Goal: Task Accomplishment & Management: Manage account settings

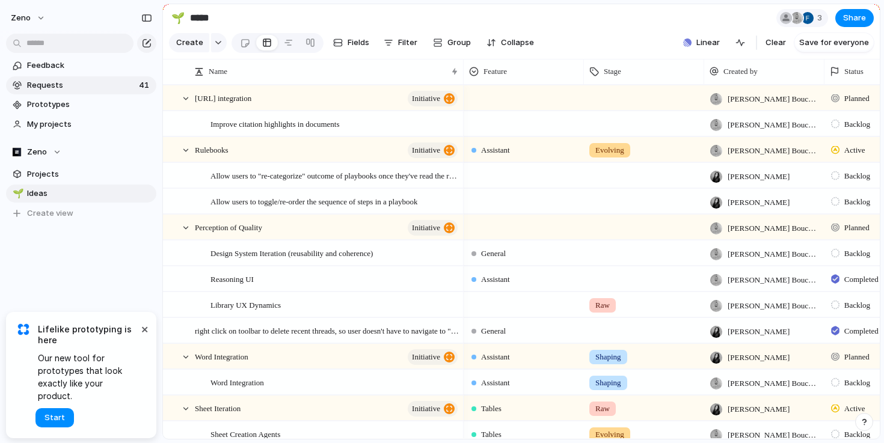
click at [26, 92] on link "Requests 41" at bounding box center [81, 85] width 150 height 18
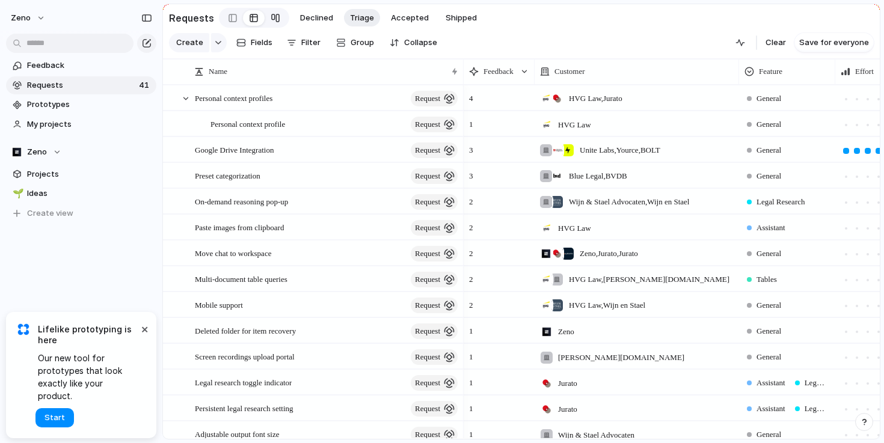
click at [271, 23] on div at bounding box center [276, 17] width 10 height 19
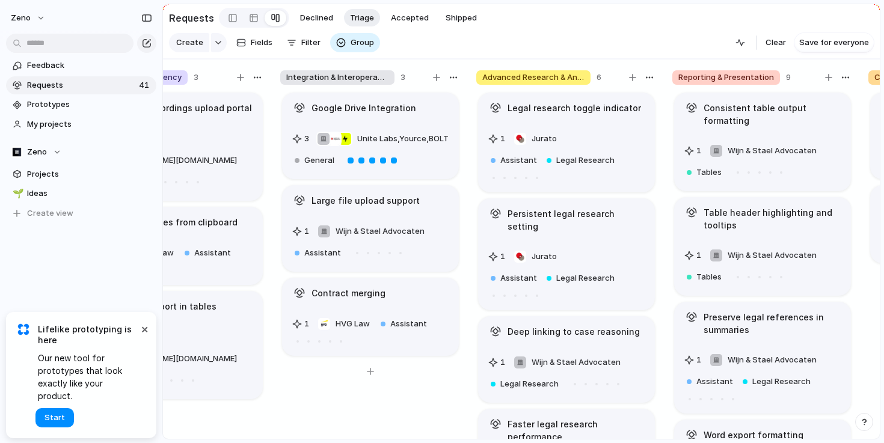
scroll to position [0, 488]
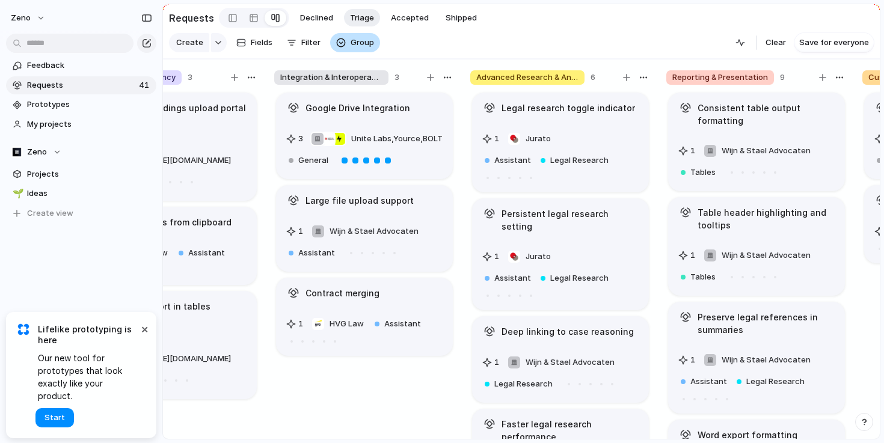
click at [355, 43] on span "Group" at bounding box center [361, 43] width 23 height 12
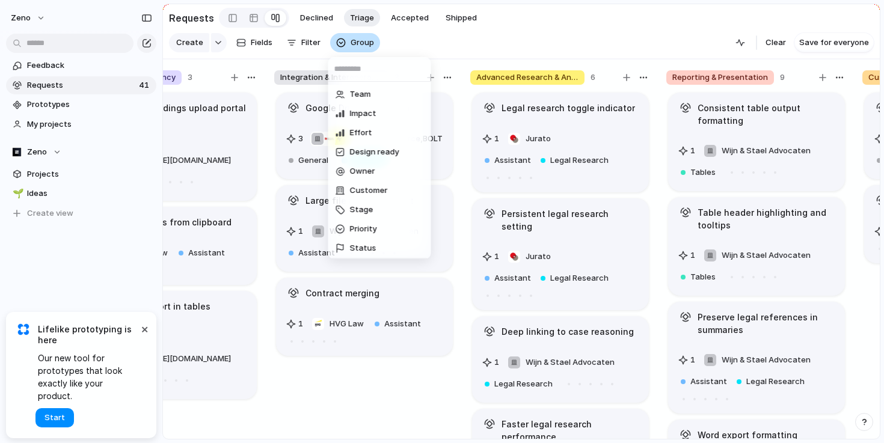
click at [355, 43] on div "Team Impact Effort Design ready Owner Customer Stage Priority Status Theme Feat…" at bounding box center [442, 221] width 884 height 443
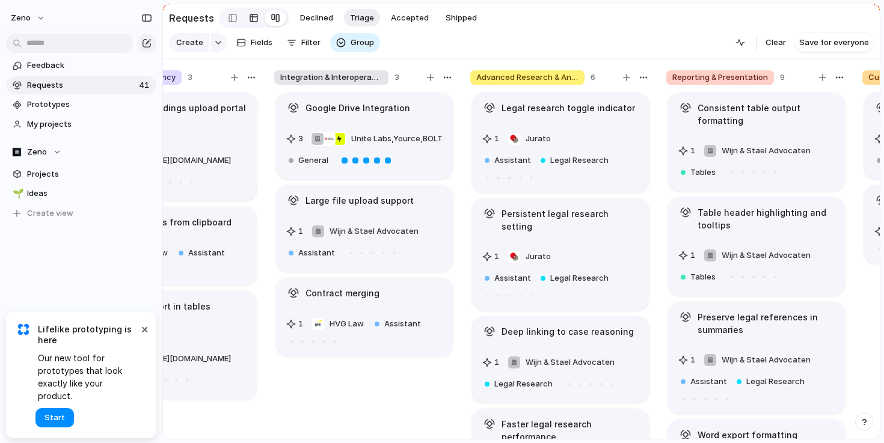
click at [249, 15] on div at bounding box center [254, 17] width 10 height 19
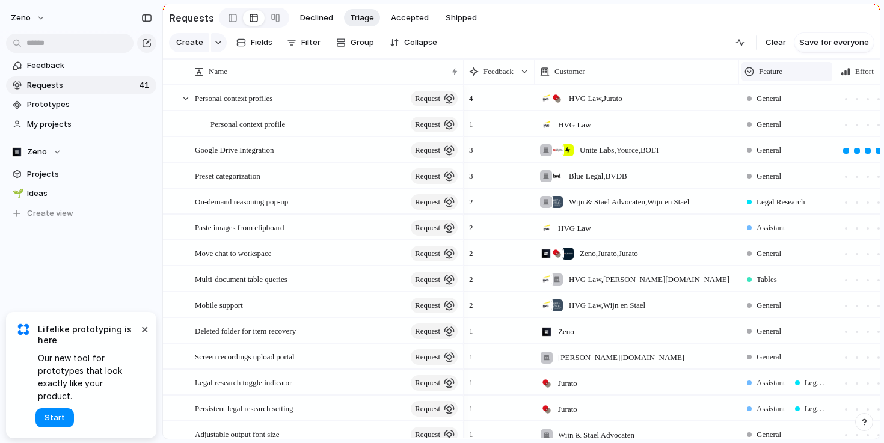
click at [776, 75] on span "Feature" at bounding box center [770, 72] width 23 height 12
click at [776, 75] on div "Modify Hide Sort ascending Sort descending" at bounding box center [442, 221] width 884 height 443
click at [293, 44] on div "button" at bounding box center [292, 43] width 10 height 10
click at [150, 73] on div "Description Start date Target date Team Impact Effort Design ready Owner Custom…" at bounding box center [442, 221] width 884 height 443
click at [498, 99] on div "4" at bounding box center [499, 95] width 70 height 19
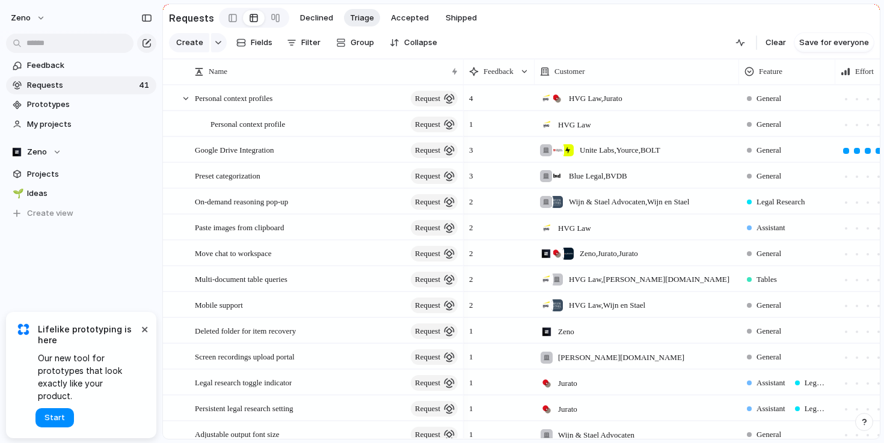
click at [474, 97] on span "4" at bounding box center [471, 95] width 14 height 19
click at [497, 97] on div "4" at bounding box center [499, 95] width 70 height 19
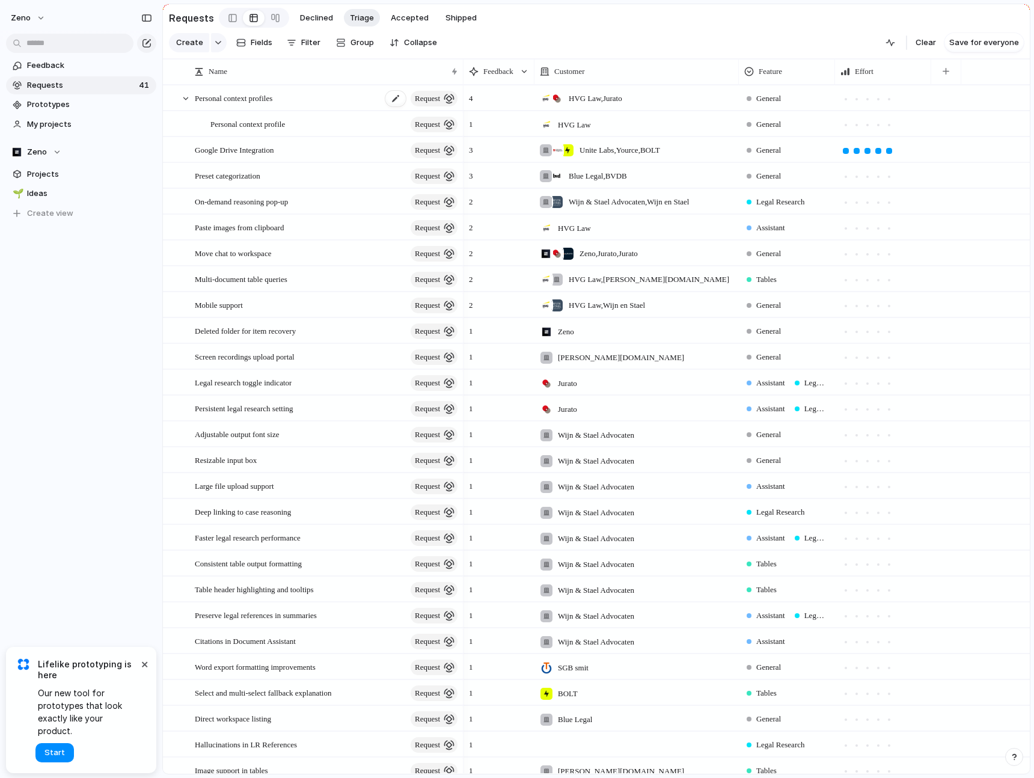
click at [272, 103] on span "Personal context profiles" at bounding box center [234, 98] width 78 height 14
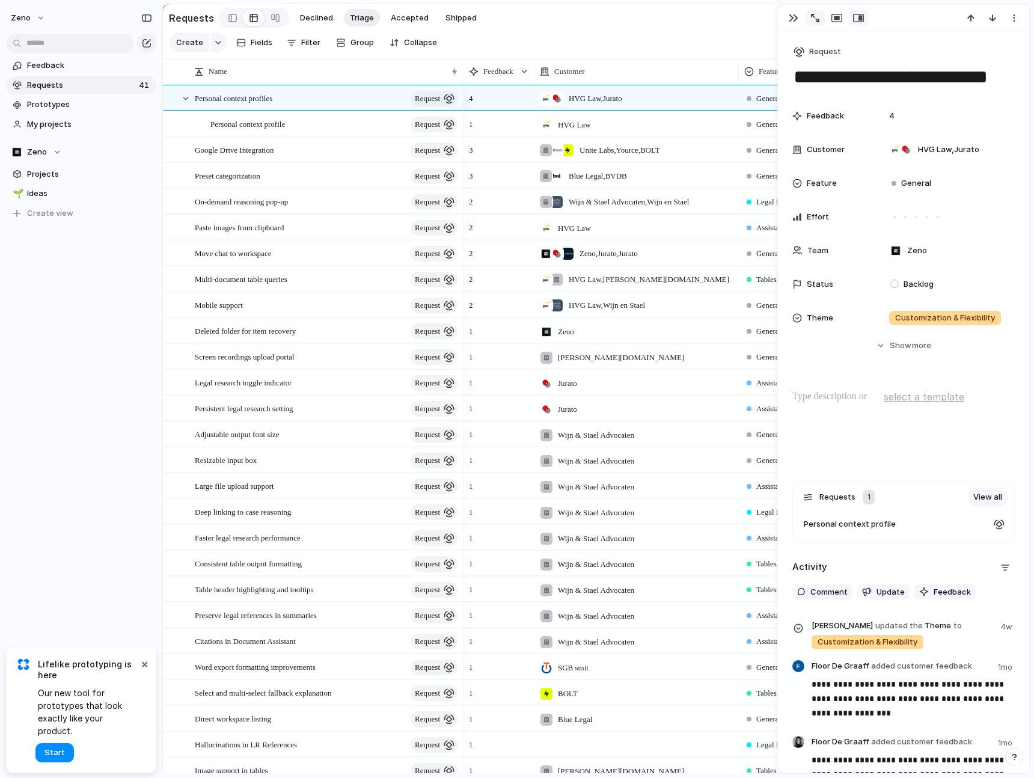
click at [810, 22] on button "button" at bounding box center [815, 18] width 19 height 16
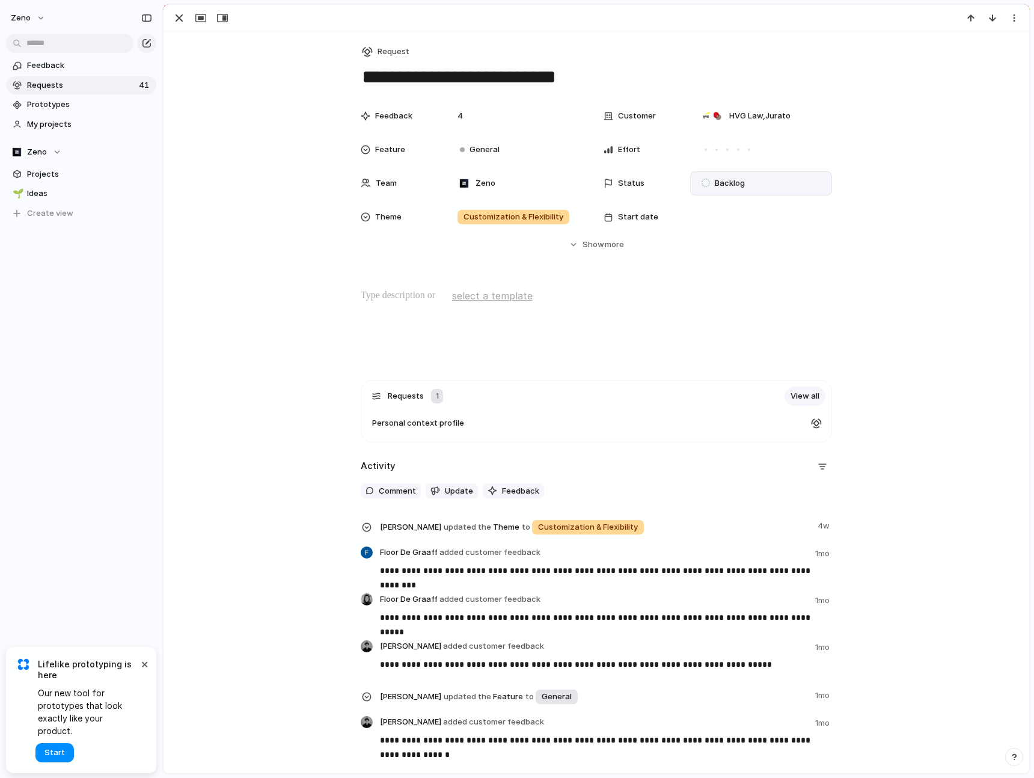
click at [715, 183] on span "Backlog" at bounding box center [730, 183] width 30 height 12
click at [715, 183] on div "Idea Backlog Shaping Planned Paused In Progress Maintenance Completed Canceled" at bounding box center [517, 389] width 1034 height 778
click at [577, 242] on button "Hide Show more" at bounding box center [596, 245] width 471 height 22
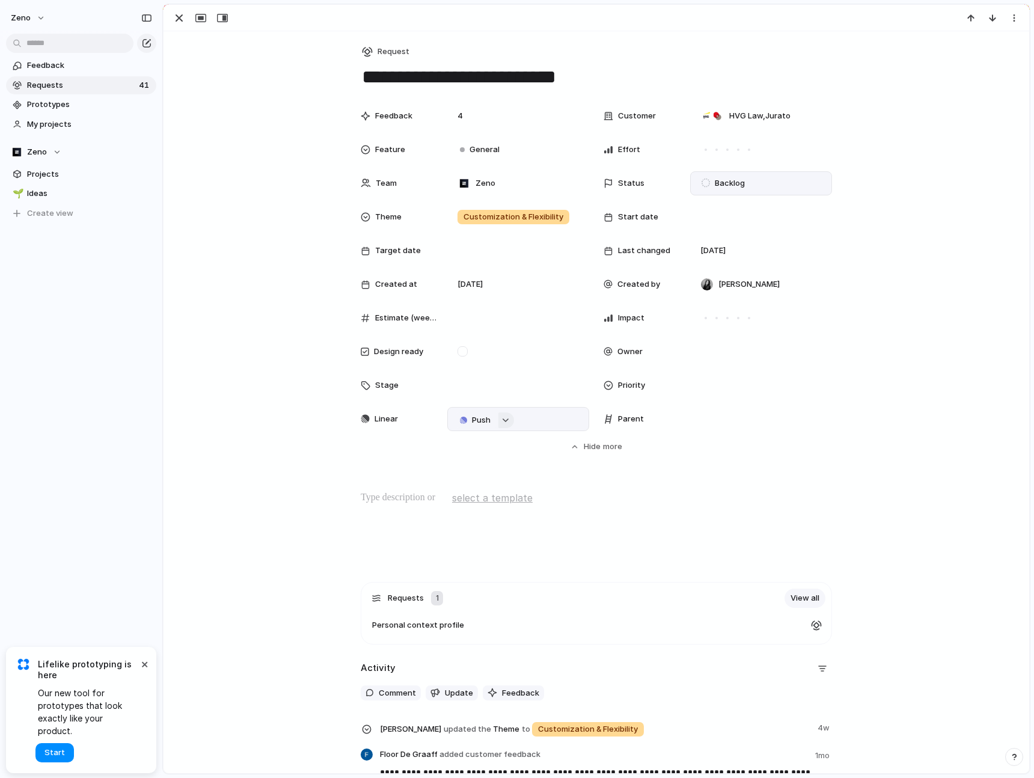
click at [505, 423] on button "button" at bounding box center [506, 420] width 16 height 16
type input "*****"
click at [519, 442] on span "Personalization" at bounding box center [503, 491] width 60 height 12
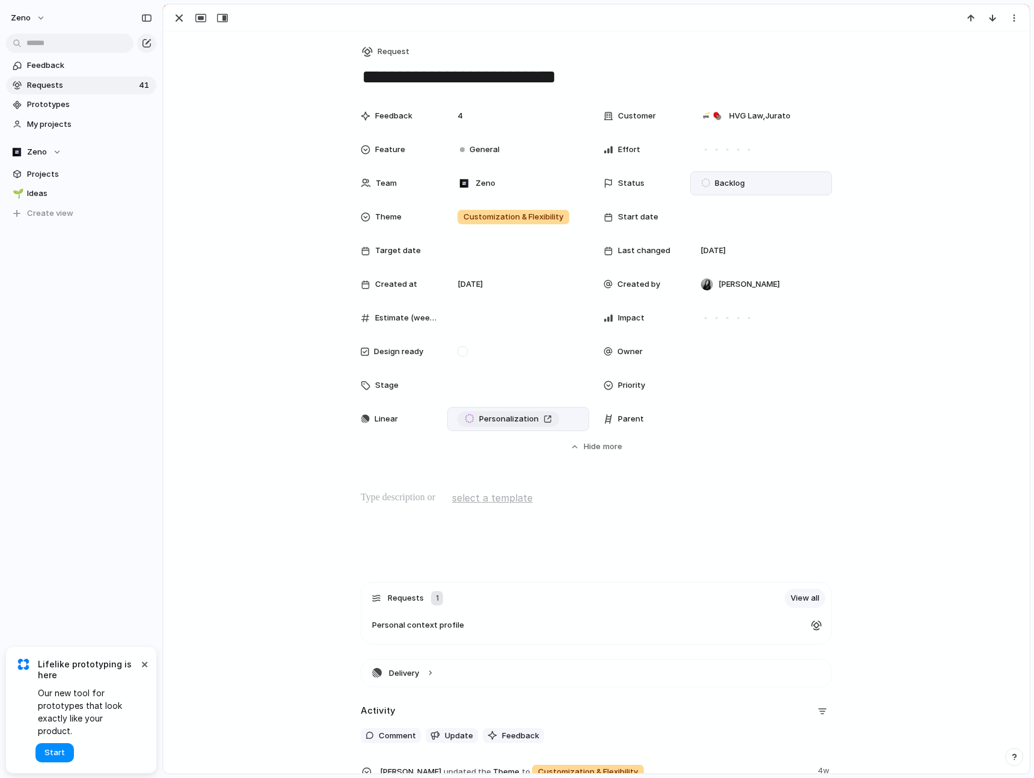
click at [545, 419] on div "Personalization" at bounding box center [508, 419] width 87 height 12
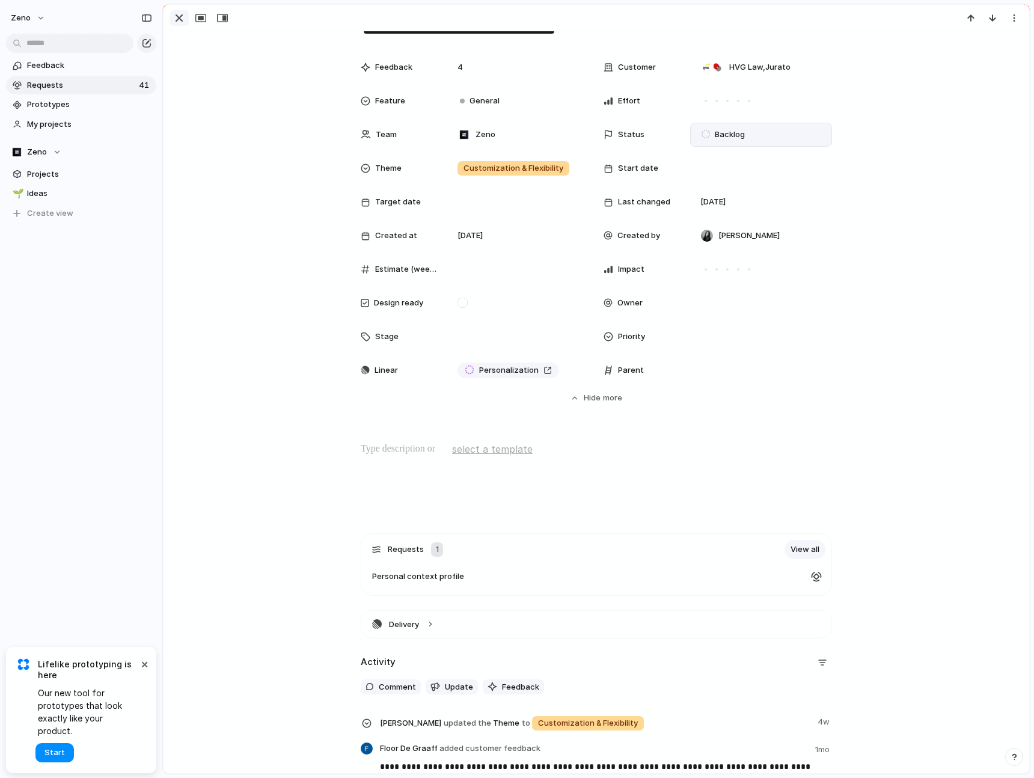
click at [184, 15] on div "button" at bounding box center [179, 18] width 14 height 14
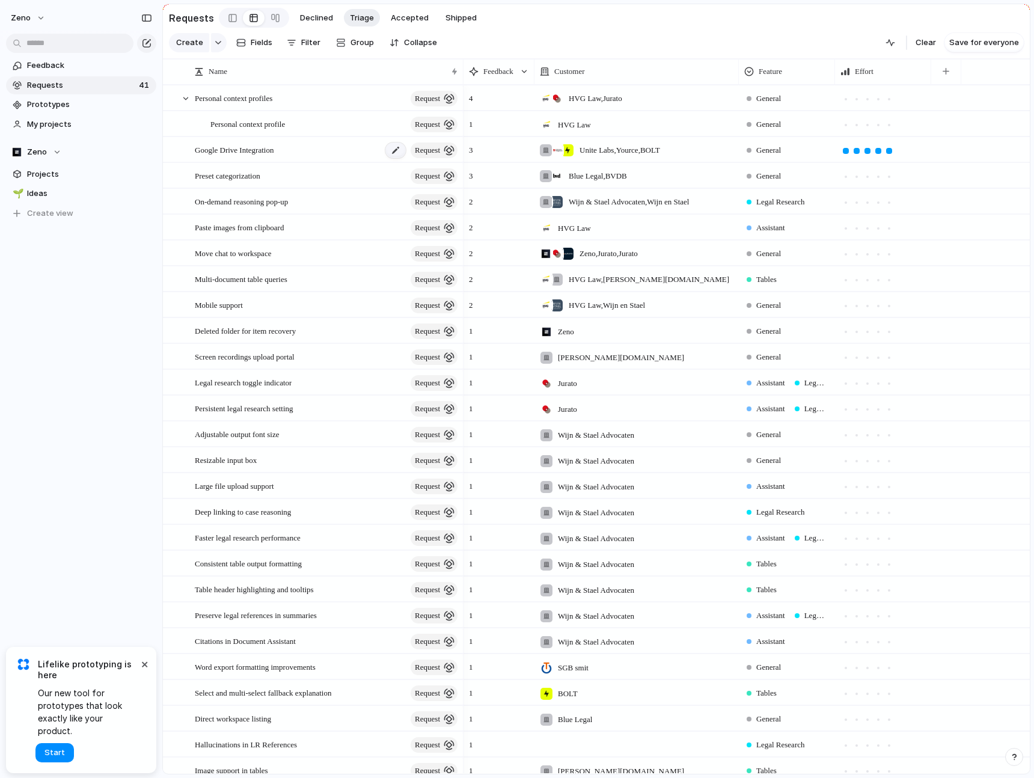
click at [385, 151] on div at bounding box center [395, 150] width 20 height 16
click at [393, 147] on div at bounding box center [395, 150] width 20 height 16
click at [325, 154] on textarea "**********" at bounding box center [298, 151] width 206 height 14
click at [180, 159] on div "**********" at bounding box center [292, 150] width 226 height 24
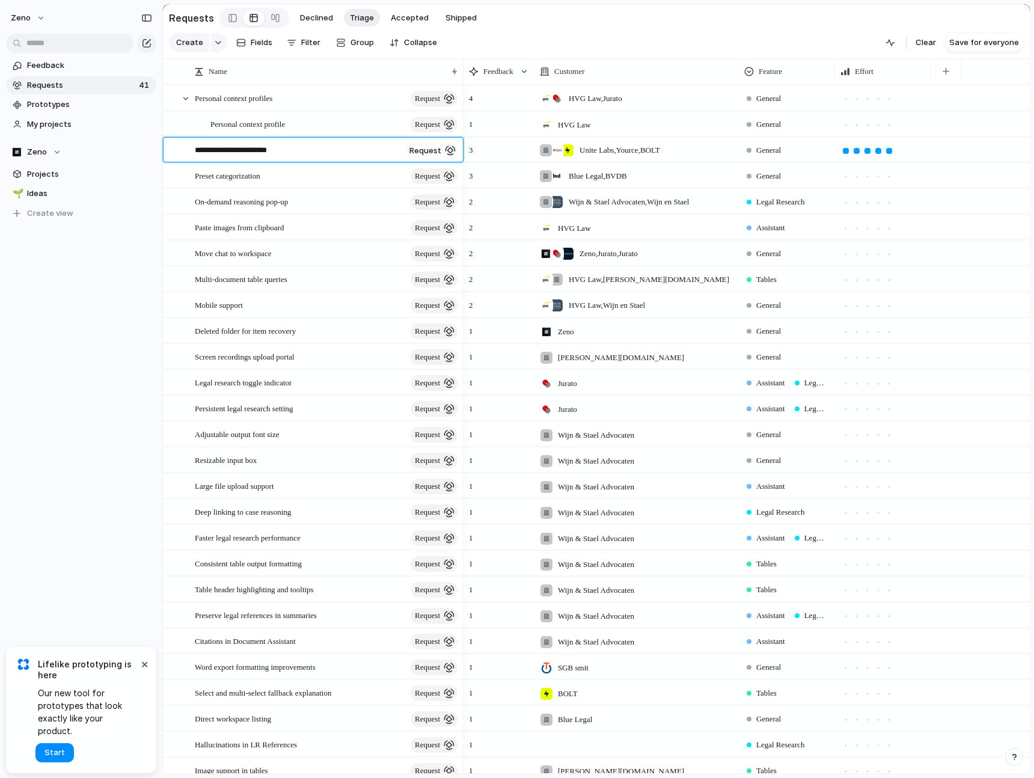
click at [432, 151] on span "request" at bounding box center [425, 150] width 32 height 10
click at [182, 150] on div "**********" at bounding box center [292, 150] width 226 height 24
click at [393, 147] on div at bounding box center [395, 150] width 20 height 16
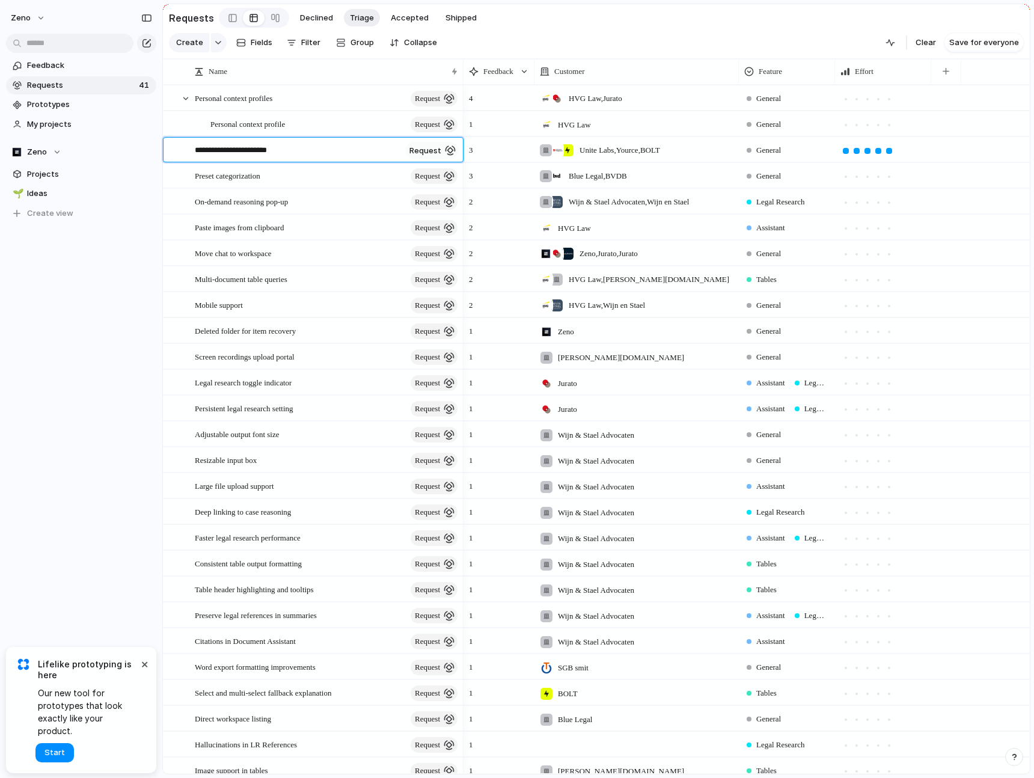
click at [397, 151] on textarea "**********" at bounding box center [298, 151] width 206 height 14
click at [228, 22] on div at bounding box center [232, 18] width 8 height 18
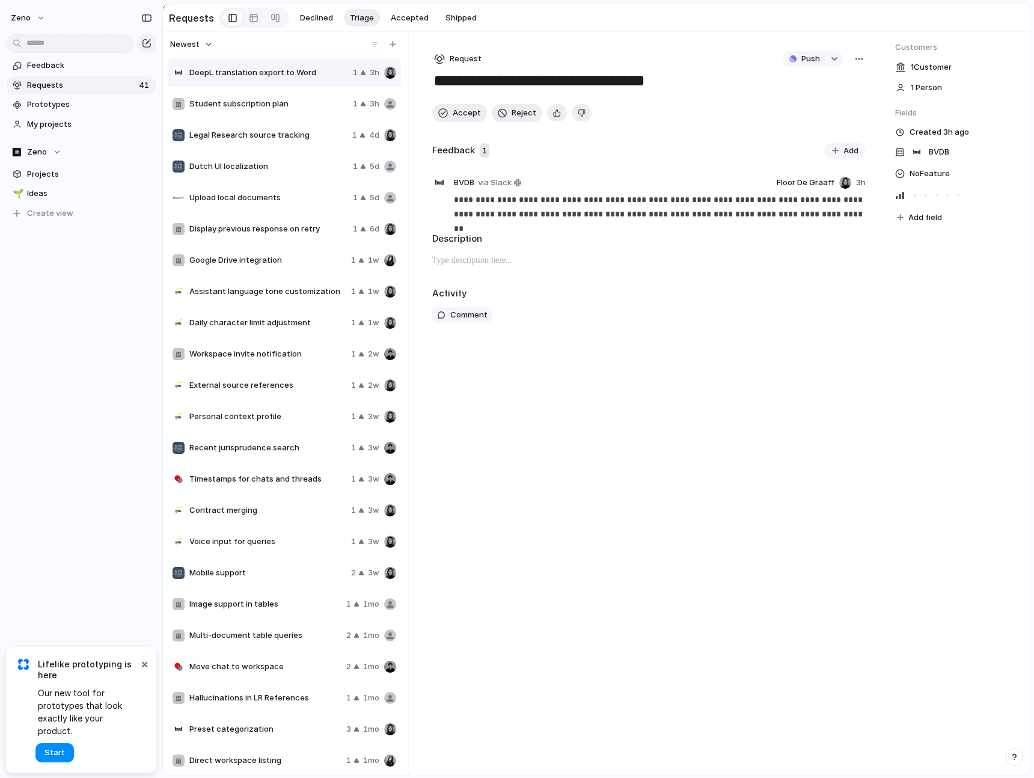
click at [276, 111] on div "Student subscription plan 1 3h" at bounding box center [284, 104] width 233 height 29
click at [273, 73] on span "DeepL translation export to Word" at bounding box center [268, 73] width 159 height 12
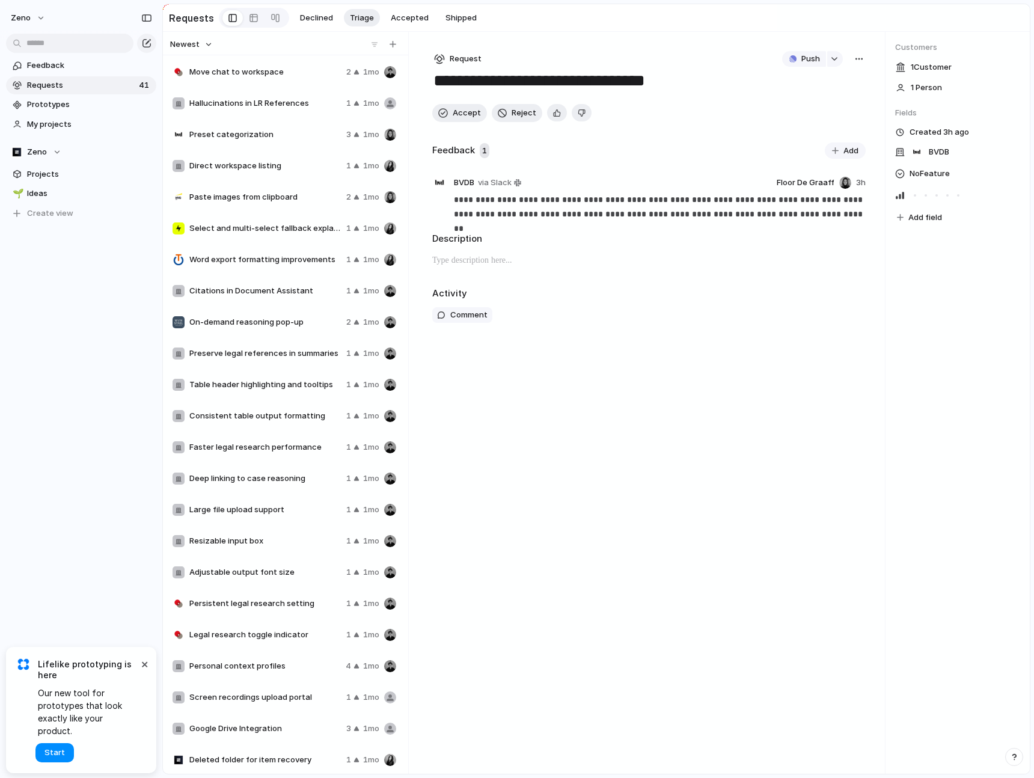
scroll to position [599, 0]
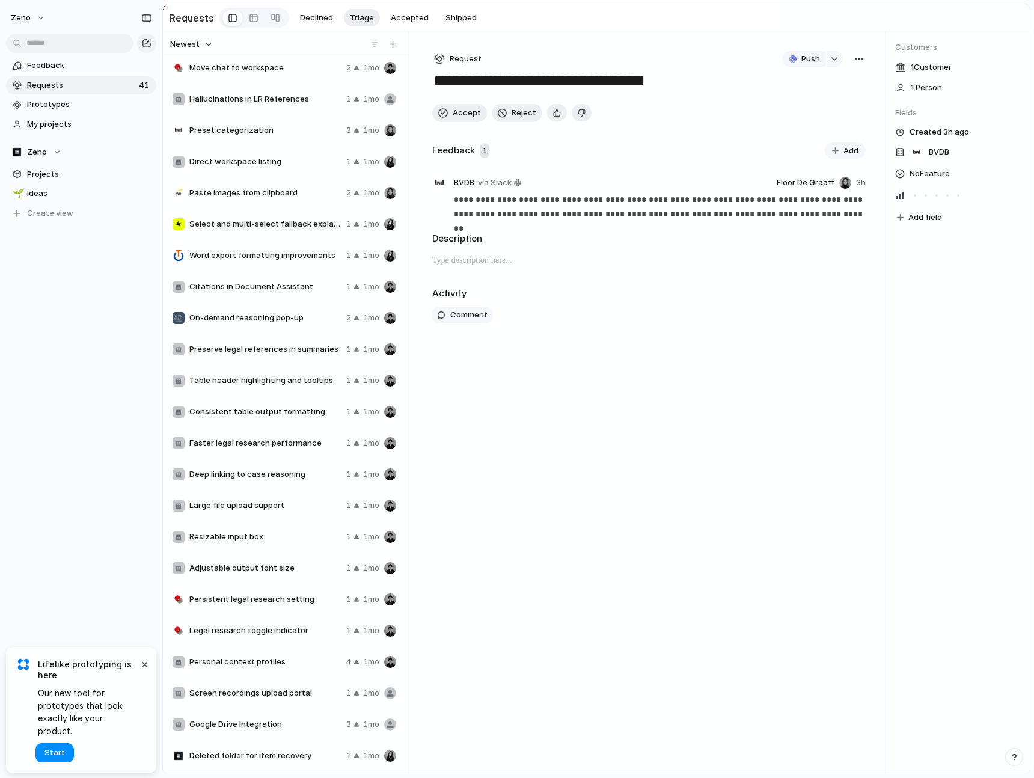
click at [260, 442] on span "Deleted folder for item recovery" at bounding box center [265, 756] width 152 height 12
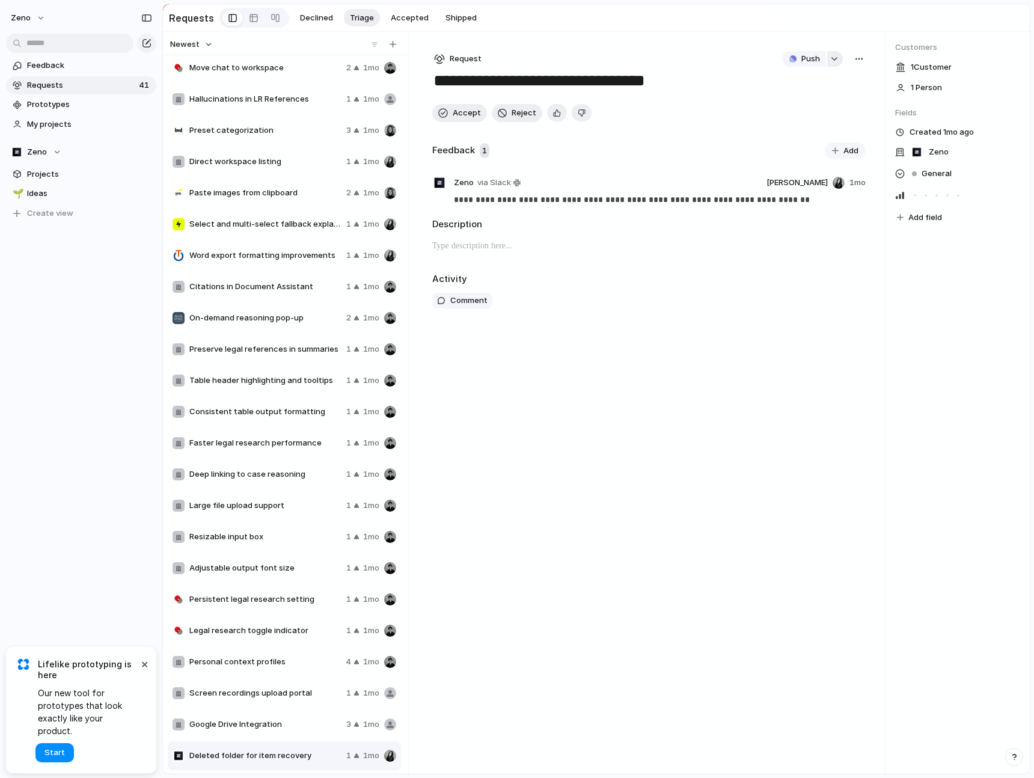
click at [837, 58] on div "button" at bounding box center [834, 59] width 8 height 5
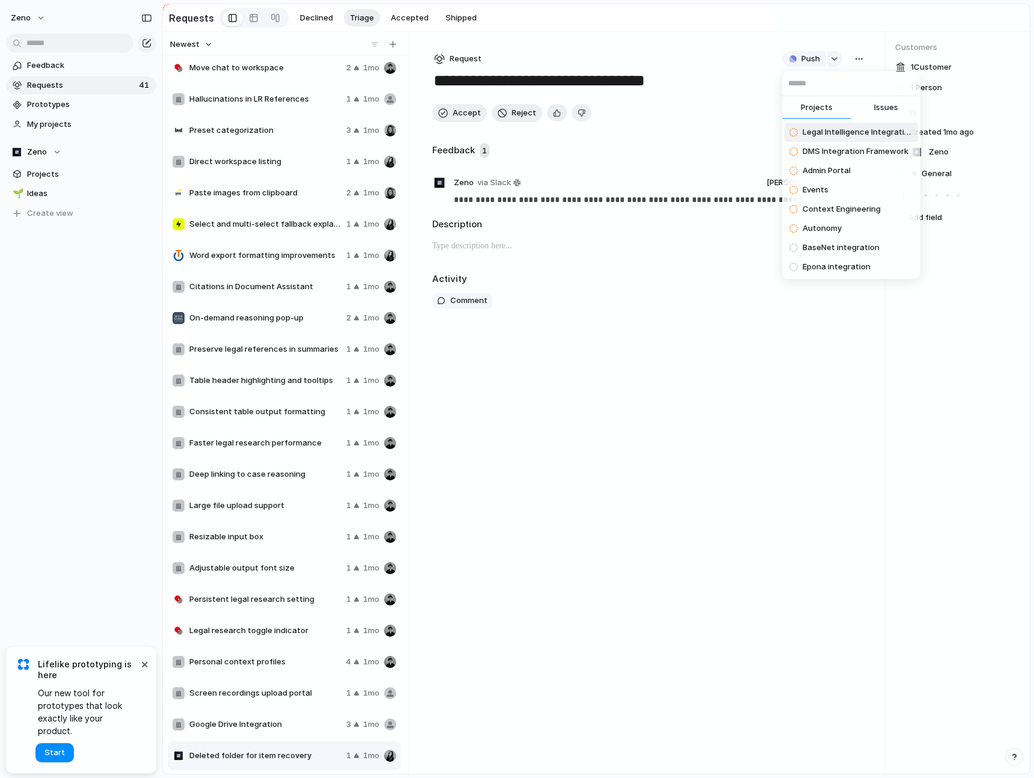
click at [872, 109] on button "Issues" at bounding box center [885, 108] width 69 height 24
click at [846, 88] on input "text" at bounding box center [851, 84] width 138 height 24
type input "*******"
click at [819, 105] on span "Projects" at bounding box center [817, 108] width 32 height 12
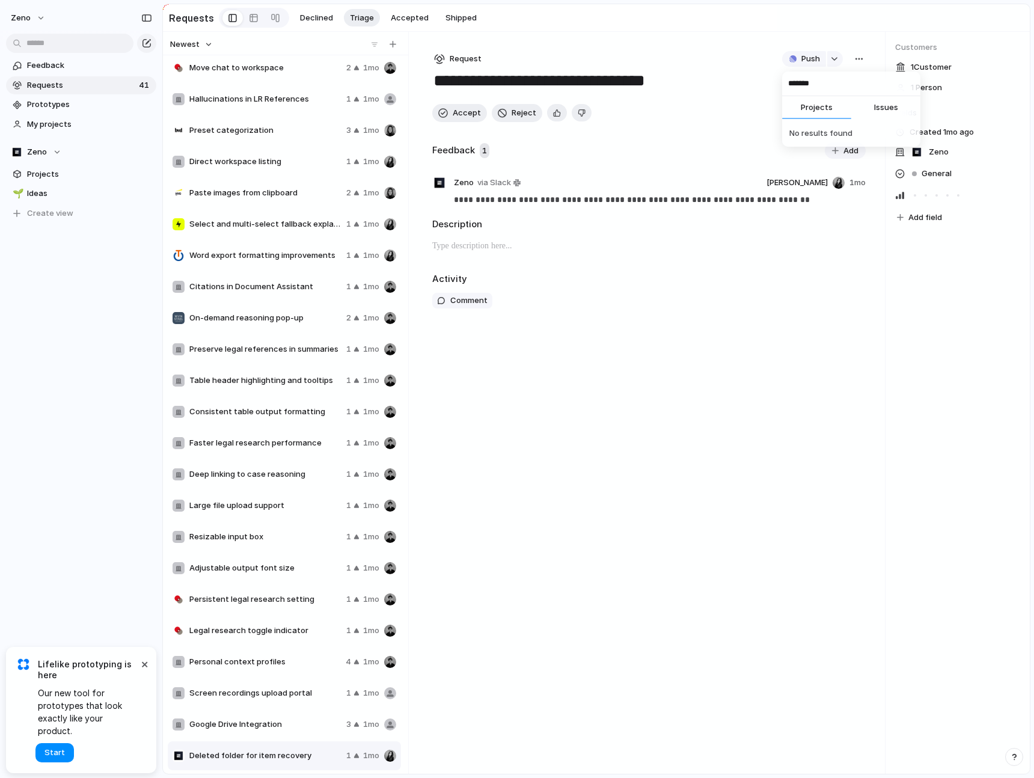
click at [810, 61] on div "******* Projects Issues No results found" at bounding box center [517, 389] width 1034 height 778
click at [808, 60] on span "Push" at bounding box center [810, 59] width 19 height 12
click at [803, 103] on li "Issue" at bounding box center [806, 103] width 69 height 19
click at [810, 60] on span "Open in Linear" at bounding box center [791, 59] width 52 height 12
click at [145, 442] on button "×" at bounding box center [144, 663] width 14 height 14
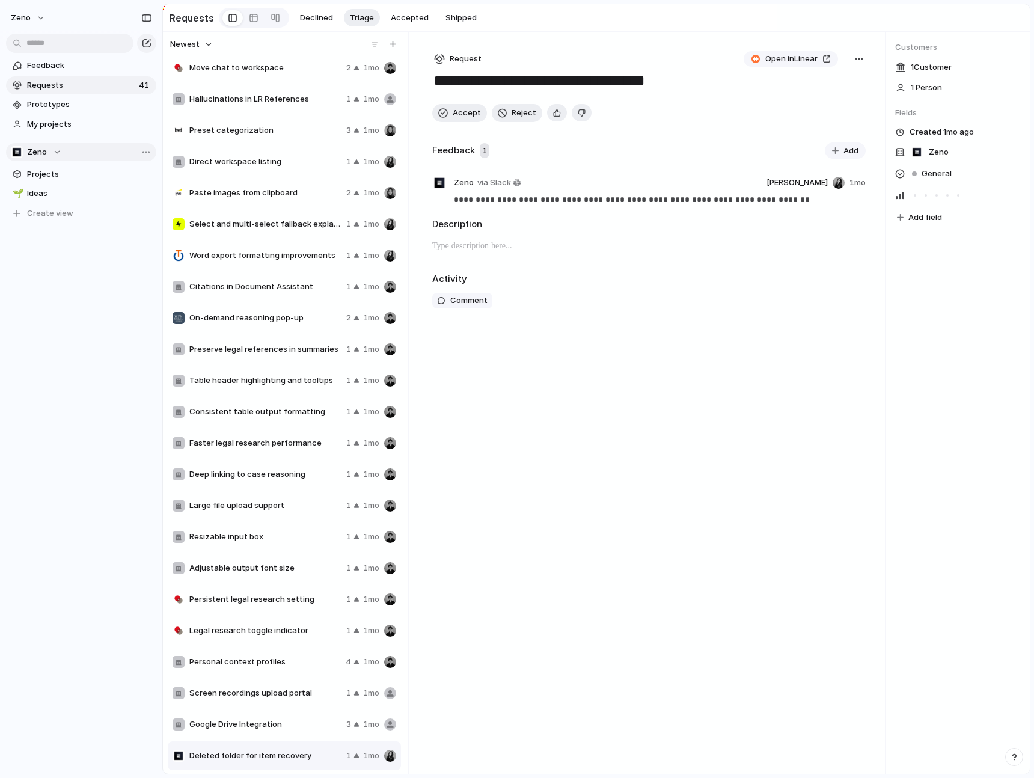
click at [64, 154] on button "Zeno" at bounding box center [81, 152] width 150 height 18
click at [64, 154] on div "Zeno 💍 Engagement Create new team" at bounding box center [517, 389] width 1034 height 778
click at [77, 174] on span "Projects" at bounding box center [89, 174] width 125 height 12
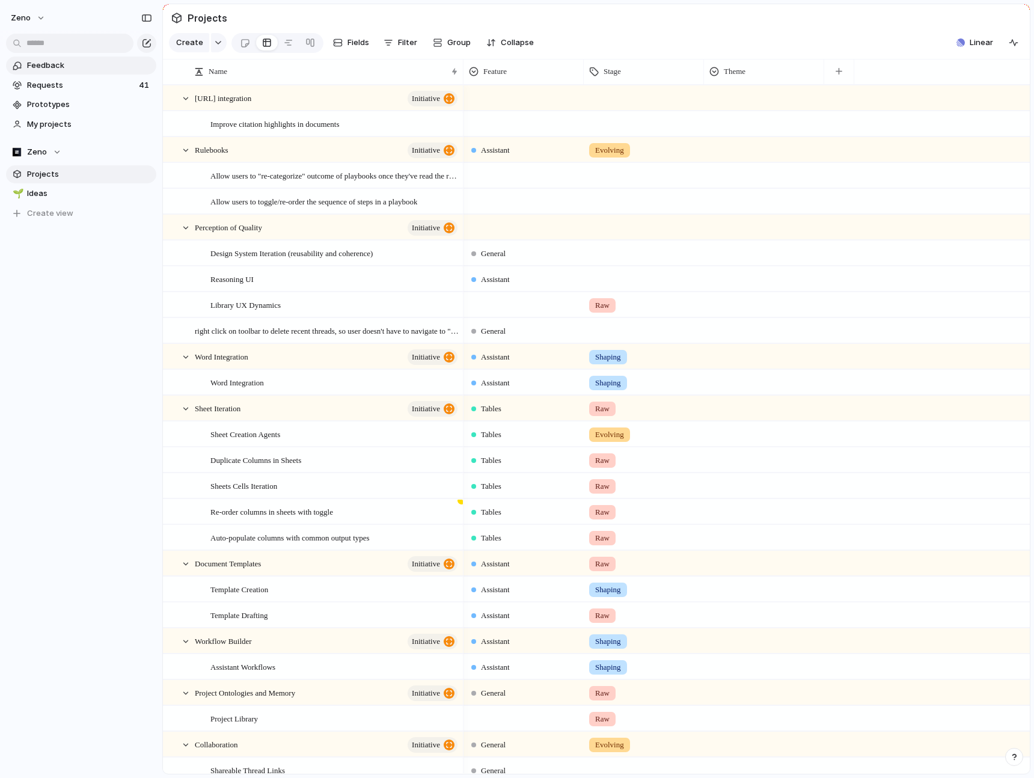
click at [97, 60] on span "Feedback" at bounding box center [89, 66] width 125 height 12
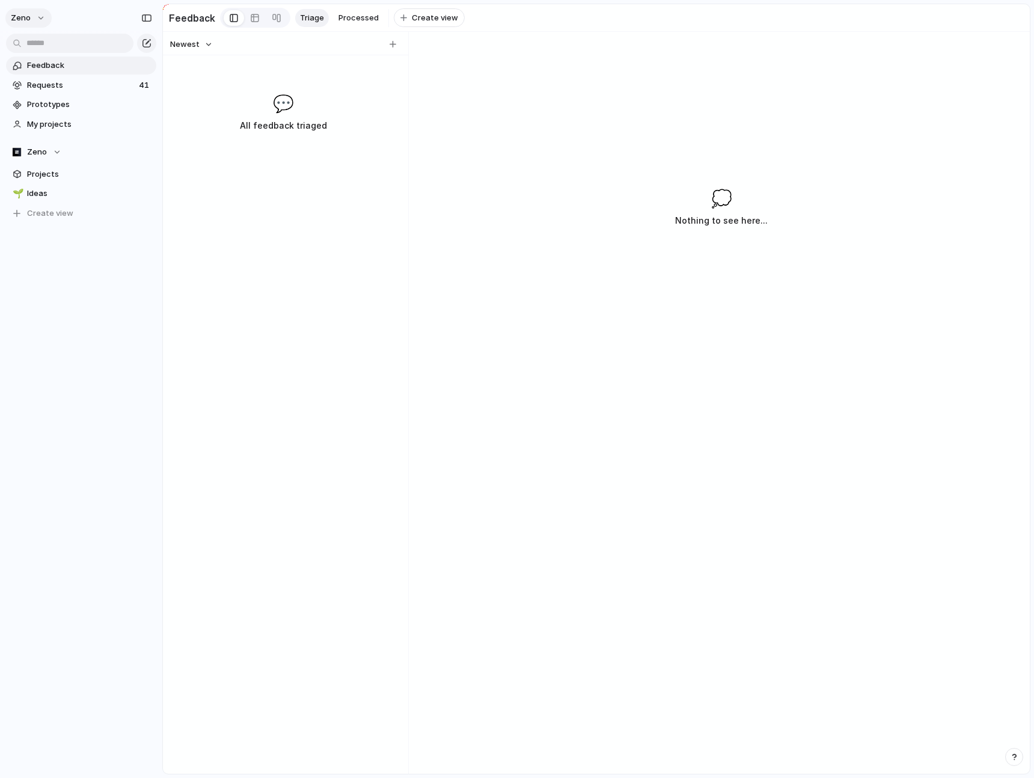
click at [17, 23] on span "Zeno" at bounding box center [21, 18] width 20 height 12
click at [41, 46] on span "Settings" at bounding box center [44, 45] width 33 height 12
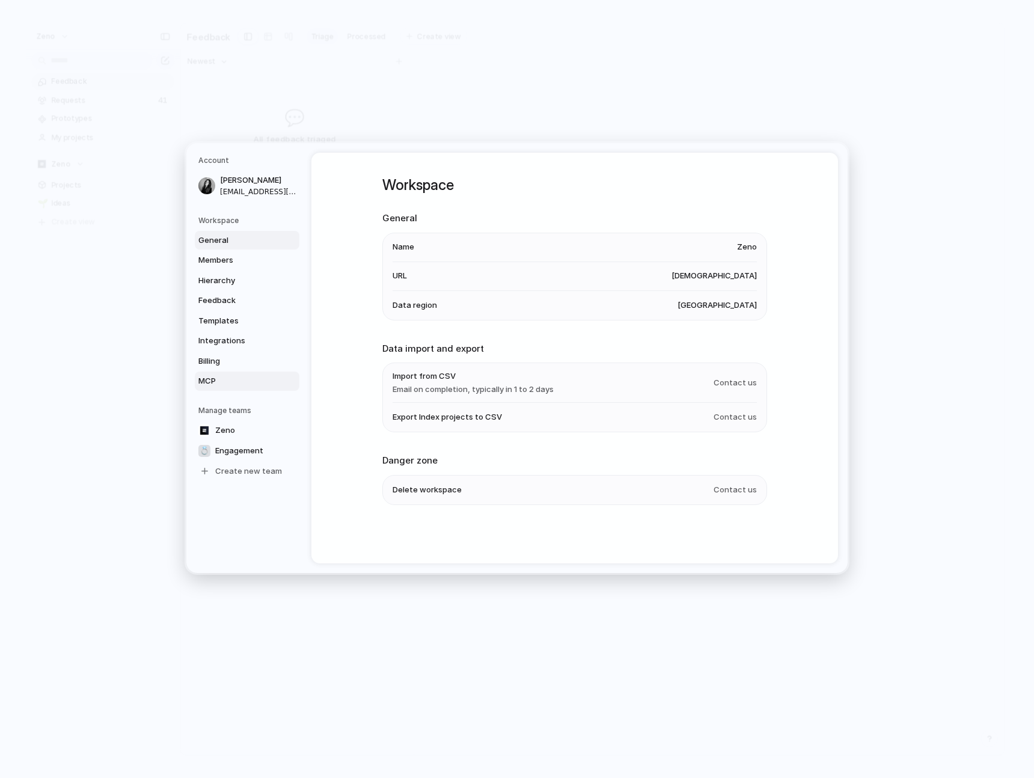
click at [237, 384] on span "MCP" at bounding box center [236, 381] width 77 height 12
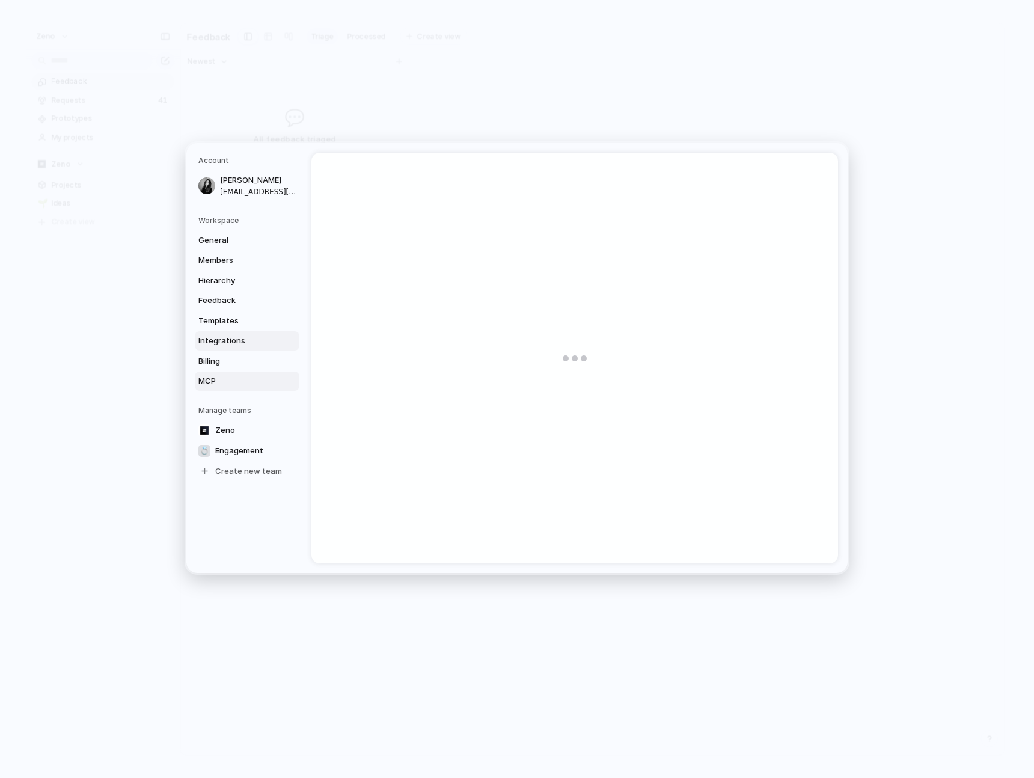
click at [234, 343] on span "Integrations" at bounding box center [236, 341] width 77 height 12
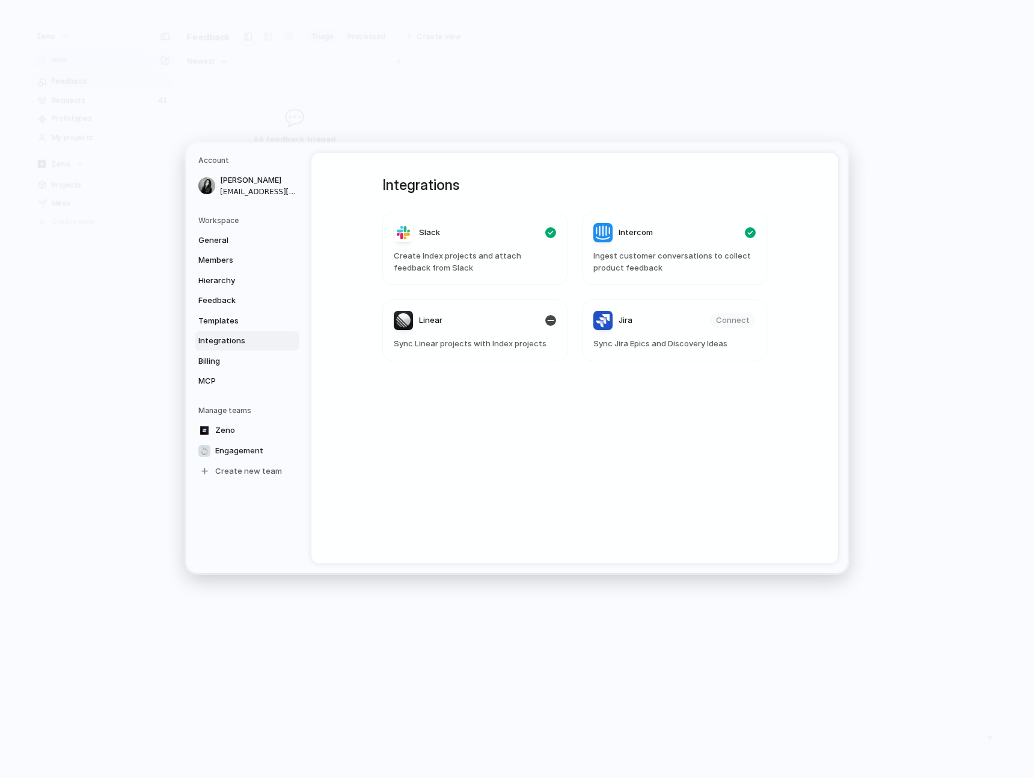
click at [465, 346] on span "Sync Linear projects with Index projects" at bounding box center [475, 344] width 162 height 12
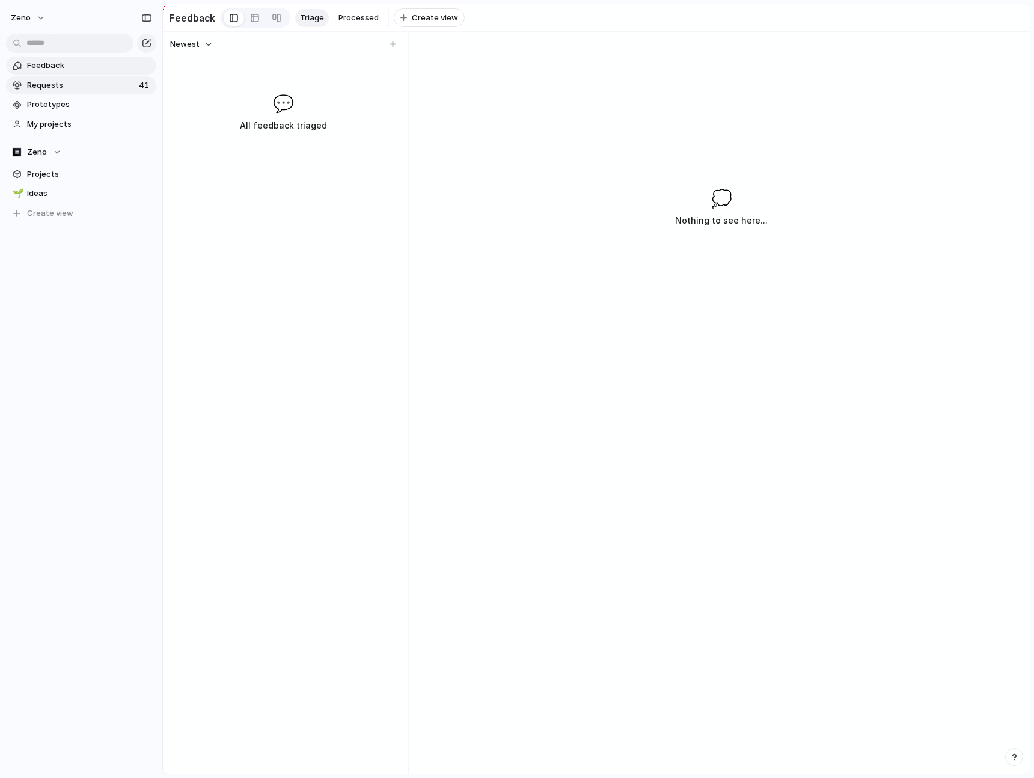
click at [120, 85] on span "Requests" at bounding box center [81, 85] width 108 height 12
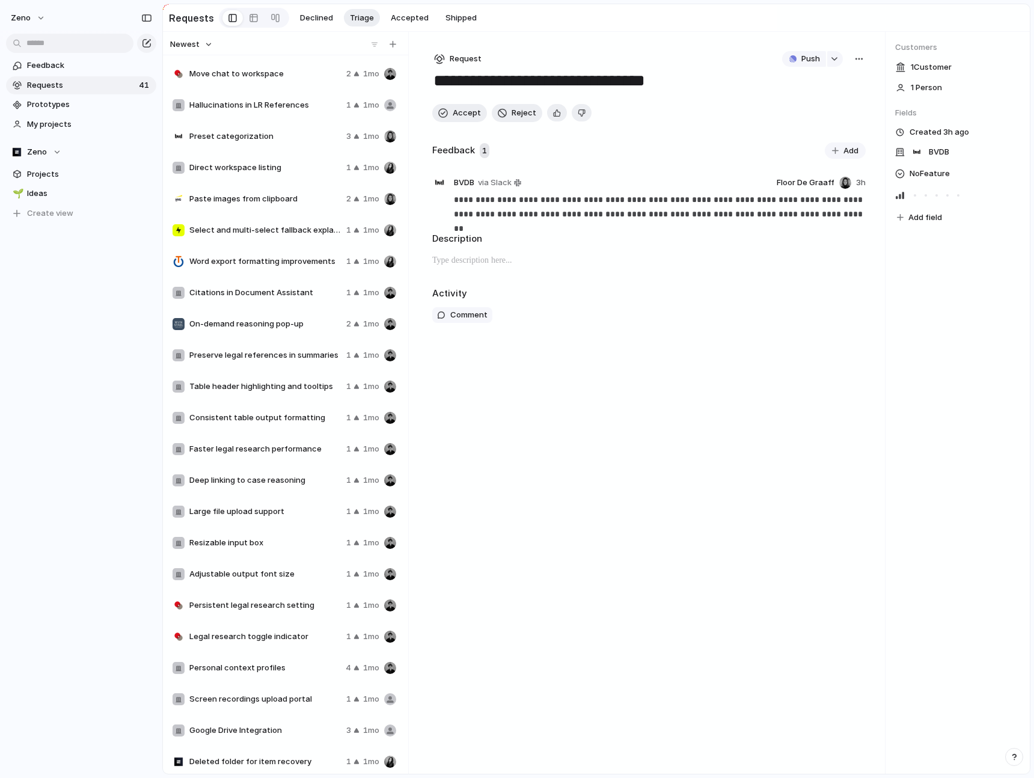
scroll to position [599, 0]
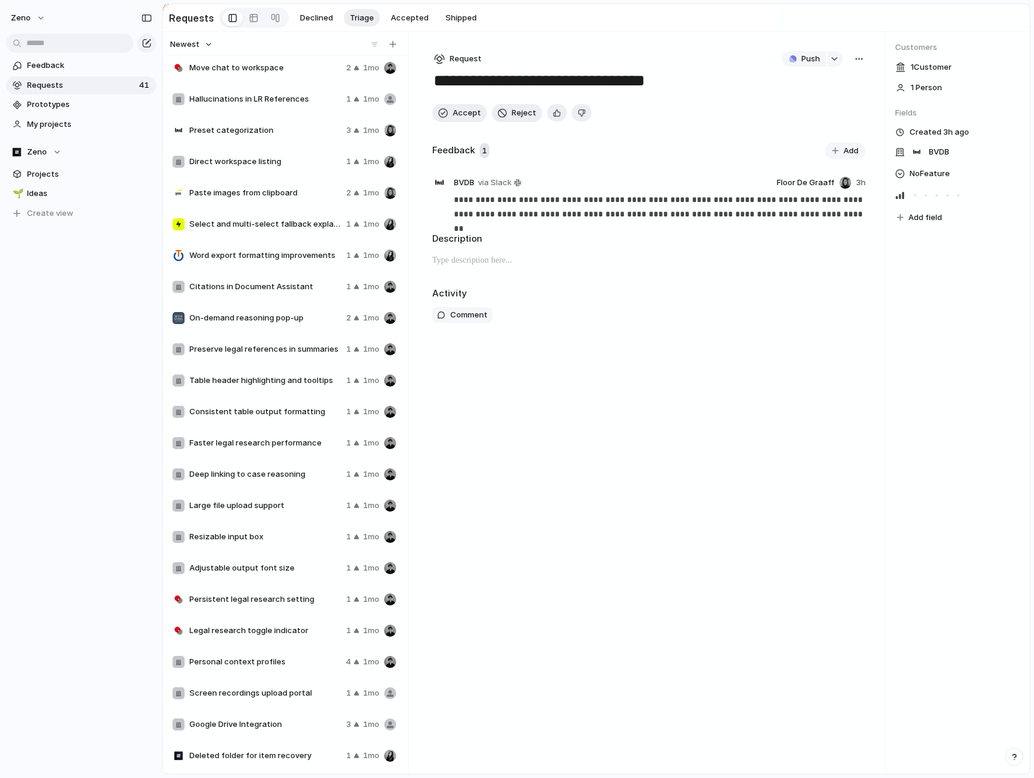
click at [258, 442] on span "Screen recordings upload portal" at bounding box center [265, 693] width 152 height 12
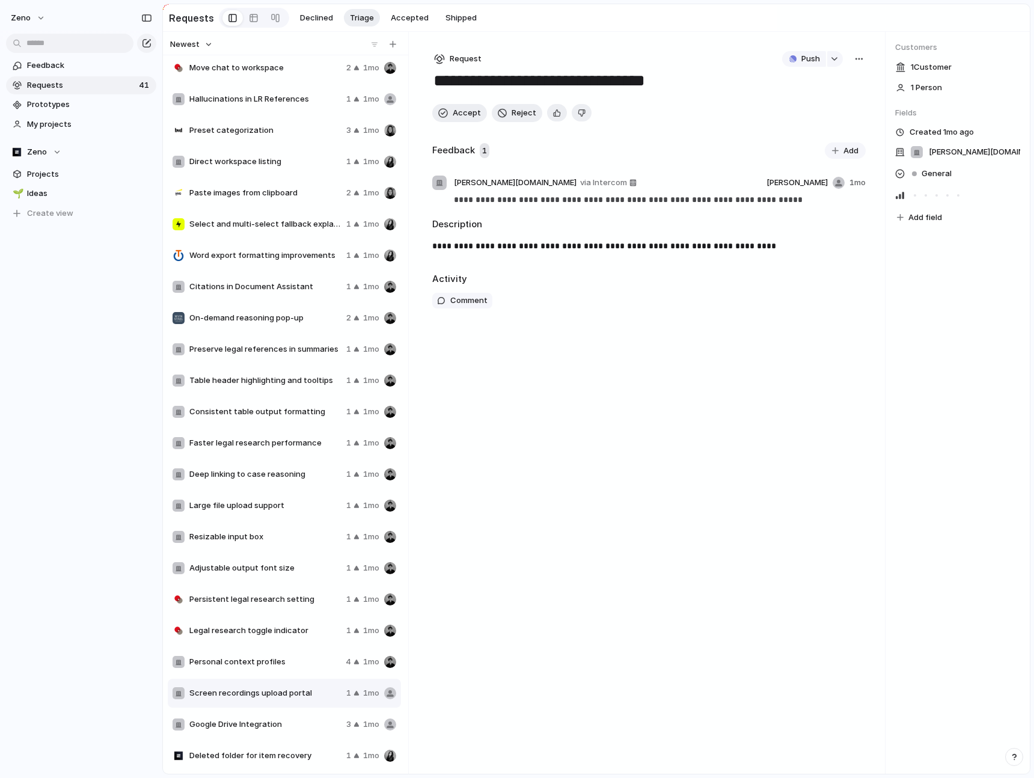
click at [251, 442] on div "Personal context profiles 4 1mo" at bounding box center [284, 661] width 233 height 29
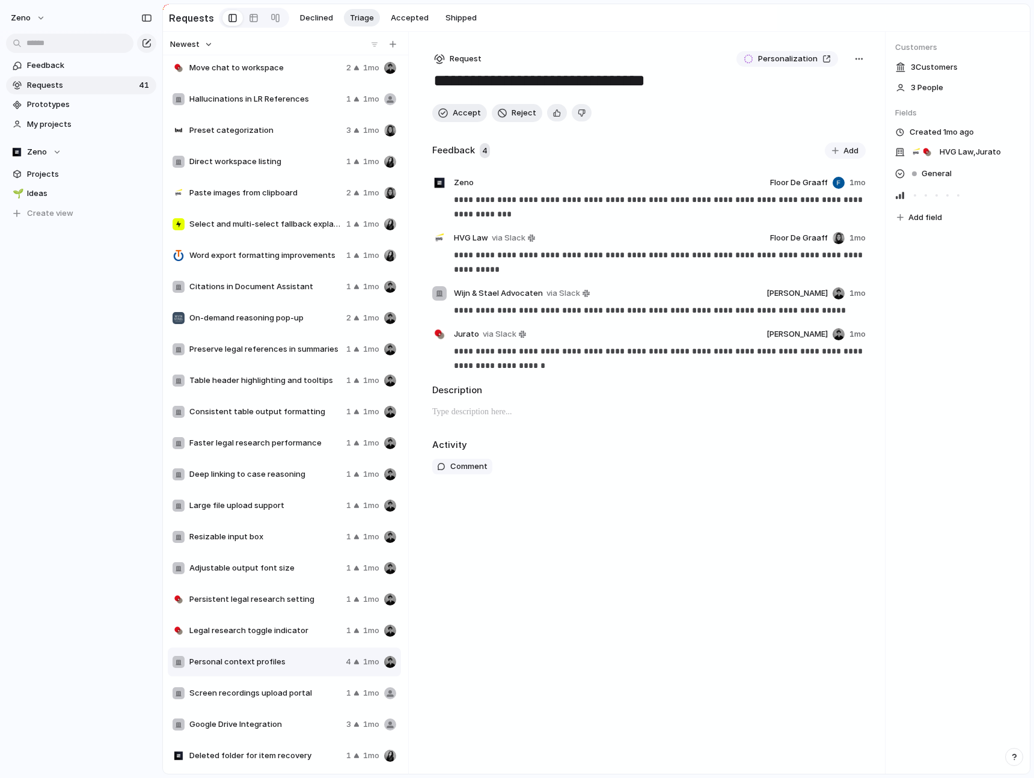
click at [258, 442] on div "Legal research toggle indicator 1 1mo" at bounding box center [284, 630] width 233 height 29
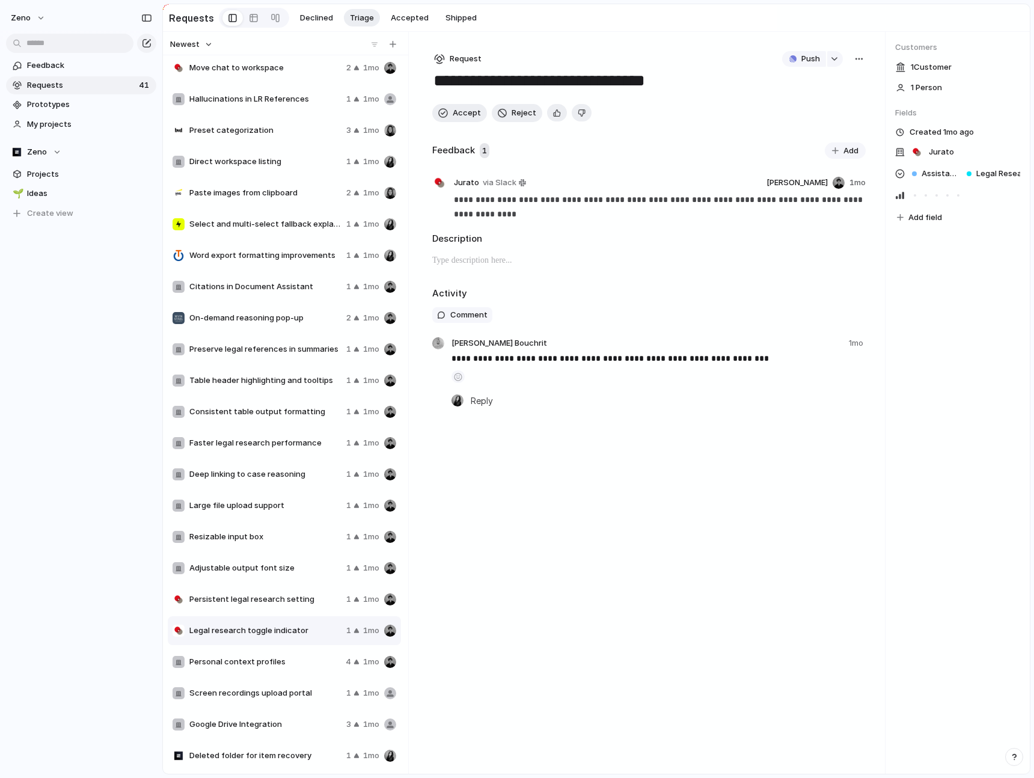
click at [274, 442] on span "Persistent legal research setting" at bounding box center [265, 599] width 152 height 12
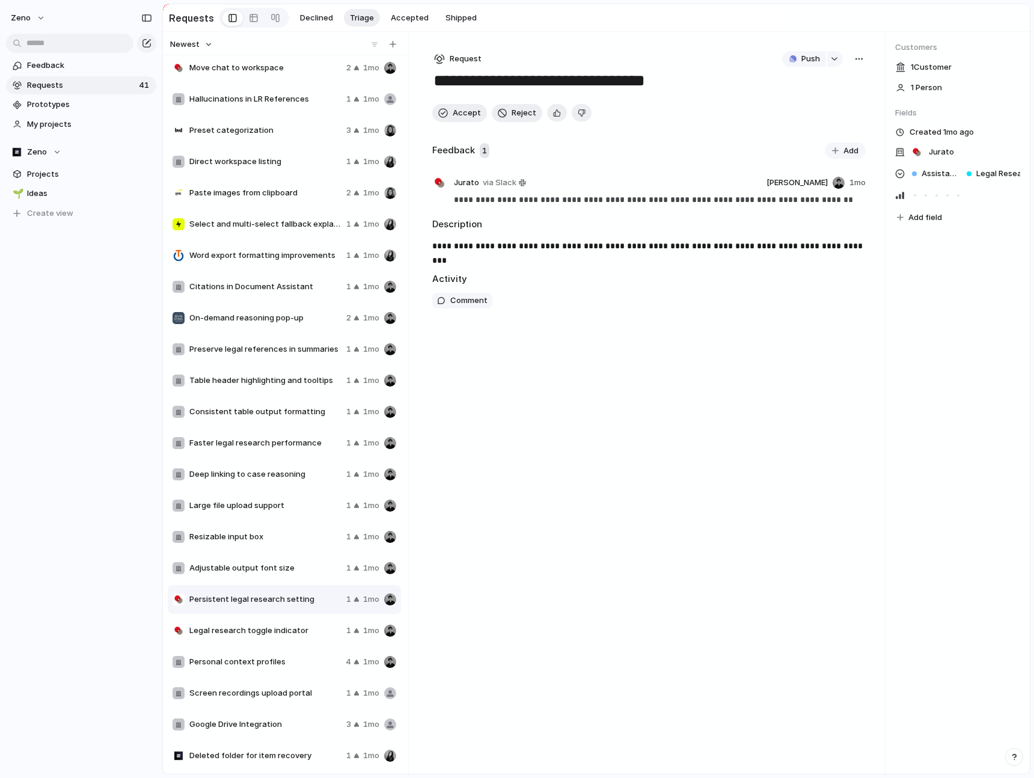
click at [307, 442] on span "Adjustable output font size" at bounding box center [265, 568] width 152 height 12
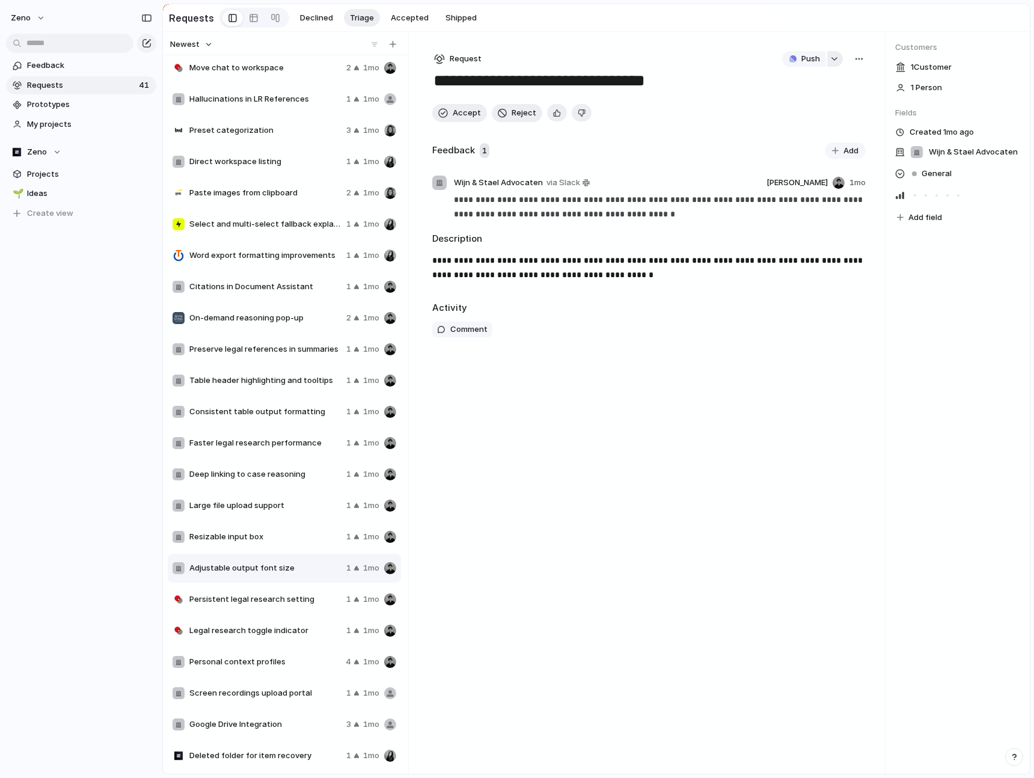
click at [831, 61] on button "button" at bounding box center [835, 59] width 16 height 16
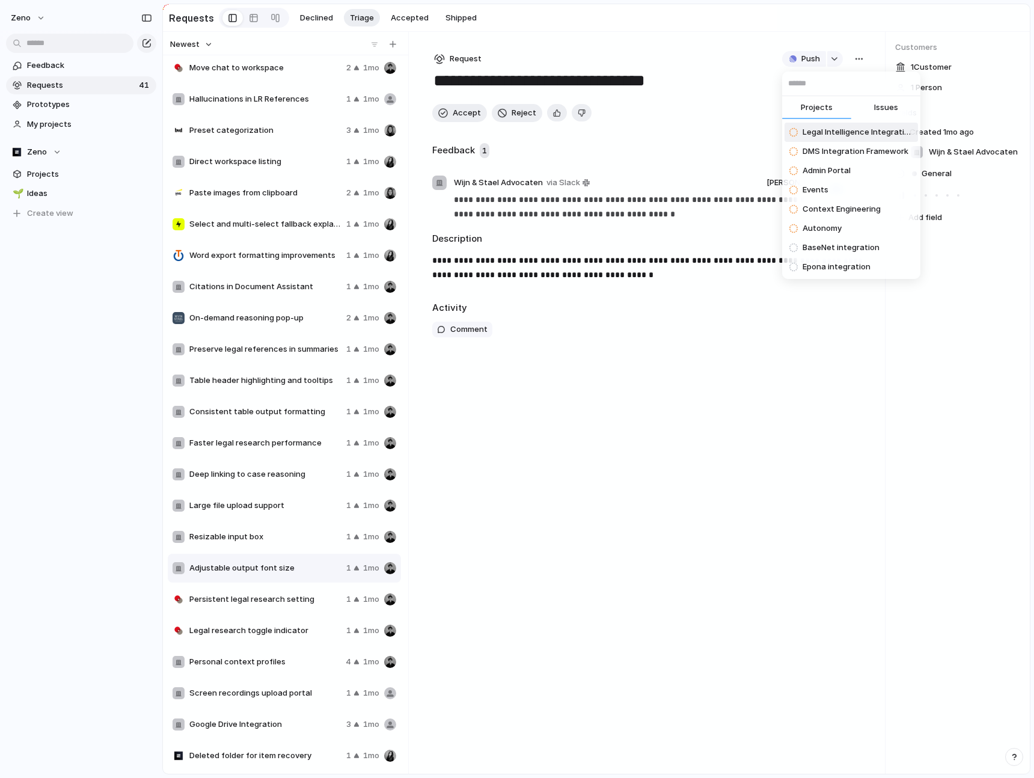
click at [806, 61] on div "Projects Issues Legal Intelligence Integration DMS Integration Framework Admin …" at bounding box center [517, 389] width 1034 height 778
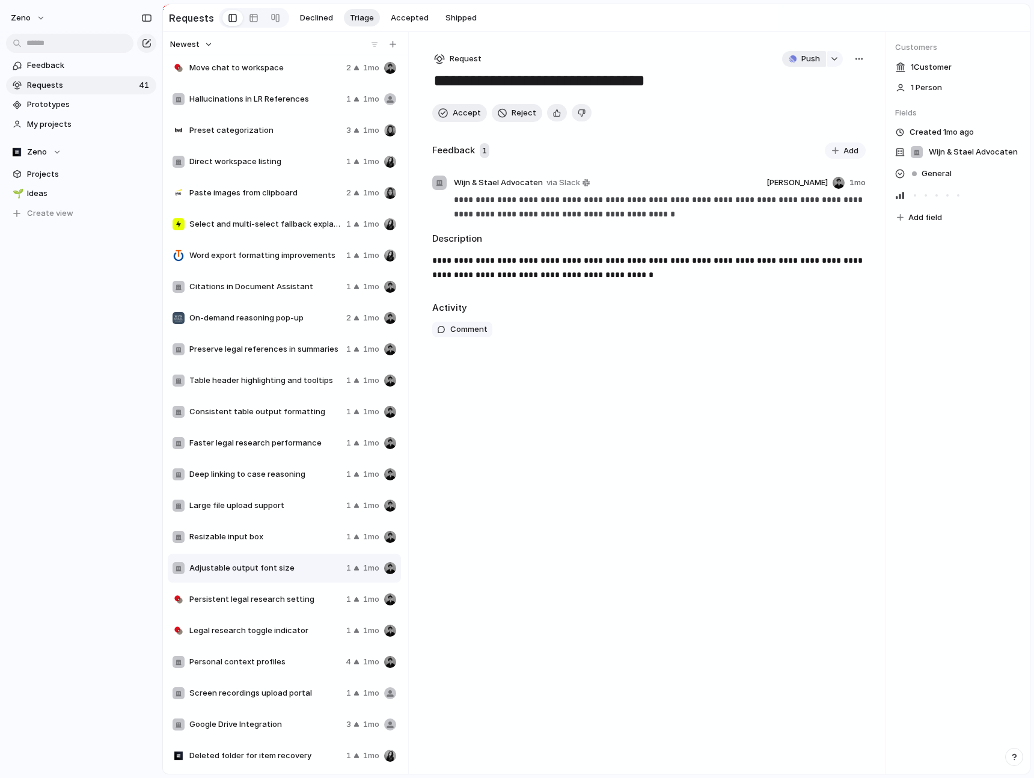
click at [806, 61] on span "Push" at bounding box center [810, 59] width 19 height 12
click at [800, 102] on li "Issue" at bounding box center [806, 103] width 69 height 19
click at [822, 59] on link "Open in Linear" at bounding box center [791, 59] width 94 height 16
click at [304, 442] on div "Copy link Delete Merge Move to" at bounding box center [517, 389] width 1034 height 778
click at [464, 114] on span "Accept" at bounding box center [467, 113] width 28 height 12
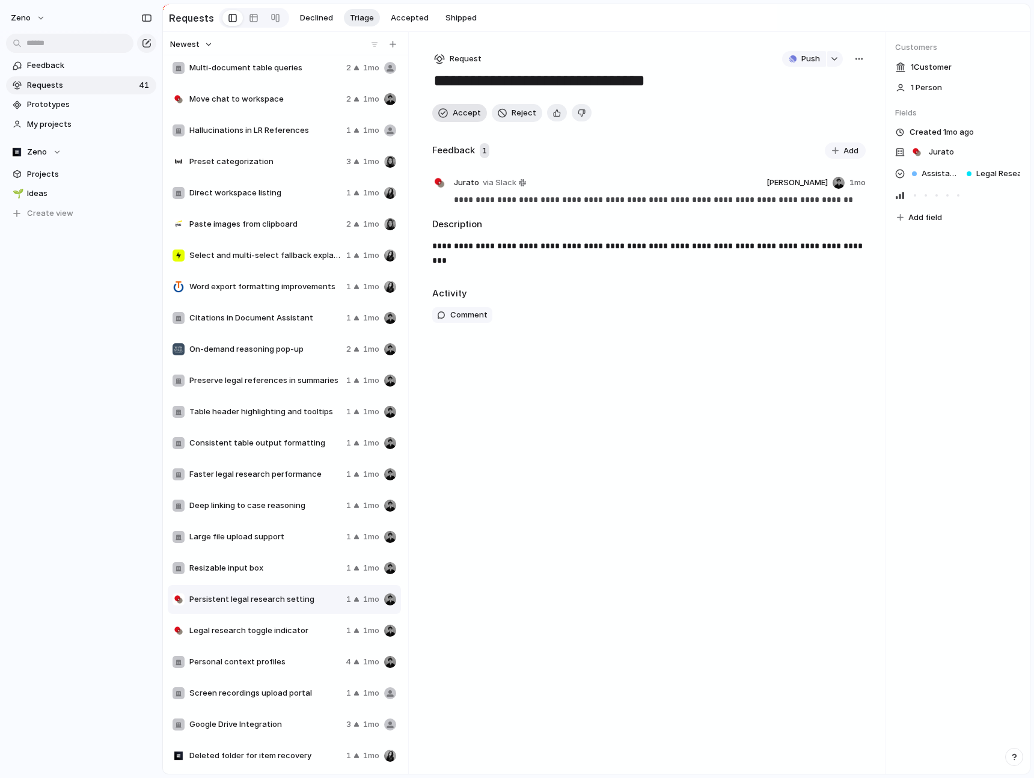
scroll to position [567, 0]
click at [293, 442] on div "Resizable input box 1 1mo" at bounding box center [284, 568] width 233 height 29
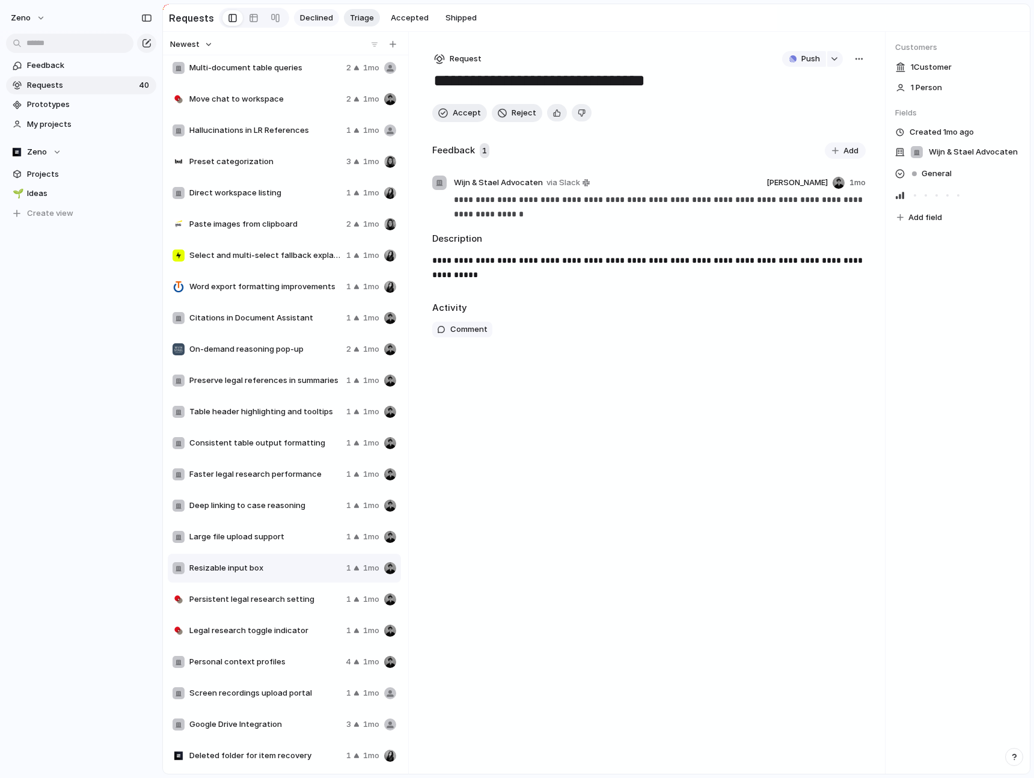
click at [307, 18] on span "Declined" at bounding box center [316, 18] width 33 height 12
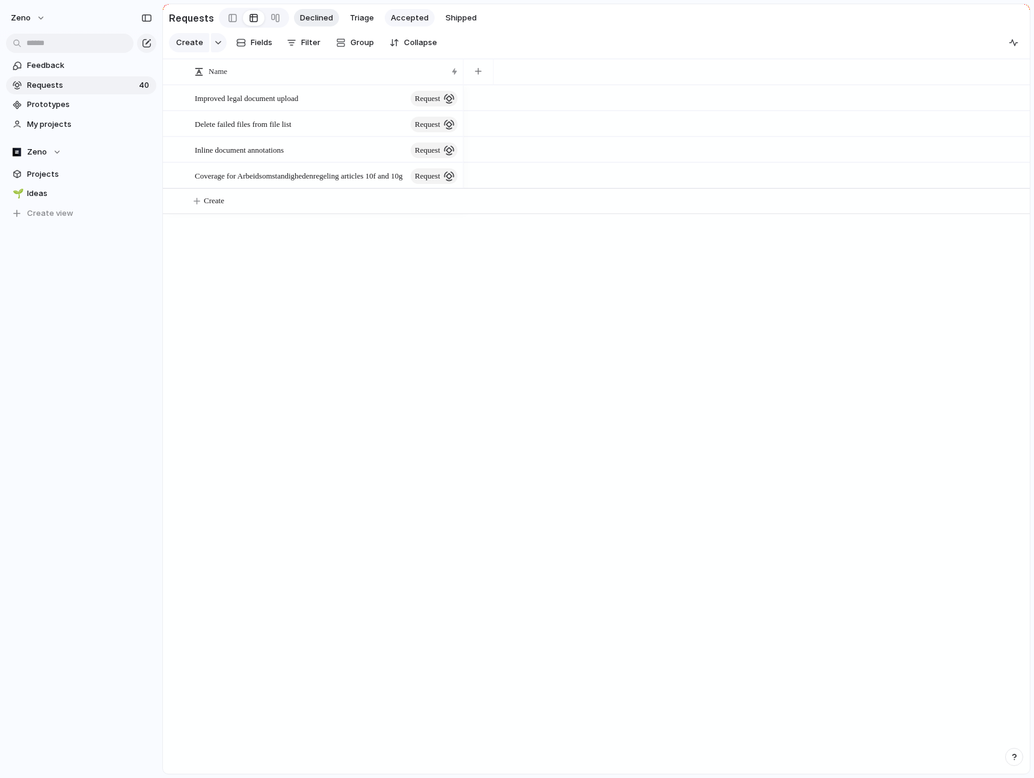
click at [394, 21] on span "Accepted" at bounding box center [410, 18] width 38 height 12
click at [359, 21] on span "Triage" at bounding box center [362, 18] width 24 height 12
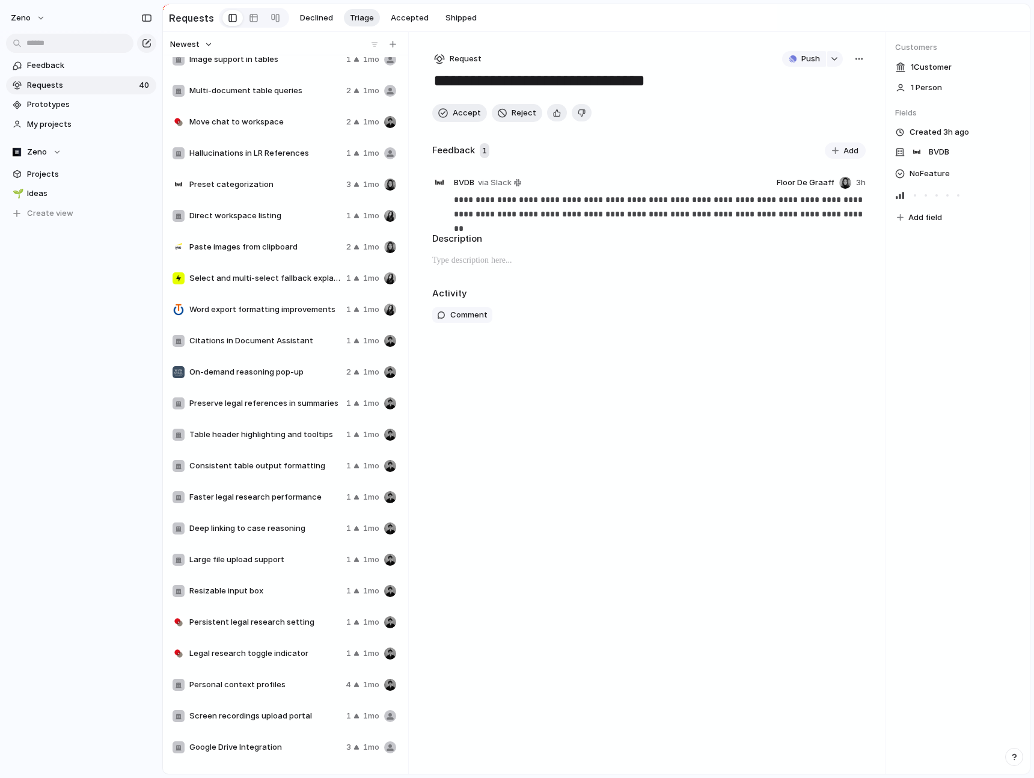
scroll to position [567, 0]
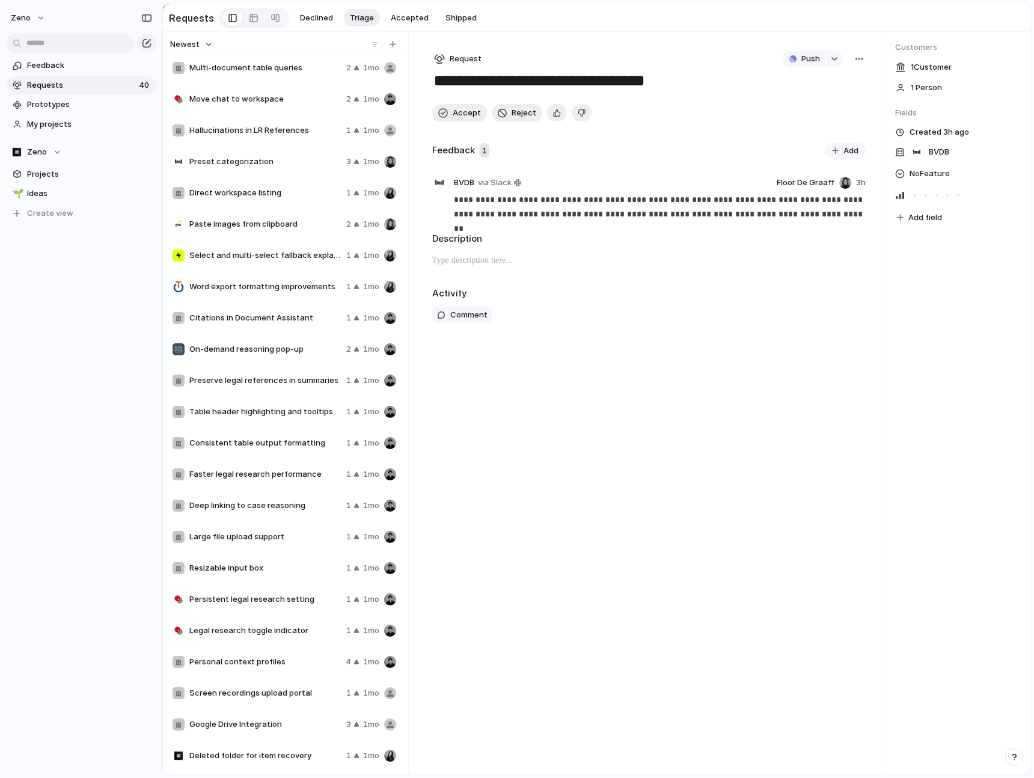
click at [292, 442] on span "Resizable input box" at bounding box center [265, 568] width 152 height 12
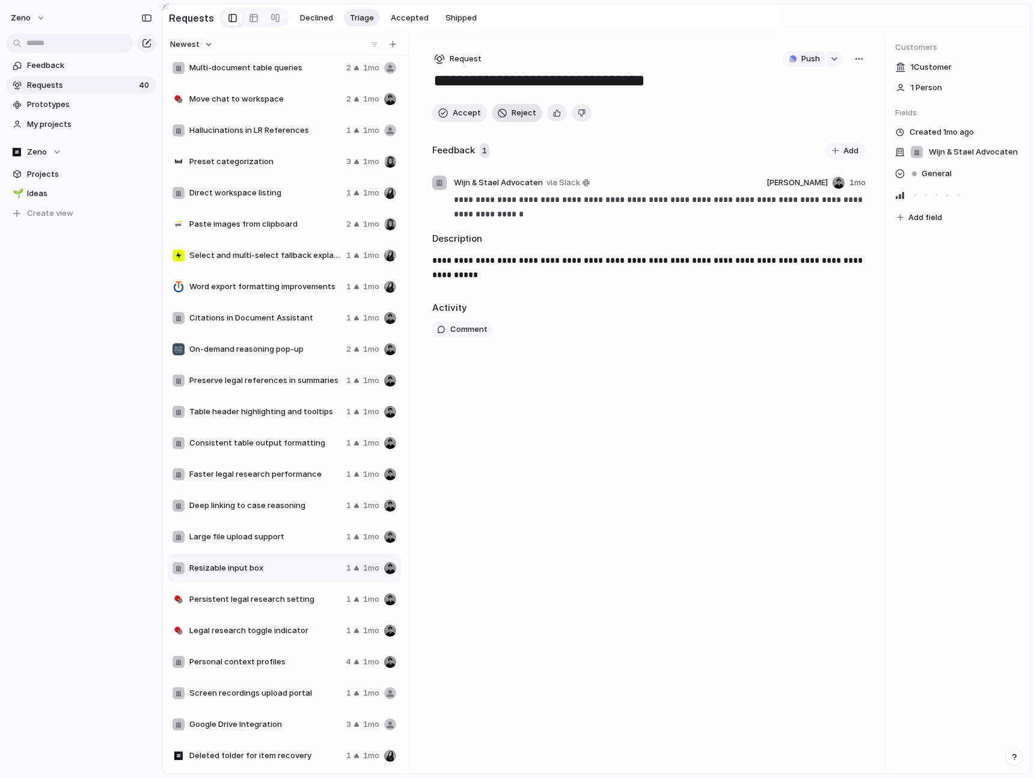
click at [517, 117] on span "Reject" at bounding box center [524, 113] width 25 height 12
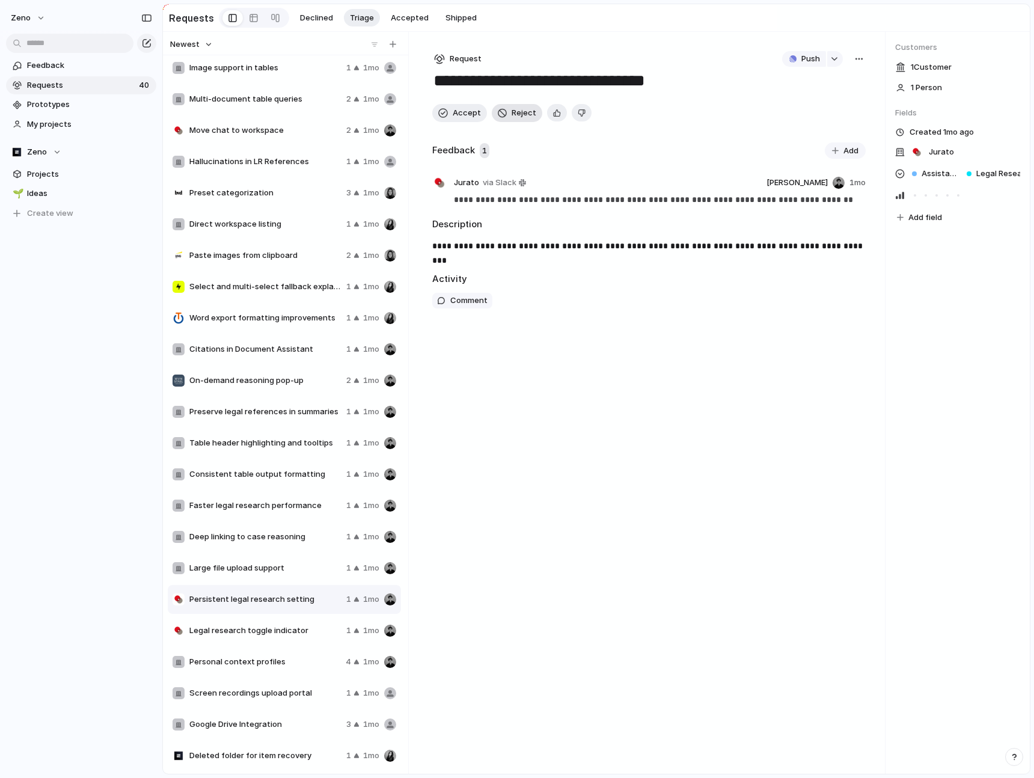
scroll to position [536, 0]
click at [288, 442] on div "Large file upload support 1 1mo" at bounding box center [284, 568] width 233 height 29
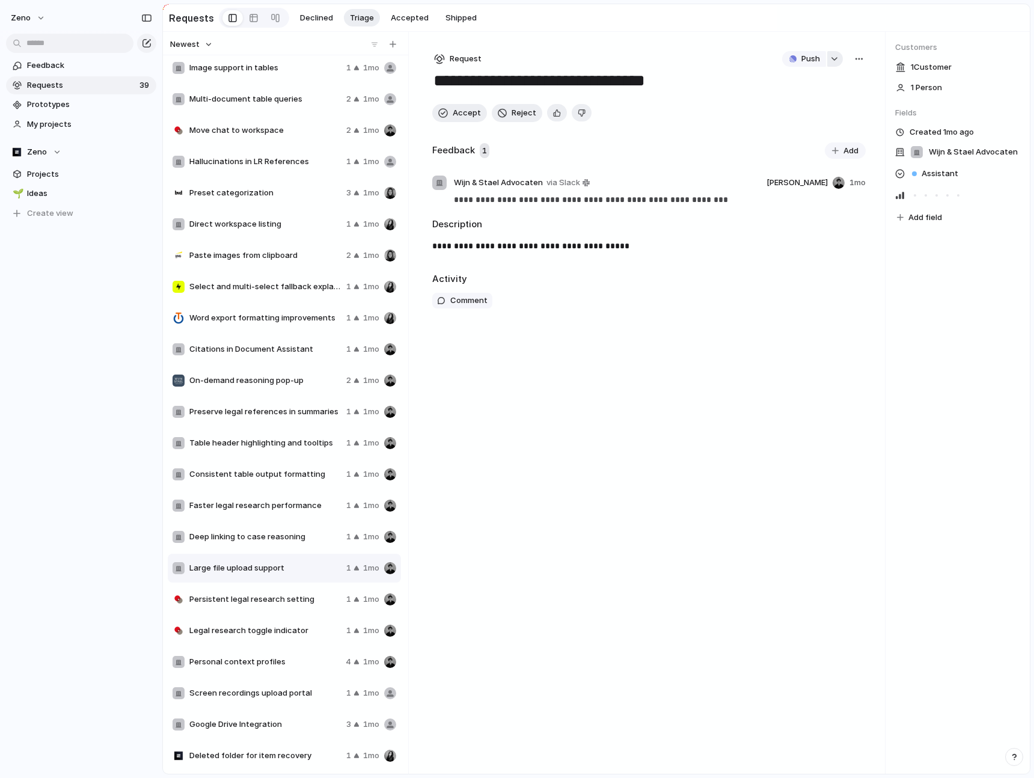
click at [829, 61] on button "button" at bounding box center [835, 59] width 16 height 16
click at [699, 103] on div "Projects Issues Legal Intelligence Integration DMS Integration Framework Admin …" at bounding box center [517, 389] width 1034 height 778
click at [299, 442] on span "Deep linking to case reasoning" at bounding box center [265, 537] width 152 height 12
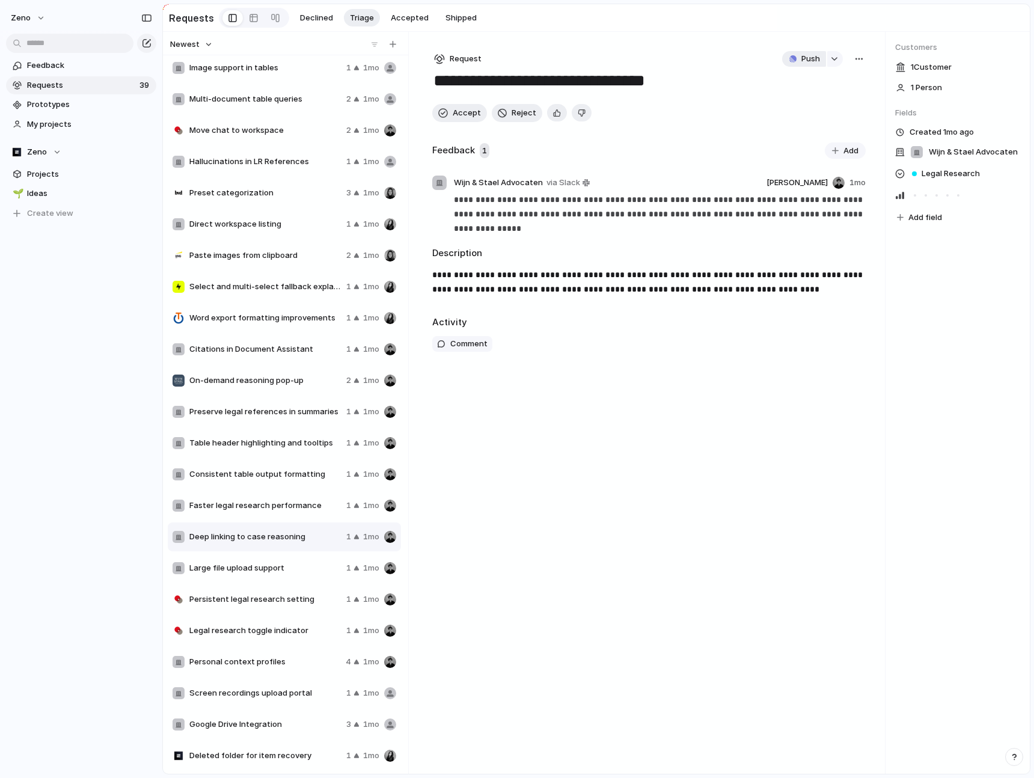
click at [809, 61] on span "Push" at bounding box center [810, 59] width 19 height 12
click at [798, 99] on li "Issue" at bounding box center [806, 103] width 69 height 19
click at [793, 62] on span "Open in Linear" at bounding box center [791, 59] width 52 height 12
click at [473, 112] on span "Accept" at bounding box center [467, 113] width 28 height 12
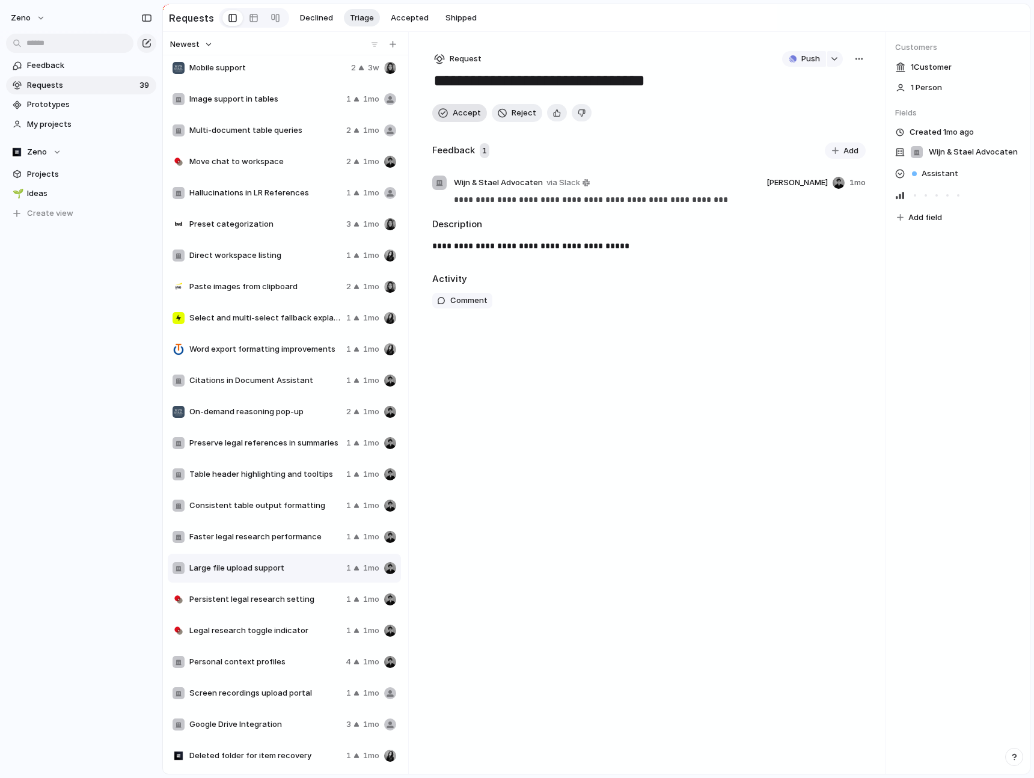
scroll to position [505, 0]
click at [293, 442] on span "Faster legal research performance" at bounding box center [265, 537] width 152 height 12
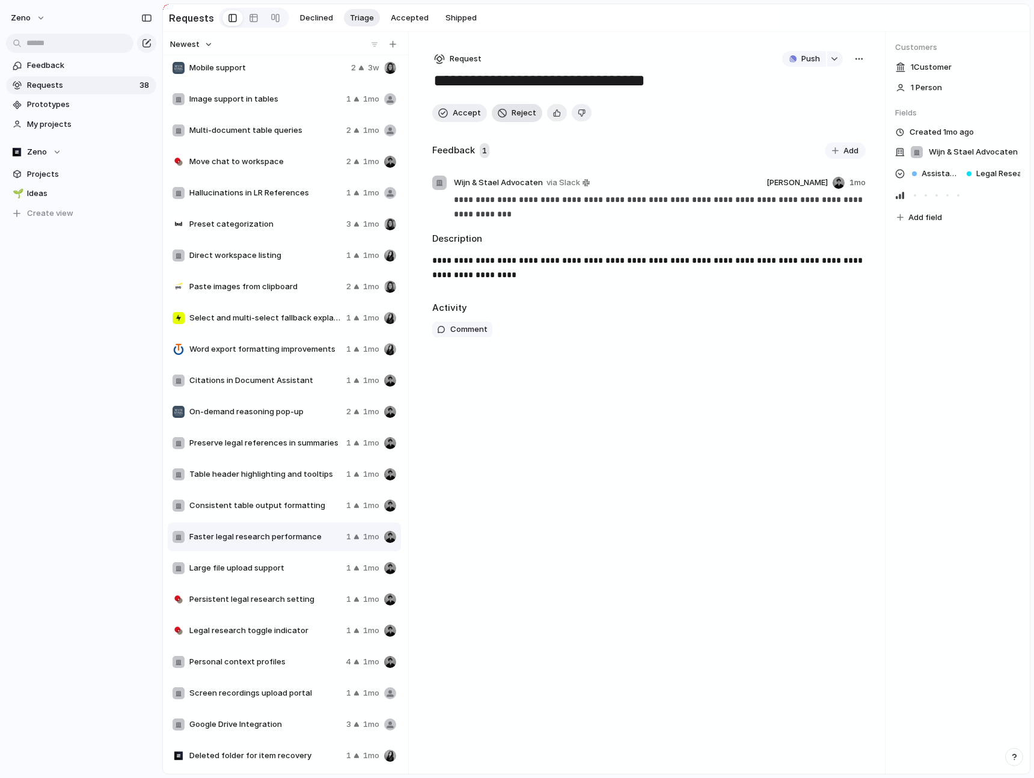
click at [512, 114] on span "Reject" at bounding box center [524, 113] width 25 height 12
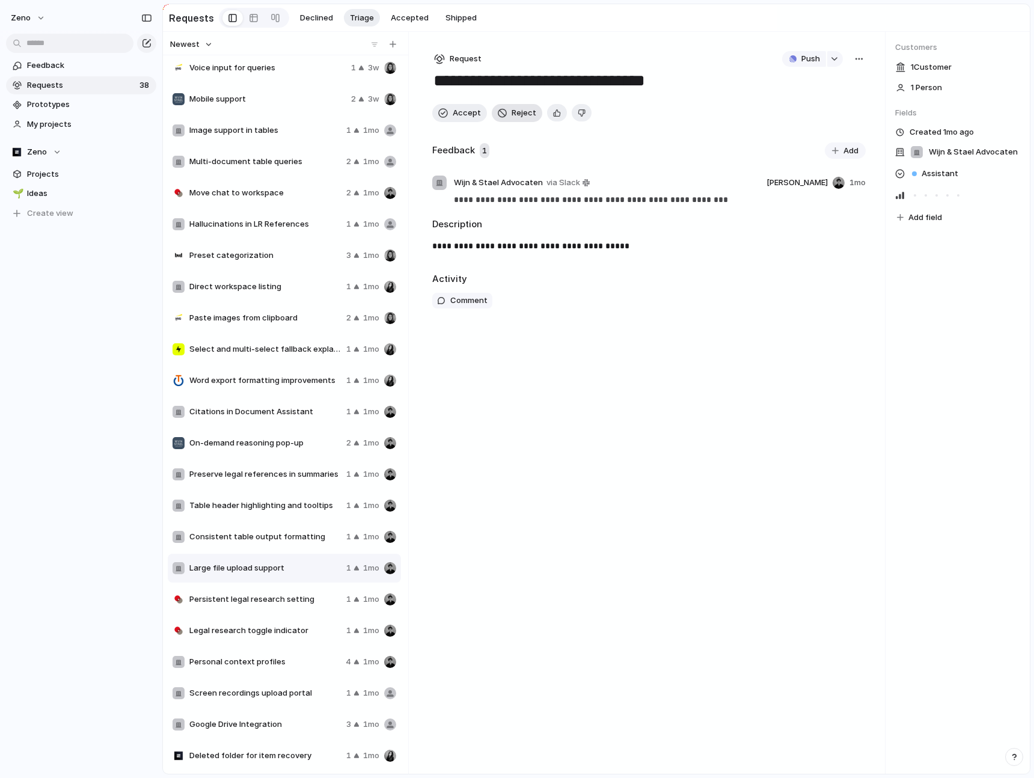
scroll to position [474, 0]
click at [293, 442] on div "External source references 1 2w Personal context profile 1 3w Recent jurisprude…" at bounding box center [286, 177] width 236 height 1188
click at [293, 442] on span "Consistent table output formatting" at bounding box center [265, 537] width 152 height 12
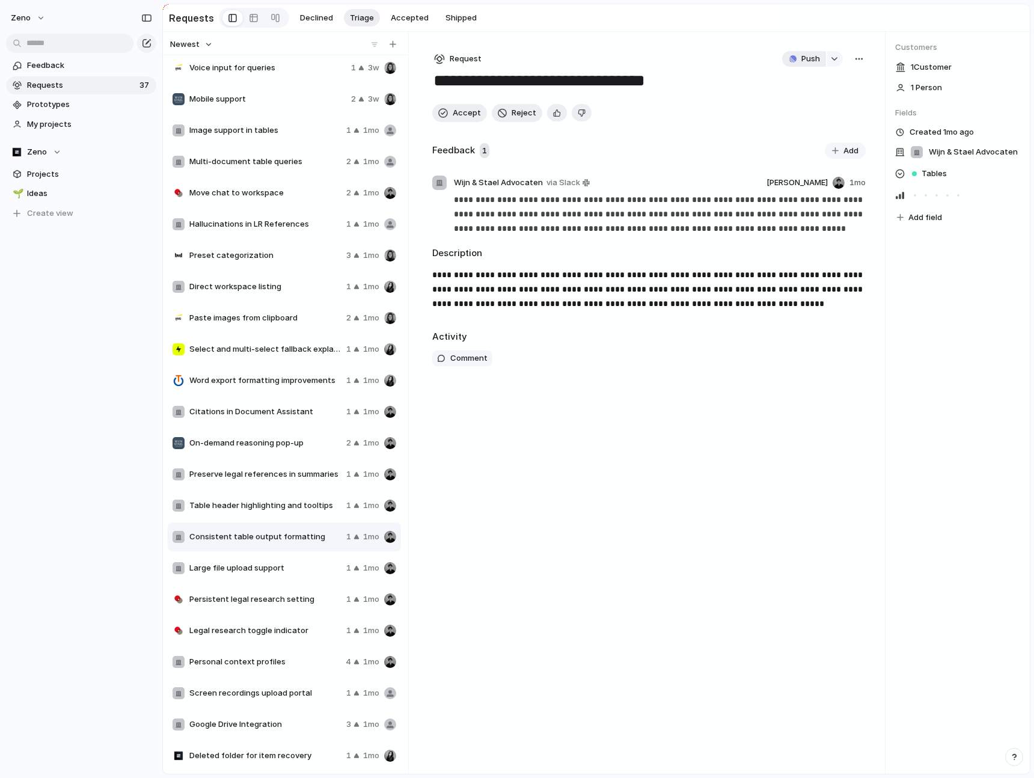
click at [818, 58] on span "Push" at bounding box center [810, 59] width 19 height 12
click at [806, 99] on li "Issue" at bounding box center [806, 103] width 69 height 19
click at [806, 63] on span "Open in Linear" at bounding box center [791, 59] width 52 height 12
click at [282, 442] on span "Preserve legal references in summaries" at bounding box center [265, 474] width 152 height 12
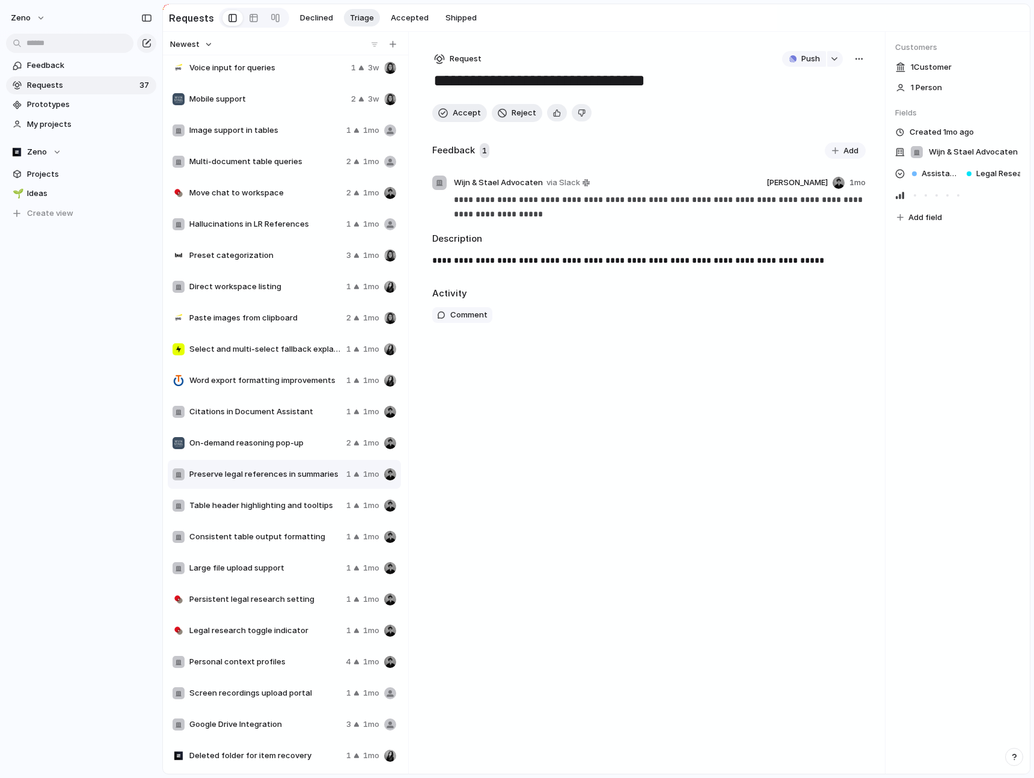
click at [287, 442] on span "Table header highlighting and tooltips" at bounding box center [265, 506] width 152 height 12
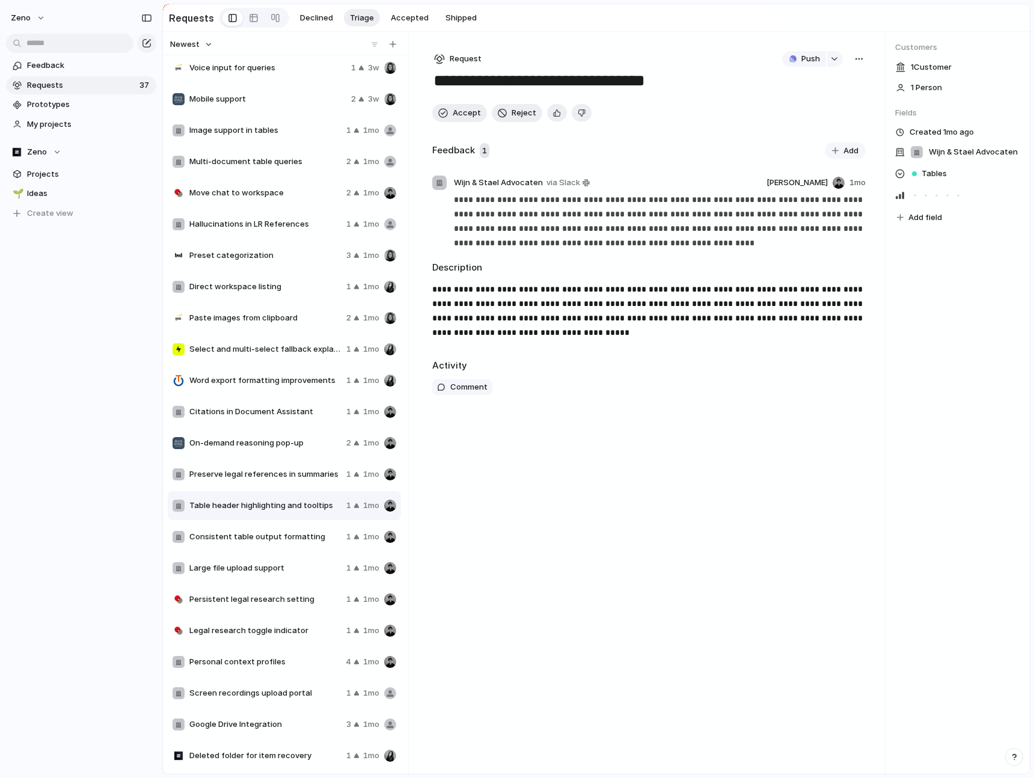
drag, startPoint x: 515, startPoint y: 343, endPoint x: 464, endPoint y: 287, distance: 75.7
click at [464, 287] on div "**********" at bounding box center [648, 315] width 433 height 66
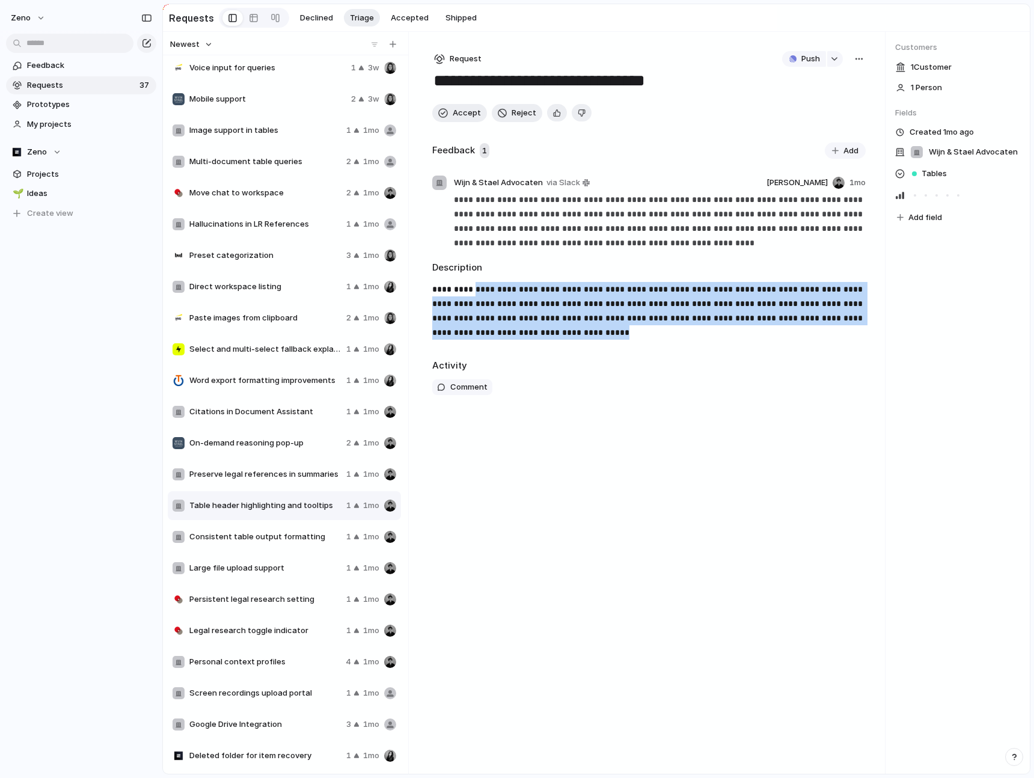
drag, startPoint x: 465, startPoint y: 290, endPoint x: 553, endPoint y: 329, distance: 96.6
click at [553, 329] on p "**********" at bounding box center [648, 311] width 433 height 58
drag, startPoint x: 553, startPoint y: 329, endPoint x: 472, endPoint y: 290, distance: 90.3
click at [472, 290] on p "**********" at bounding box center [648, 311] width 433 height 58
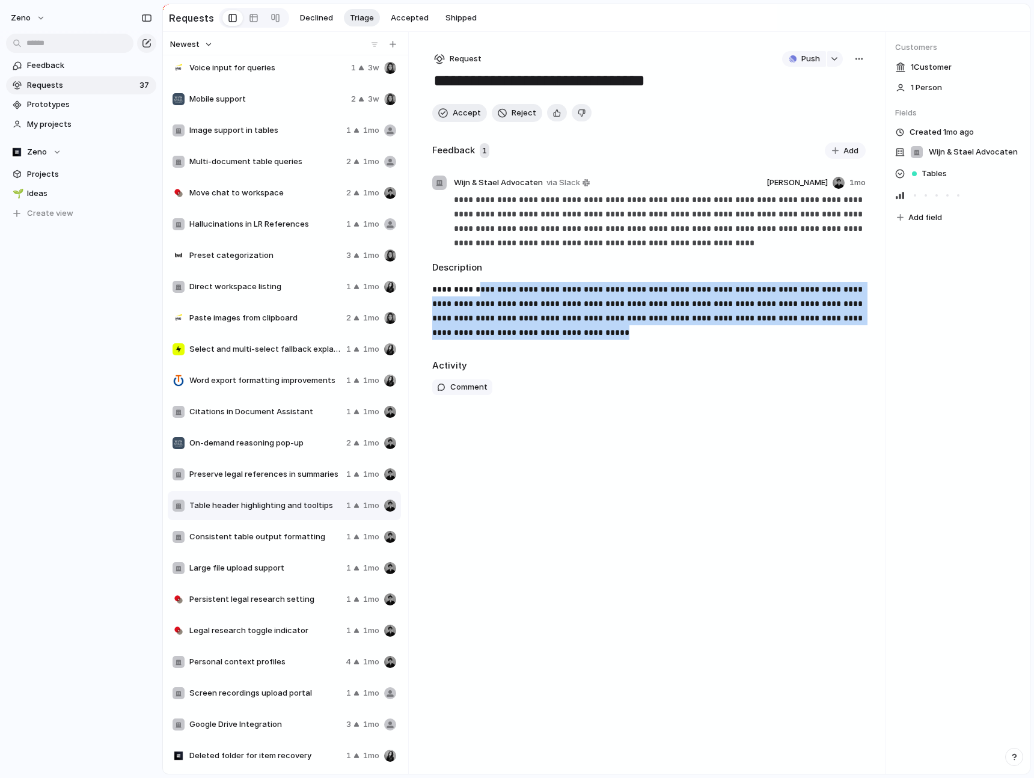
click at [472, 290] on p "**********" at bounding box center [648, 311] width 433 height 58
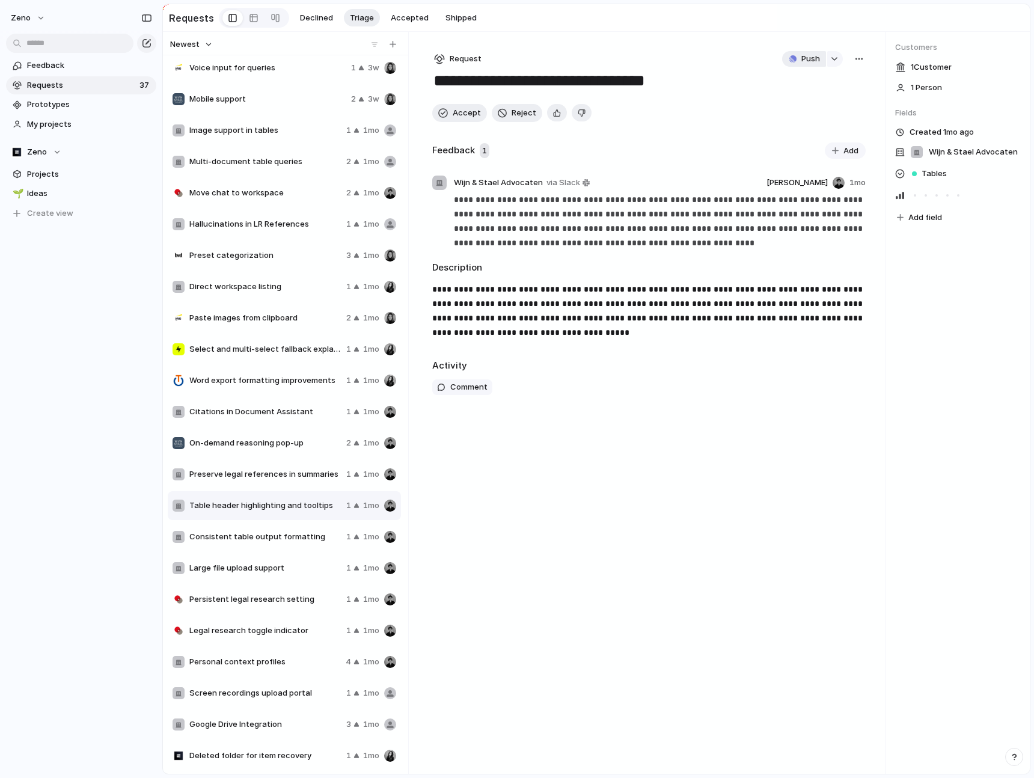
click at [819, 58] on span "Push" at bounding box center [810, 59] width 19 height 12
click at [812, 100] on li "Issue" at bounding box center [806, 103] width 69 height 19
click at [795, 63] on span "Open in Linear" at bounding box center [791, 59] width 52 height 12
click at [465, 113] on span "Accept" at bounding box center [467, 113] width 28 height 12
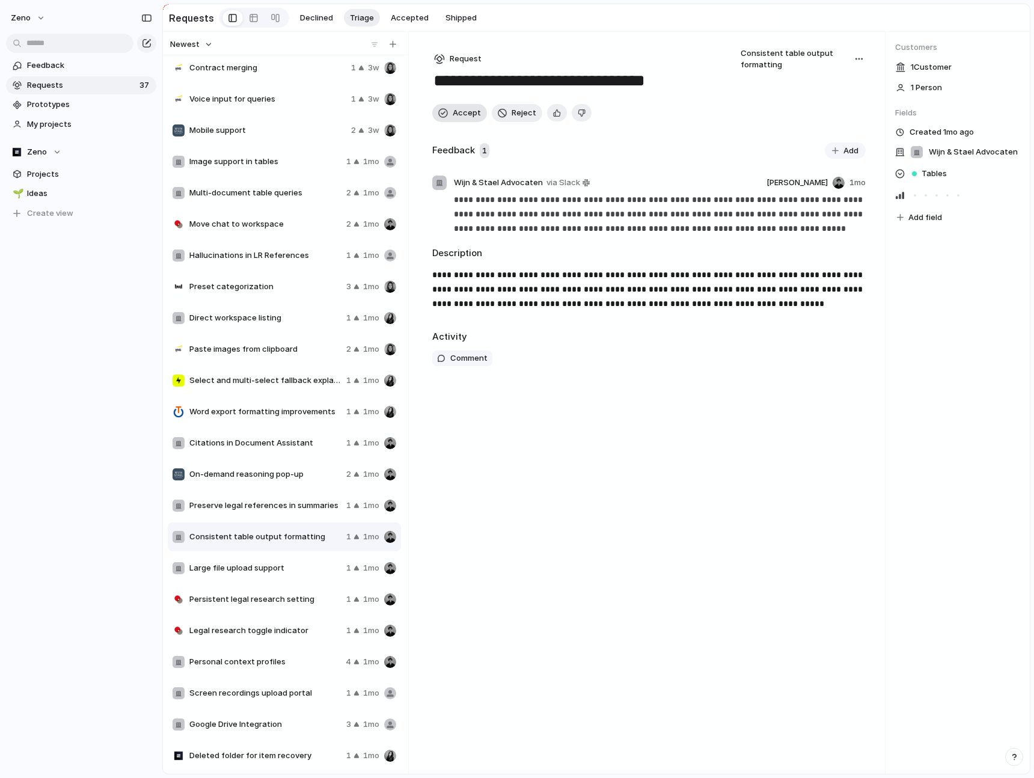
scroll to position [442, 0]
click at [338, 442] on span "Preserve legal references in summaries" at bounding box center [265, 506] width 152 height 12
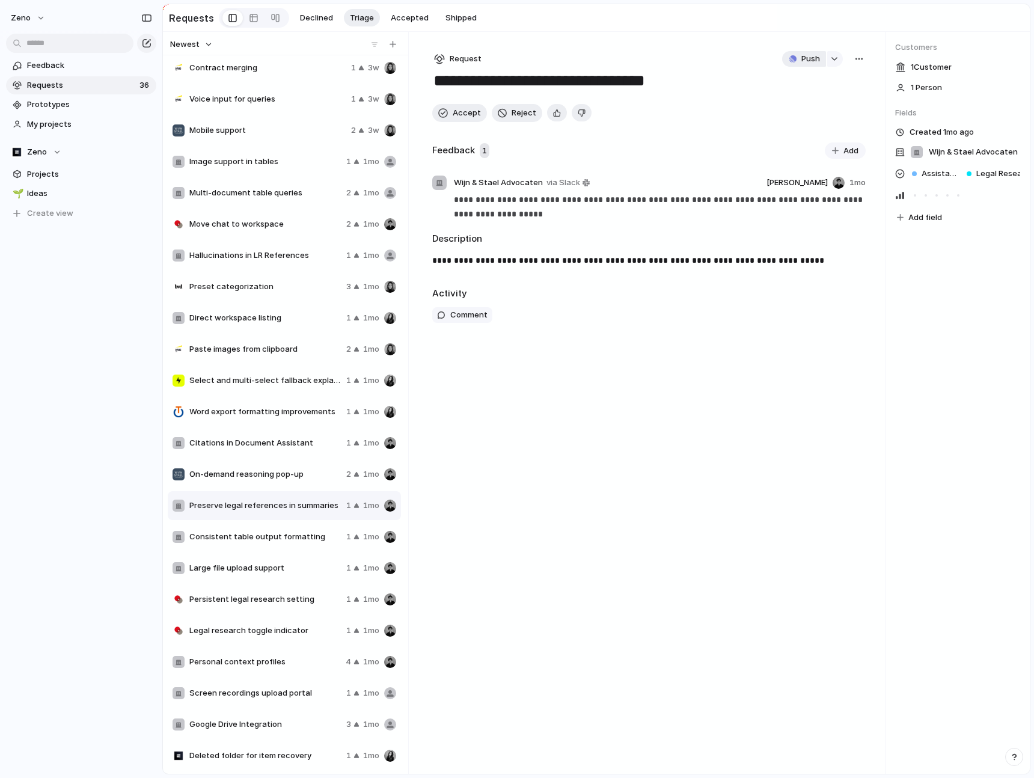
click at [818, 61] on span "Push" at bounding box center [810, 59] width 19 height 12
click at [789, 102] on span "Issue" at bounding box center [787, 103] width 20 height 12
click at [787, 63] on span "Open in Linear" at bounding box center [791, 59] width 52 height 12
click at [278, 442] on span "On-demand reasoning pop-up" at bounding box center [265, 474] width 152 height 12
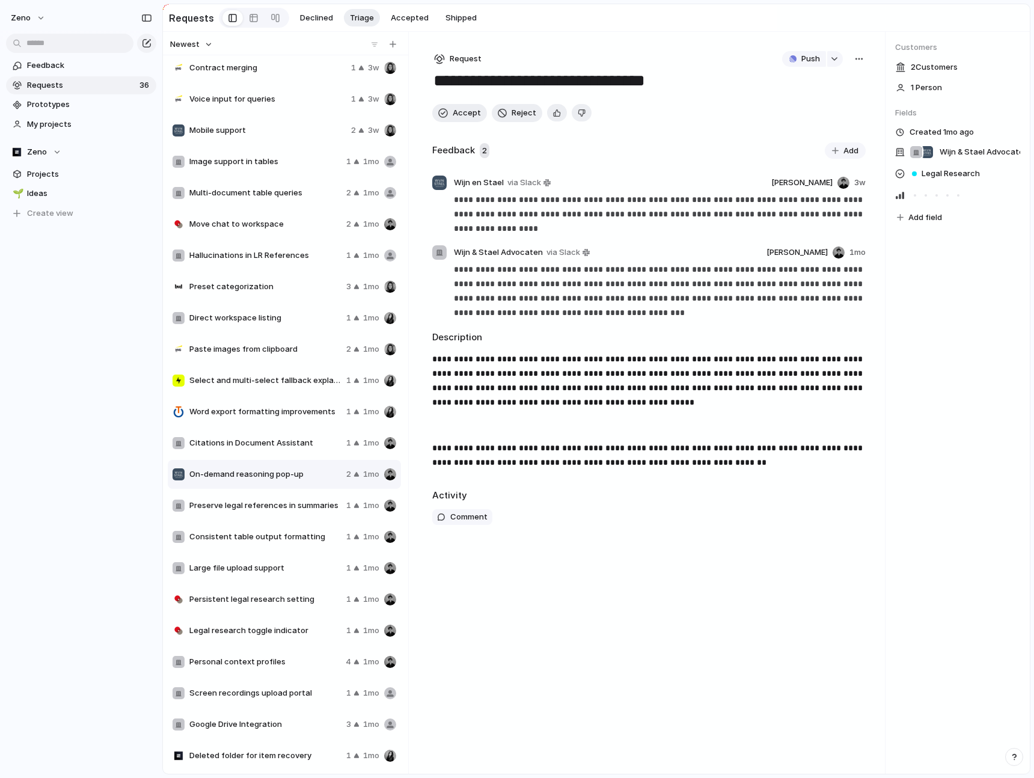
click at [283, 442] on span "Preserve legal references in summaries" at bounding box center [265, 506] width 152 height 12
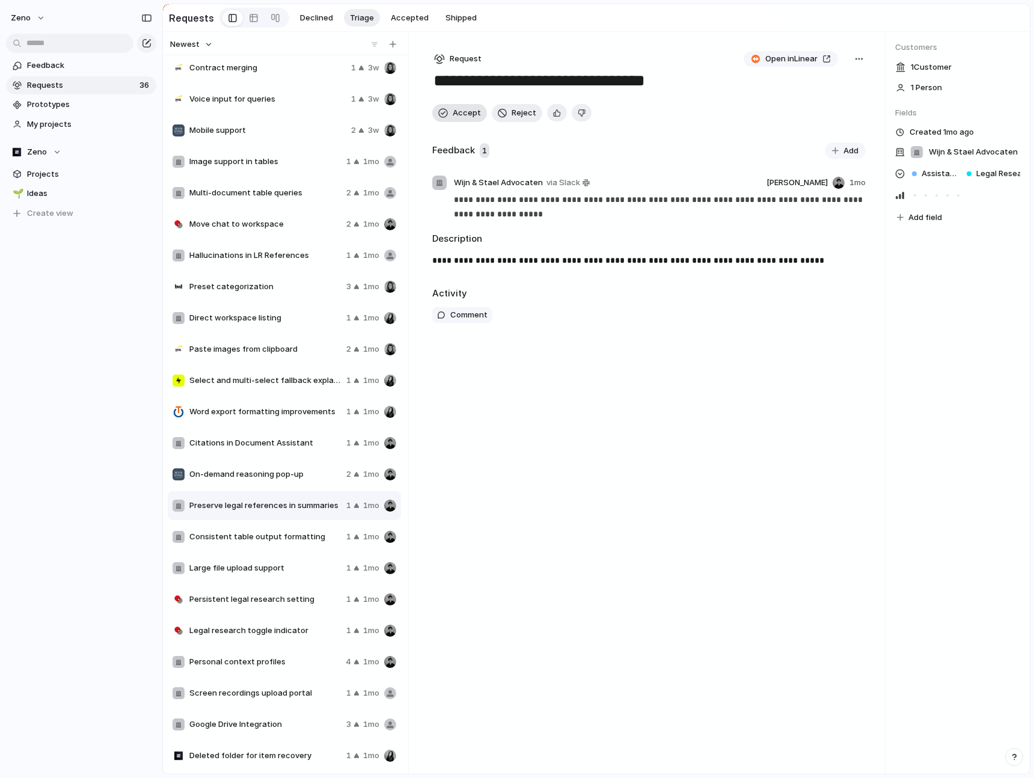
click at [470, 115] on span "Accept" at bounding box center [467, 113] width 28 height 12
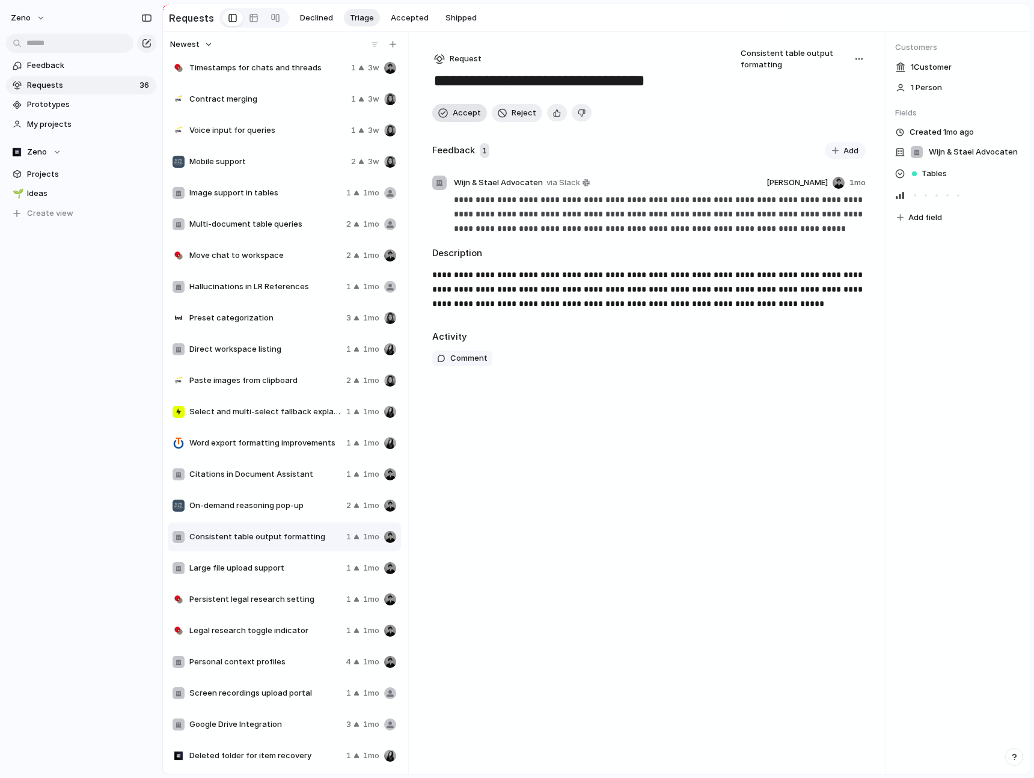
scroll to position [411, 0]
click at [319, 442] on span "On-demand reasoning pop-up" at bounding box center [265, 506] width 152 height 12
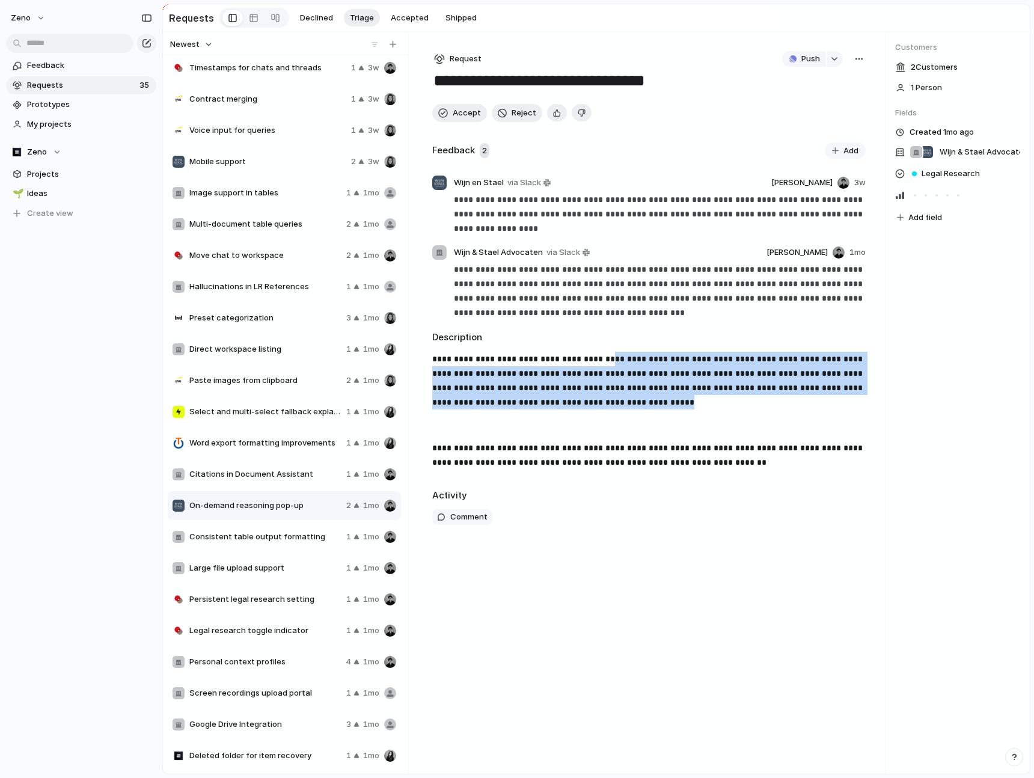
drag, startPoint x: 658, startPoint y: 403, endPoint x: 590, endPoint y: 358, distance: 81.4
click at [590, 358] on p "**********" at bounding box center [648, 381] width 433 height 58
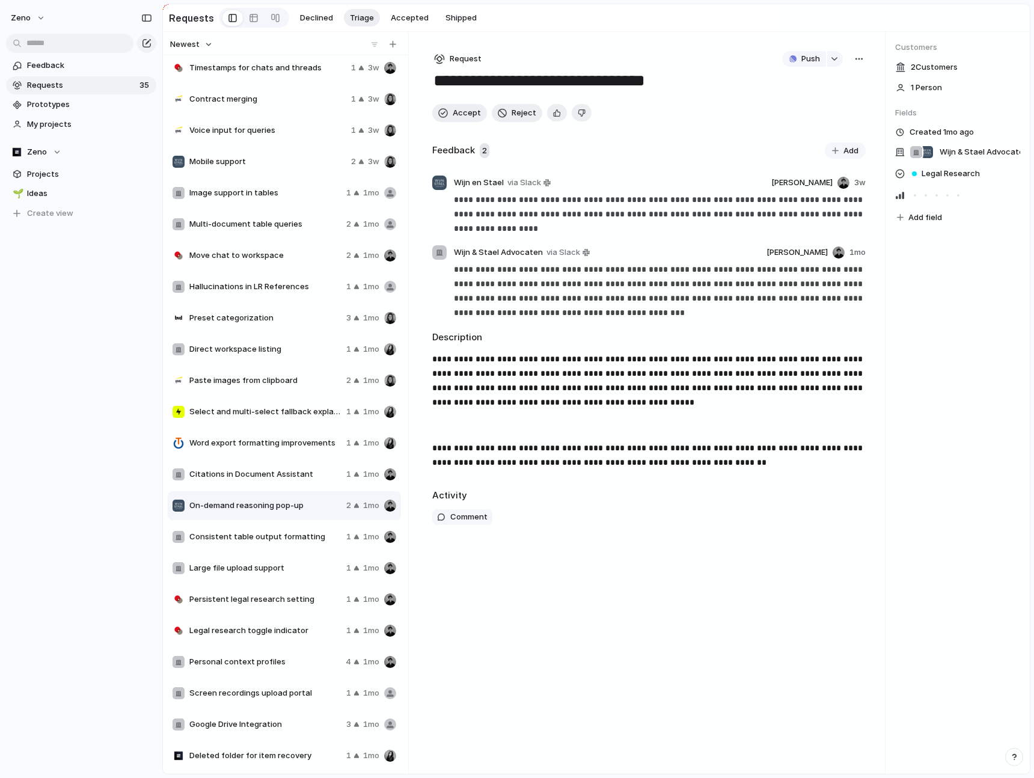
click at [631, 424] on p at bounding box center [648, 425] width 433 height 14
click at [834, 58] on div "button" at bounding box center [834, 59] width 8 height 5
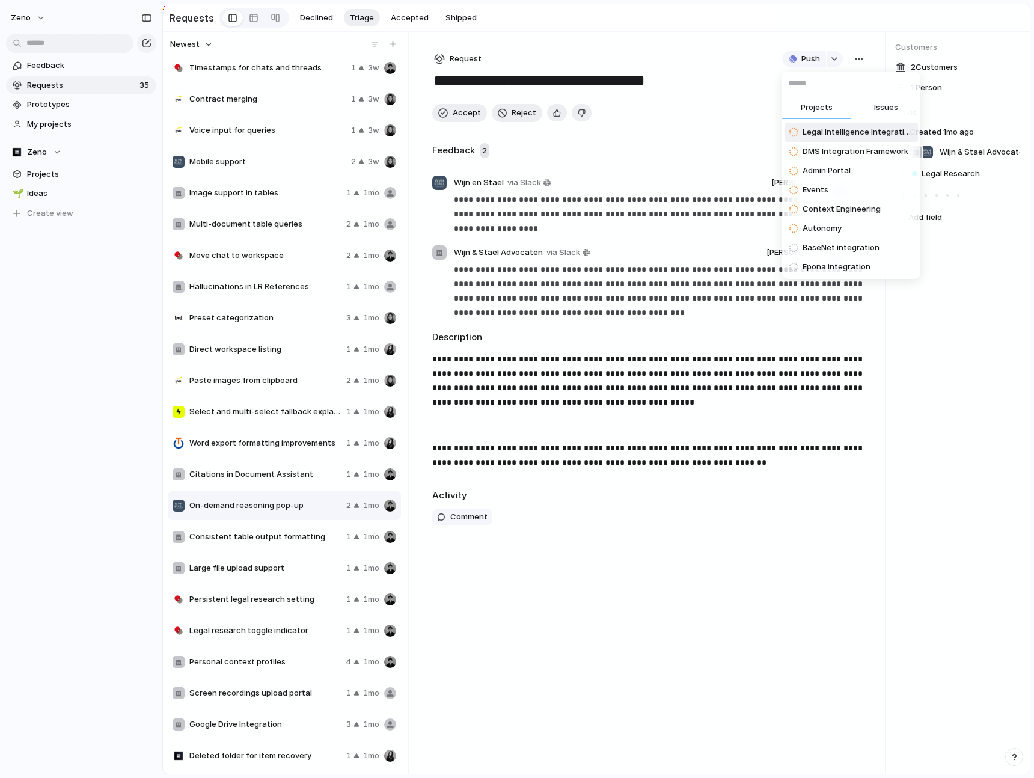
click at [733, 80] on div "Projects Issues Legal Intelligence Integration DMS Integration Framework Admin …" at bounding box center [517, 389] width 1034 height 778
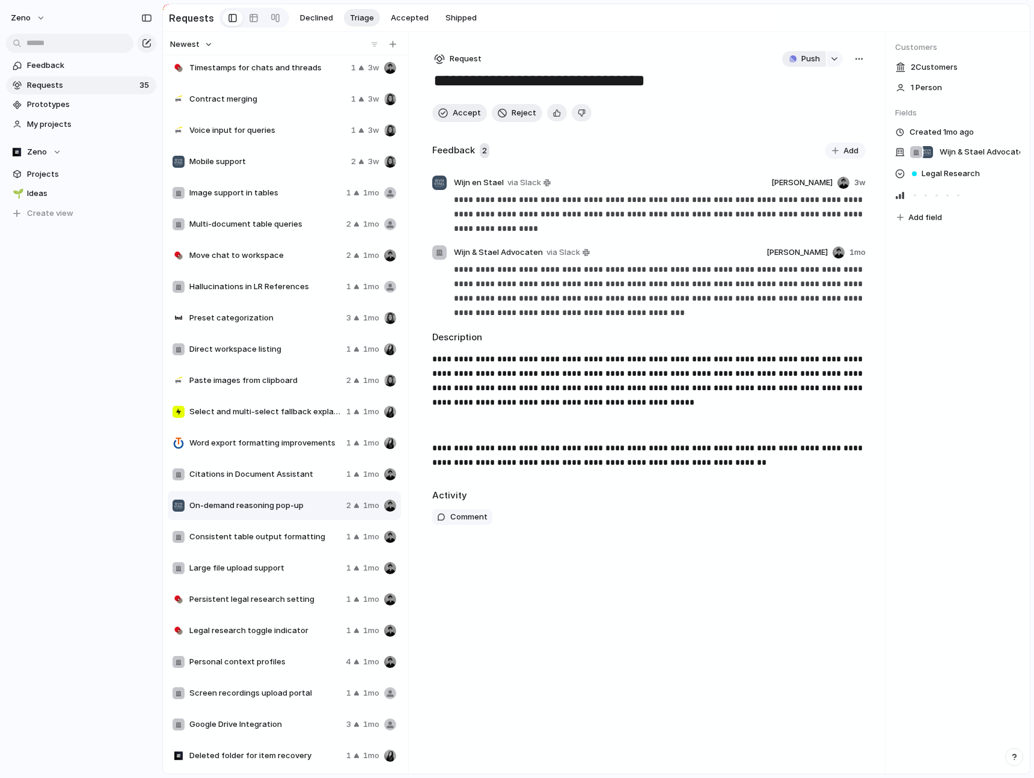
click at [814, 60] on span "Push" at bounding box center [810, 59] width 19 height 12
click at [803, 106] on li "Issue" at bounding box center [806, 103] width 69 height 19
click at [794, 60] on span "Open in Linear" at bounding box center [791, 59] width 52 height 12
click at [458, 111] on span "Accept" at bounding box center [467, 113] width 28 height 12
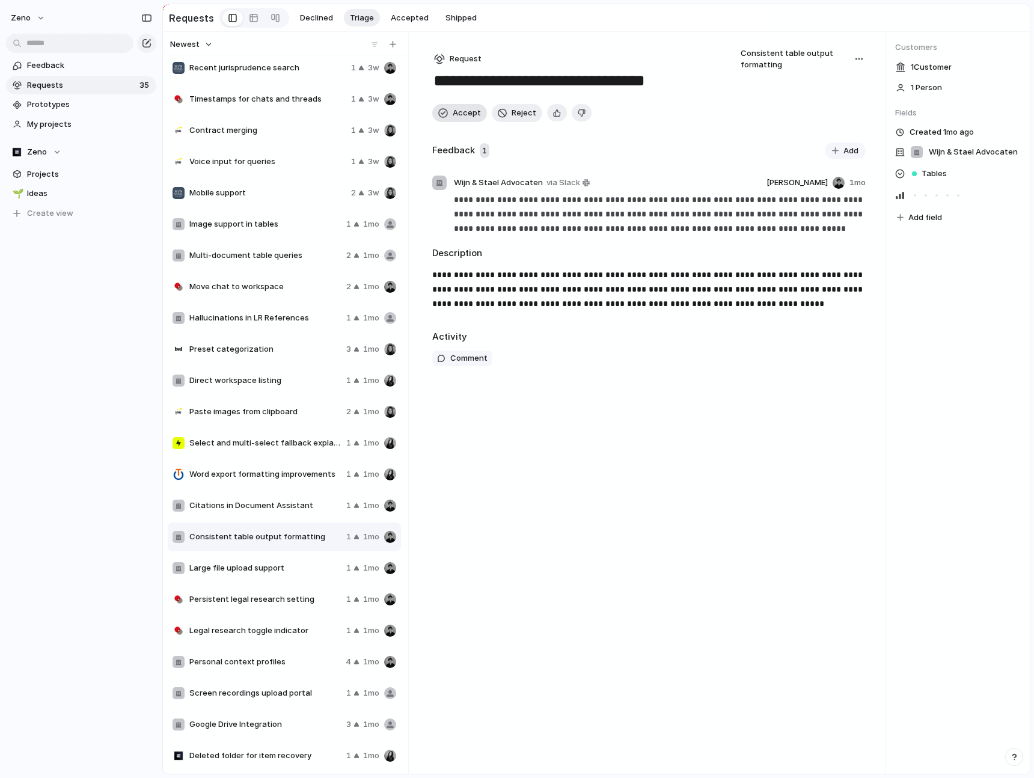
scroll to position [380, 0]
click at [271, 442] on span "Select and multi-select fallback explanation" at bounding box center [265, 443] width 152 height 12
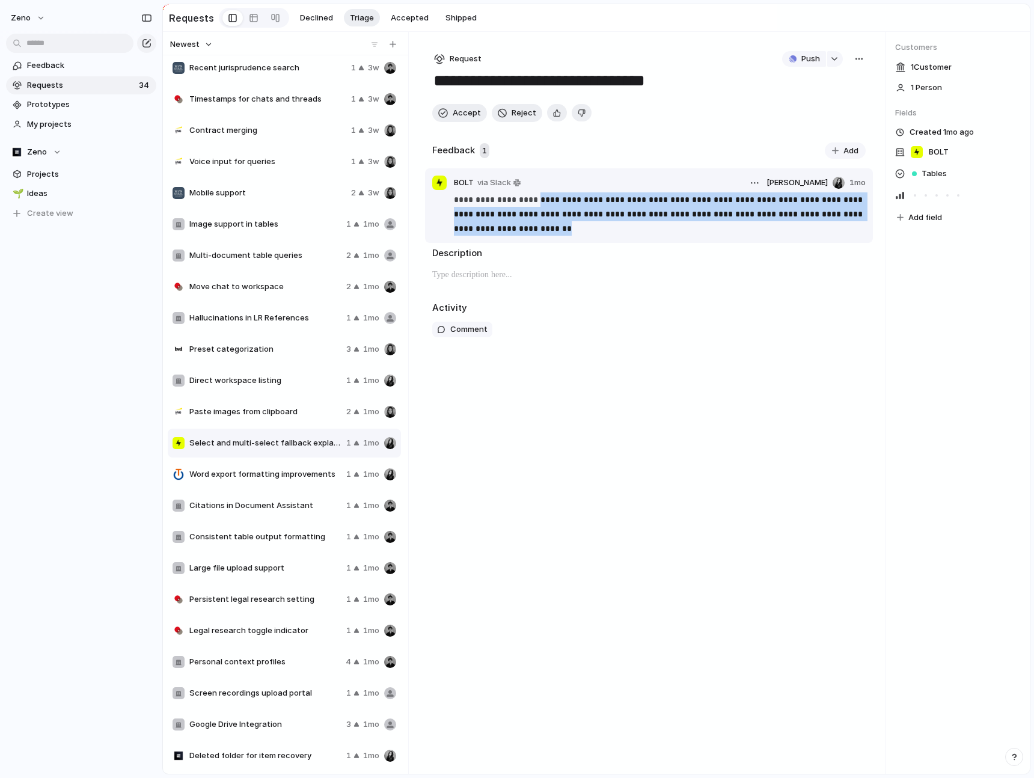
drag, startPoint x: 592, startPoint y: 229, endPoint x: 531, endPoint y: 199, distance: 67.7
click at [531, 199] on p "**********" at bounding box center [660, 213] width 412 height 43
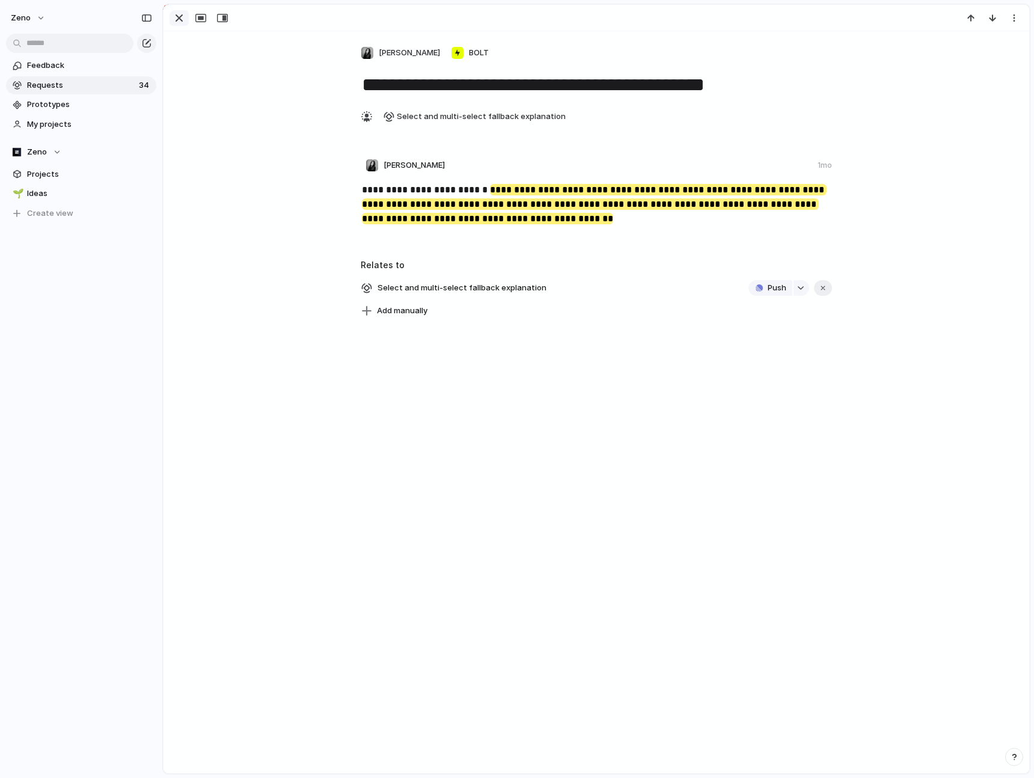
click at [178, 17] on div "button" at bounding box center [179, 18] width 14 height 14
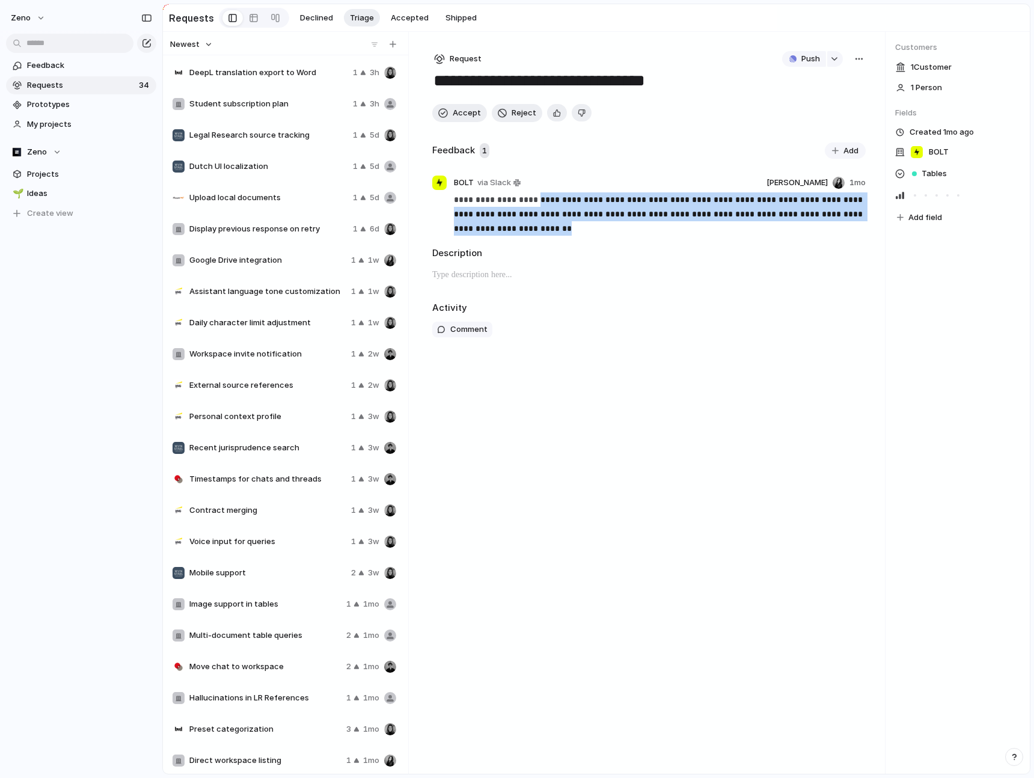
click at [251, 326] on span "Daily character limit adjustment" at bounding box center [267, 323] width 157 height 12
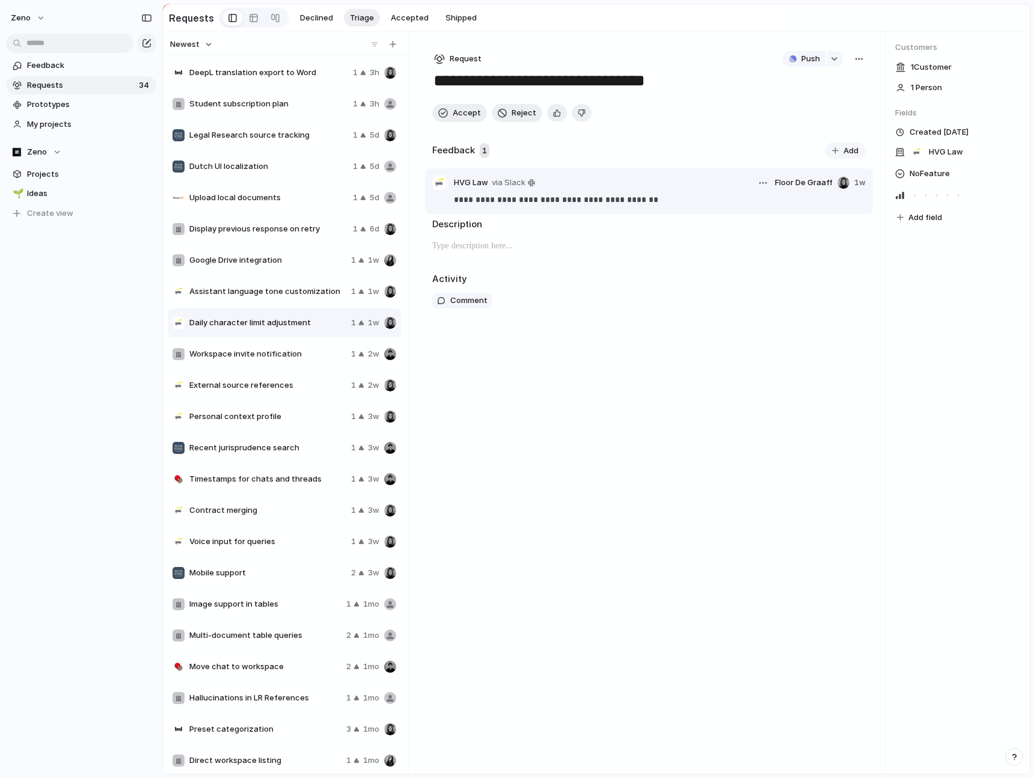
click at [551, 203] on p "**********" at bounding box center [660, 199] width 412 height 14
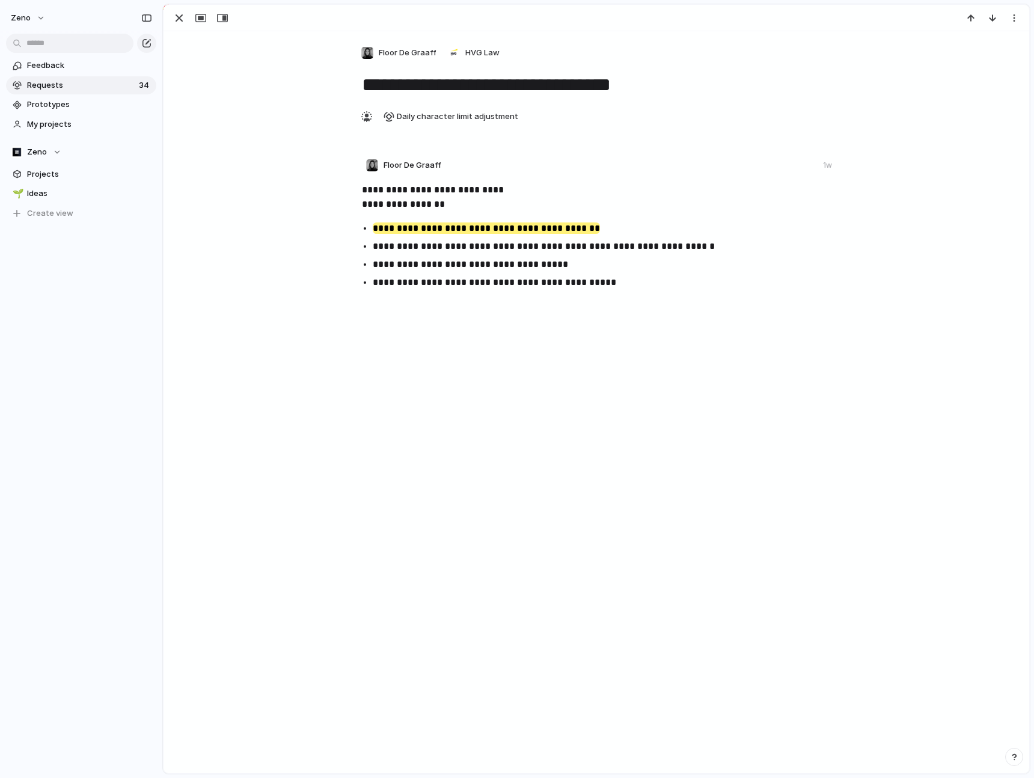
click at [551, 203] on div "**********" at bounding box center [597, 238] width 834 height 123
click at [551, 203] on p "**********" at bounding box center [597, 197] width 471 height 29
click at [551, 304] on div "**********" at bounding box center [596, 233] width 837 height 148
click at [628, 283] on p "**********" at bounding box center [608, 282] width 471 height 14
click at [650, 284] on p "**********" at bounding box center [608, 282] width 471 height 14
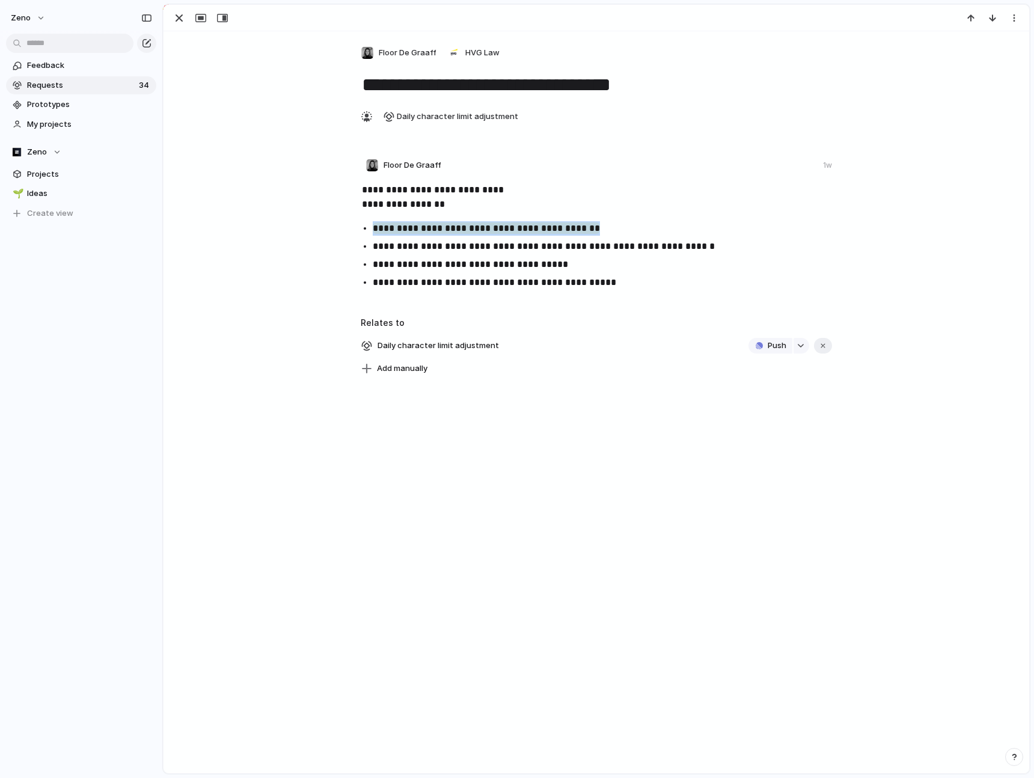
drag, startPoint x: 623, startPoint y: 230, endPoint x: 374, endPoint y: 227, distance: 249.5
click at [374, 227] on p "**********" at bounding box center [608, 228] width 471 height 14
click at [318, 98] on div "**********" at bounding box center [597, 204] width 866 height 346
click at [179, 23] on div "button" at bounding box center [179, 18] width 14 height 14
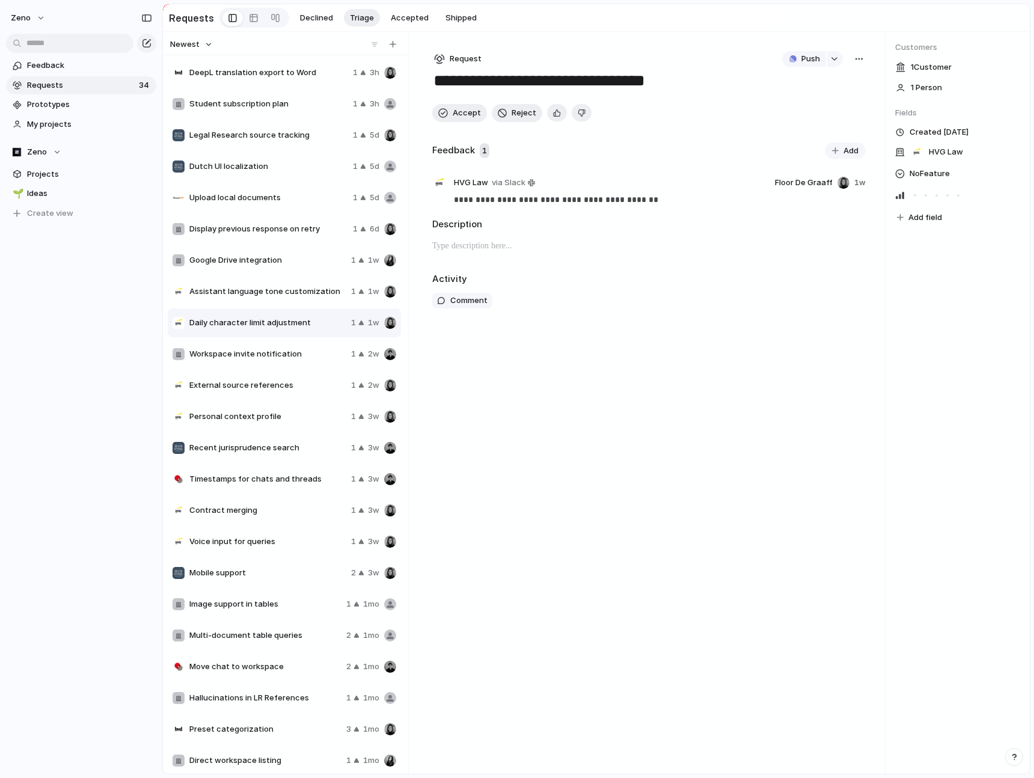
click at [213, 283] on div "Assistant language tone customization 1 1w" at bounding box center [284, 291] width 233 height 29
click at [455, 115] on span "Accept" at bounding box center [467, 113] width 28 height 12
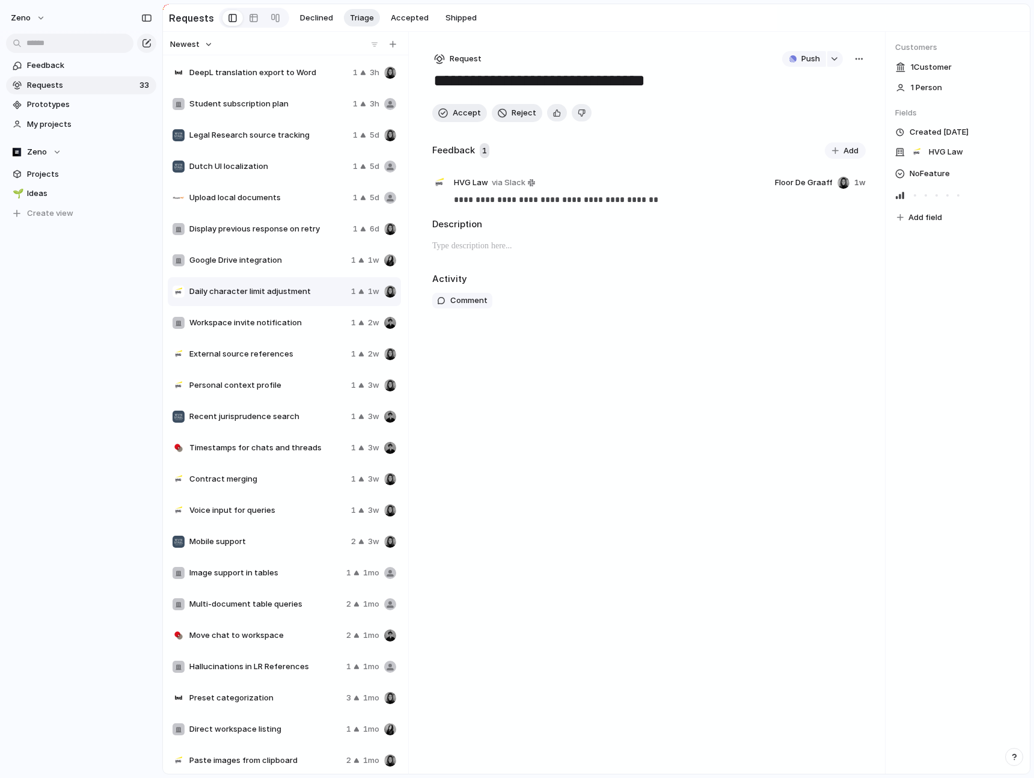
click at [282, 259] on span "Google Drive integration" at bounding box center [267, 260] width 157 height 12
click at [282, 201] on span "Upload local documents" at bounding box center [268, 198] width 159 height 12
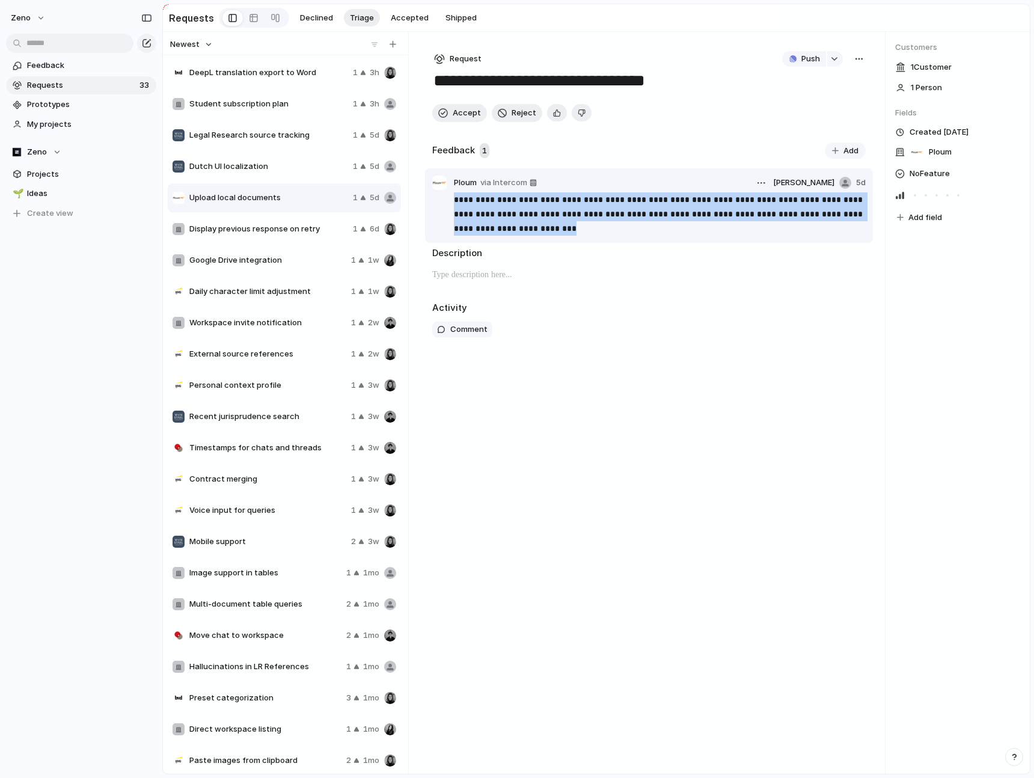
drag, startPoint x: 530, startPoint y: 228, endPoint x: 453, endPoint y: 195, distance: 83.8
click at [454, 195] on p "**********" at bounding box center [660, 213] width 412 height 43
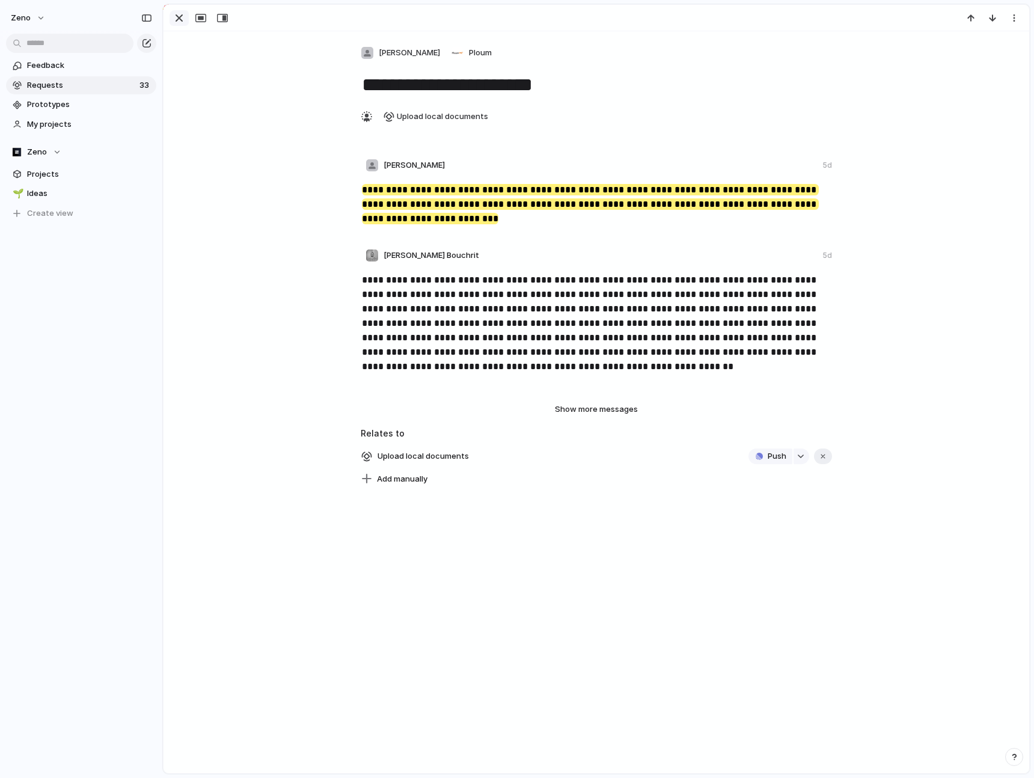
click at [181, 17] on div "button" at bounding box center [179, 18] width 14 height 14
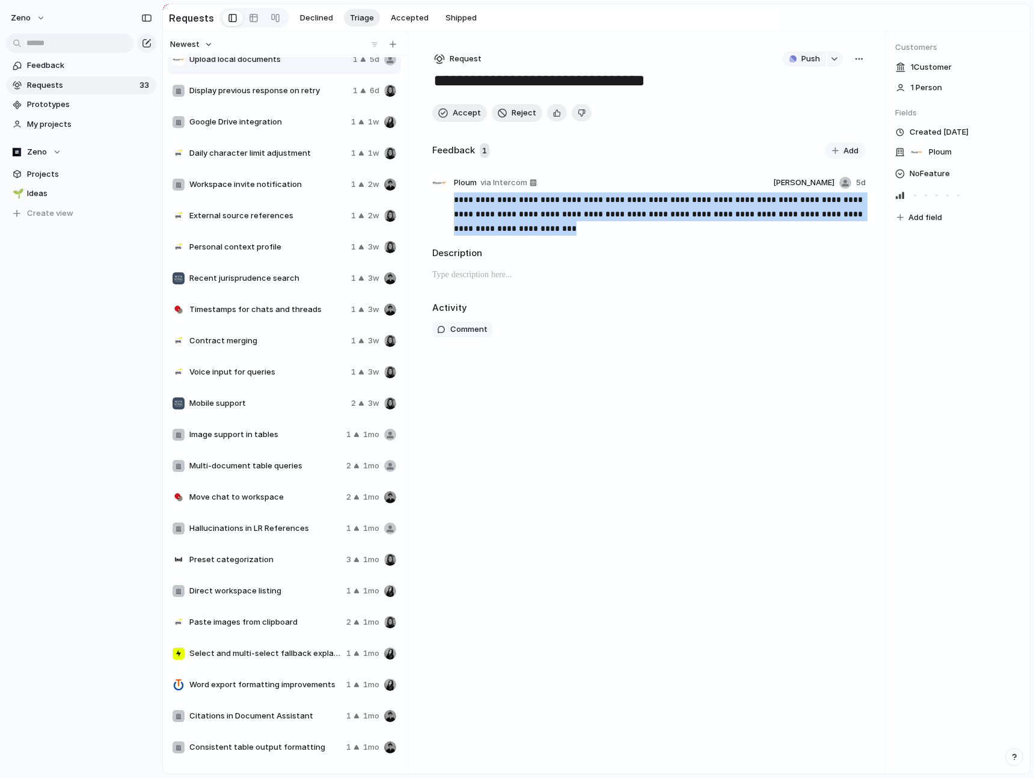
scroll to position [162, 0]
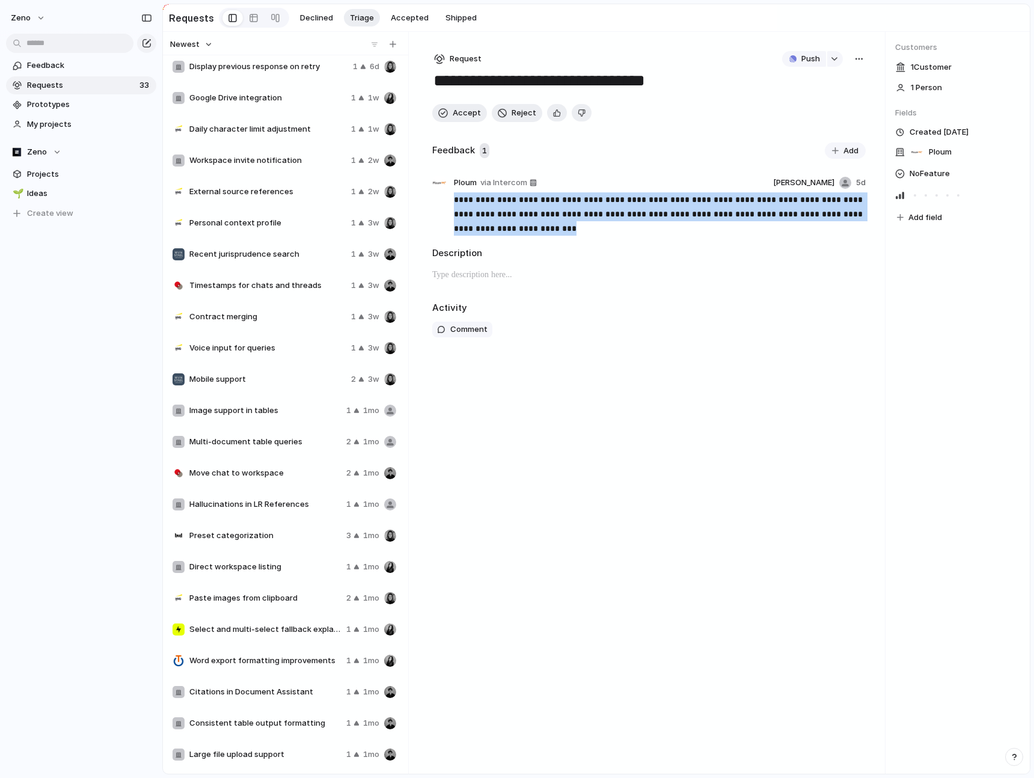
click at [293, 289] on span "Timestamps for chats and threads" at bounding box center [267, 286] width 157 height 12
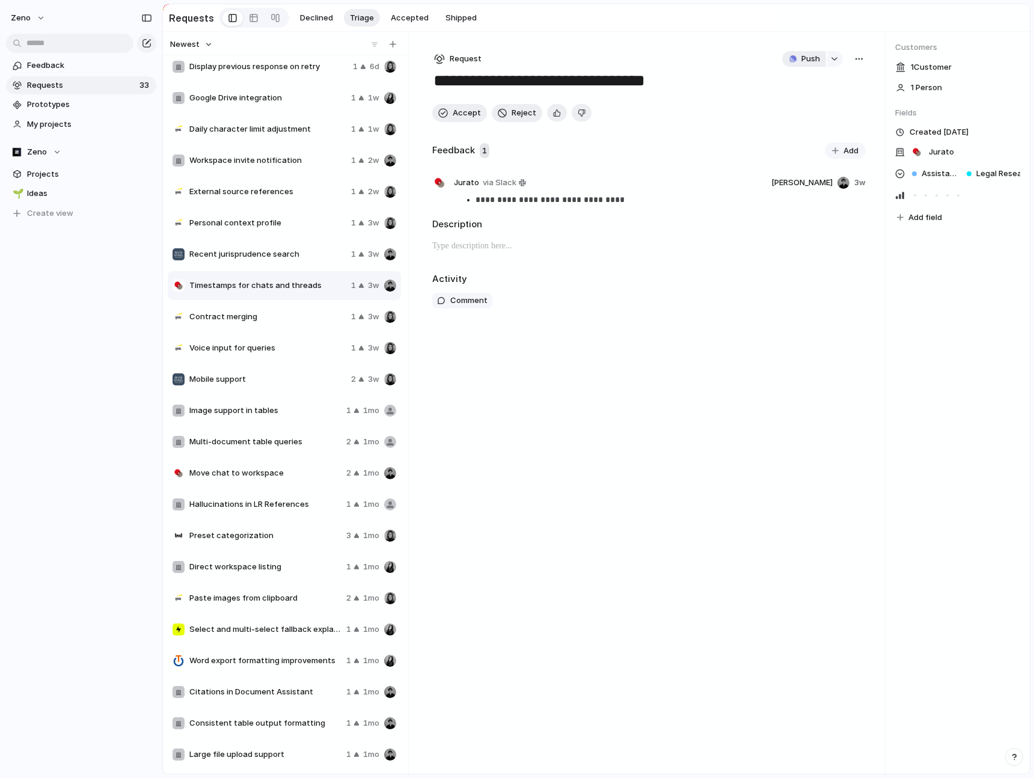
click at [806, 58] on span "Push" at bounding box center [810, 59] width 19 height 12
click at [794, 106] on span "Issue" at bounding box center [787, 103] width 20 height 12
click at [810, 59] on span "Open in Linear" at bounding box center [791, 59] width 52 height 12
click at [454, 112] on span "Accept" at bounding box center [467, 113] width 28 height 12
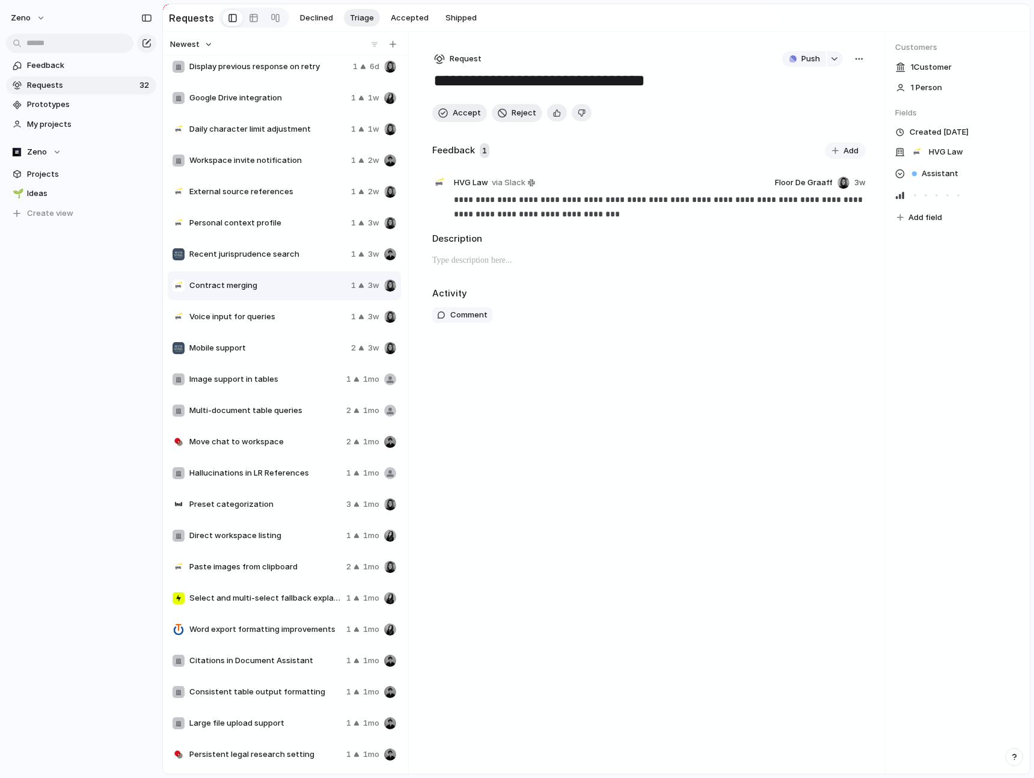
click at [293, 250] on span "Recent jurisprudence search" at bounding box center [267, 254] width 157 height 12
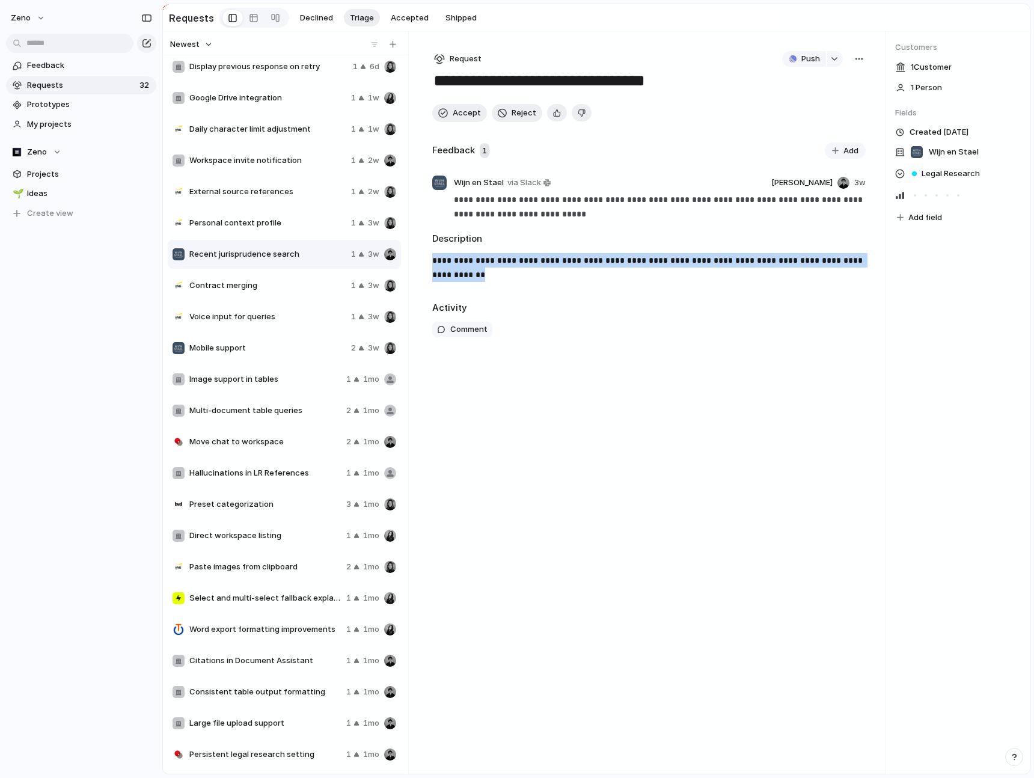
drag, startPoint x: 479, startPoint y: 280, endPoint x: 424, endPoint y: 252, distance: 61.8
click at [424, 252] on div "**********" at bounding box center [649, 403] width 472 height 742
click at [505, 278] on p "**********" at bounding box center [648, 267] width 433 height 29
click at [236, 225] on span "Personal context profile" at bounding box center [267, 223] width 157 height 12
drag, startPoint x: 555, startPoint y: 273, endPoint x: 439, endPoint y: 246, distance: 119.0
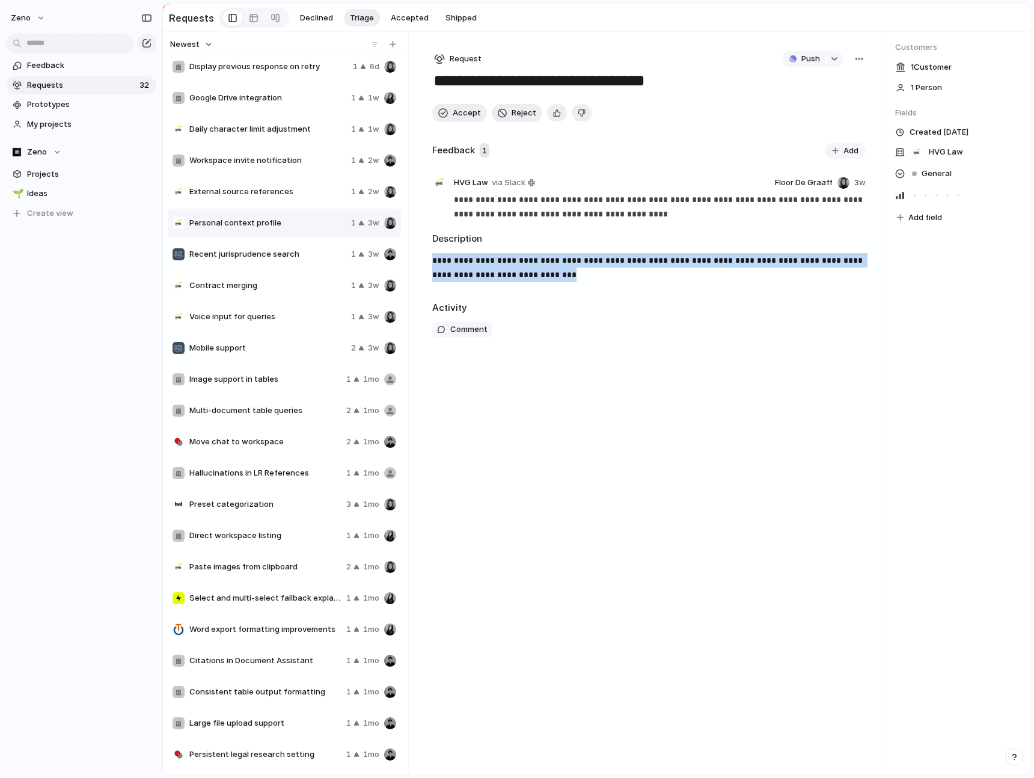
click at [439, 246] on div "**********" at bounding box center [648, 261] width 433 height 58
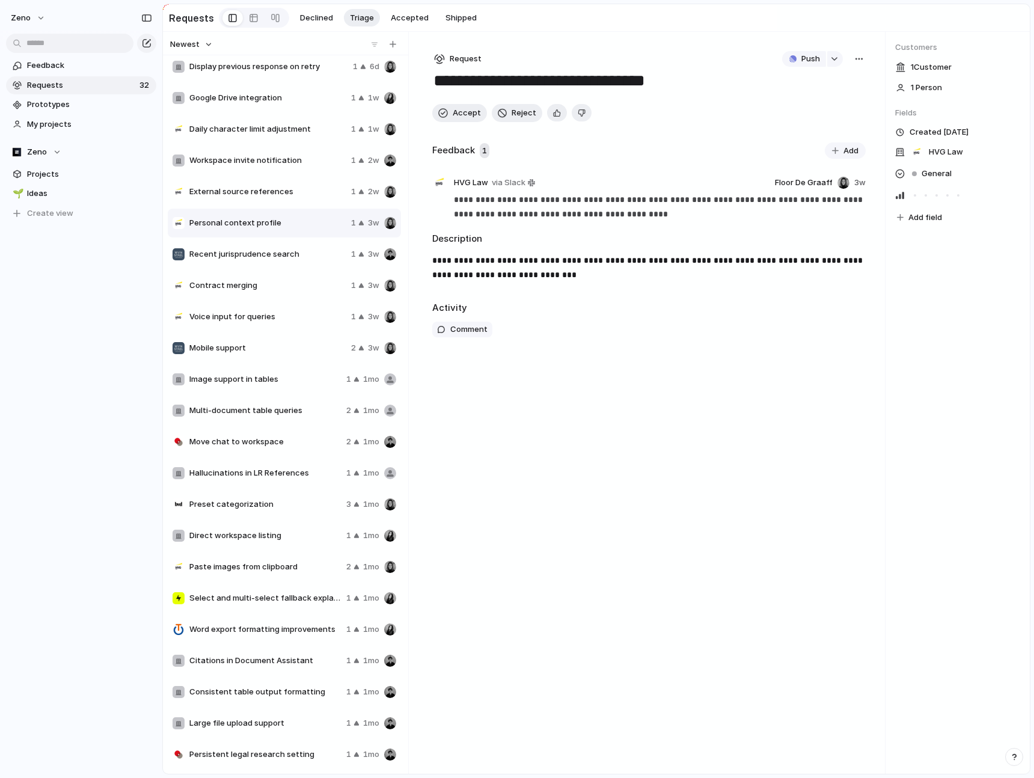
click at [529, 277] on p "**********" at bounding box center [648, 267] width 433 height 29
click at [462, 117] on span "Accept" at bounding box center [467, 113] width 28 height 12
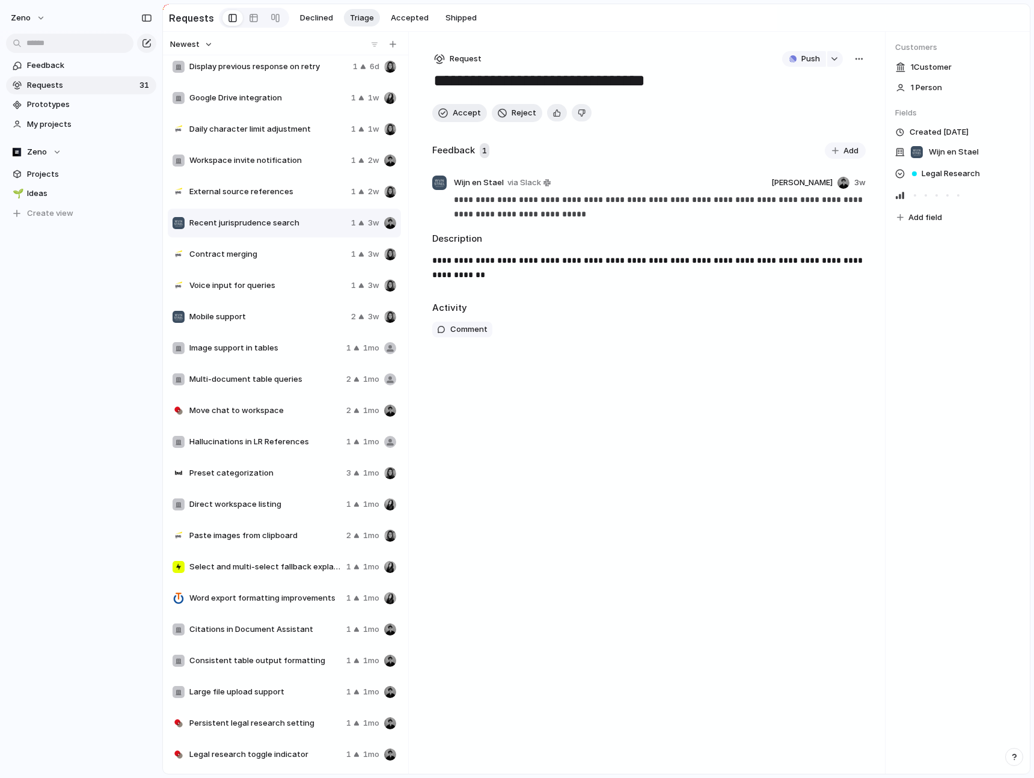
click at [306, 196] on span "External source references" at bounding box center [267, 192] width 157 height 12
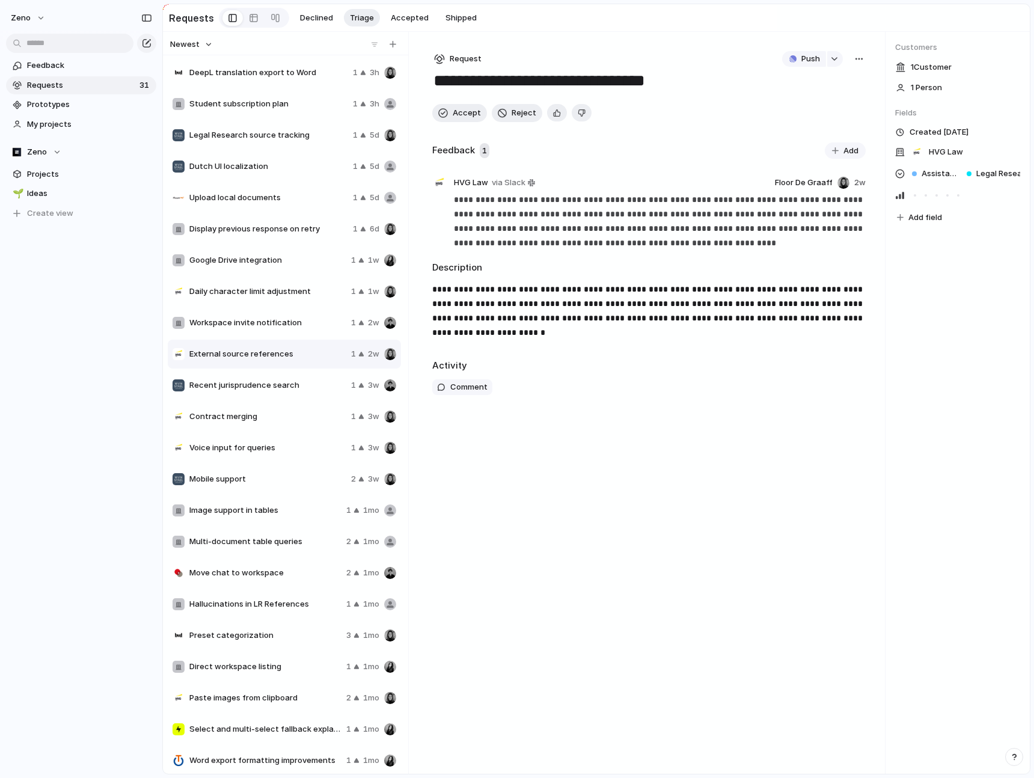
scroll to position [44, 0]
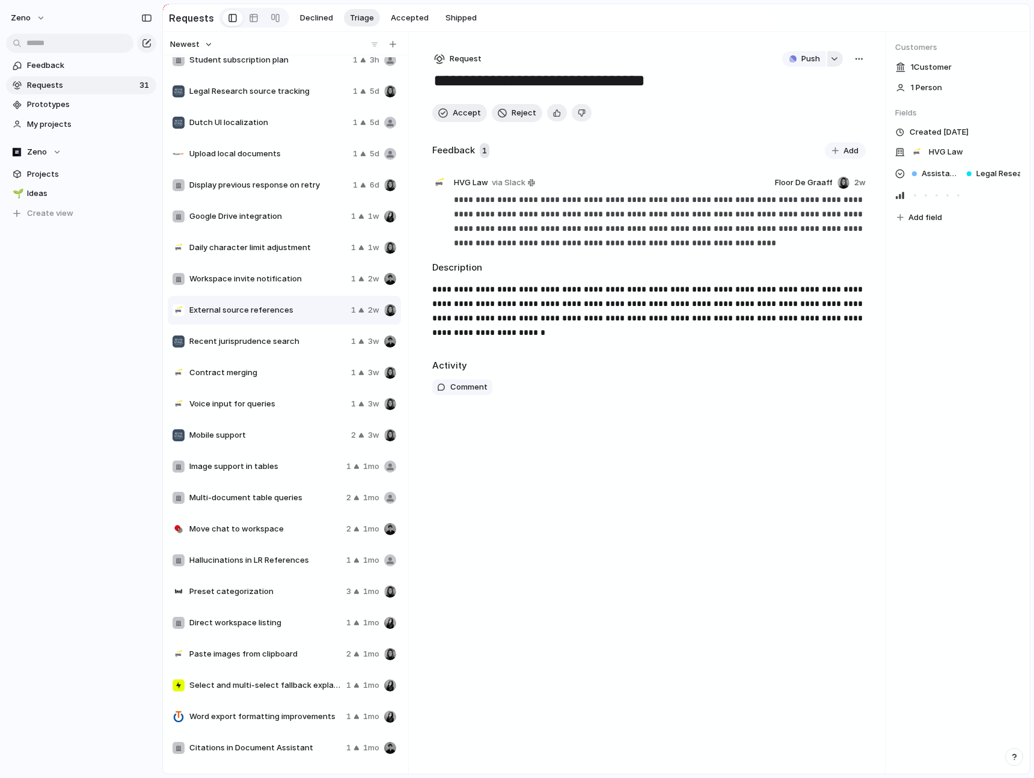
click at [834, 60] on div "button" at bounding box center [834, 59] width 8 height 5
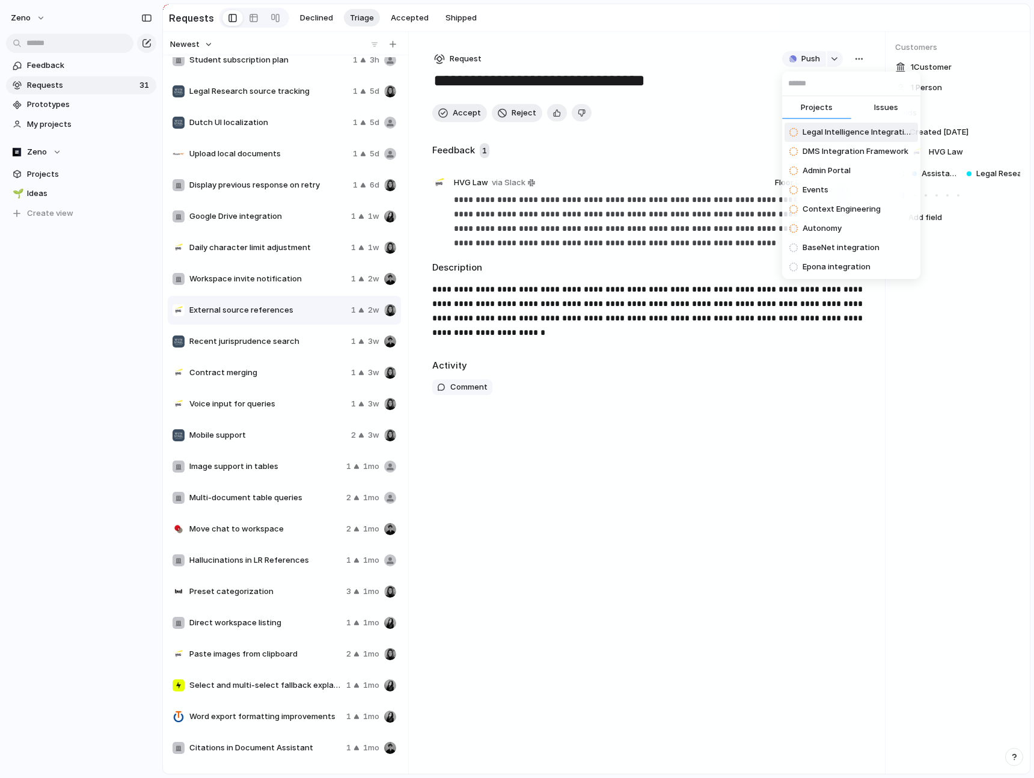
click at [875, 106] on span "Issues" at bounding box center [886, 108] width 24 height 12
click at [834, 91] on input "text" at bounding box center [851, 84] width 138 height 24
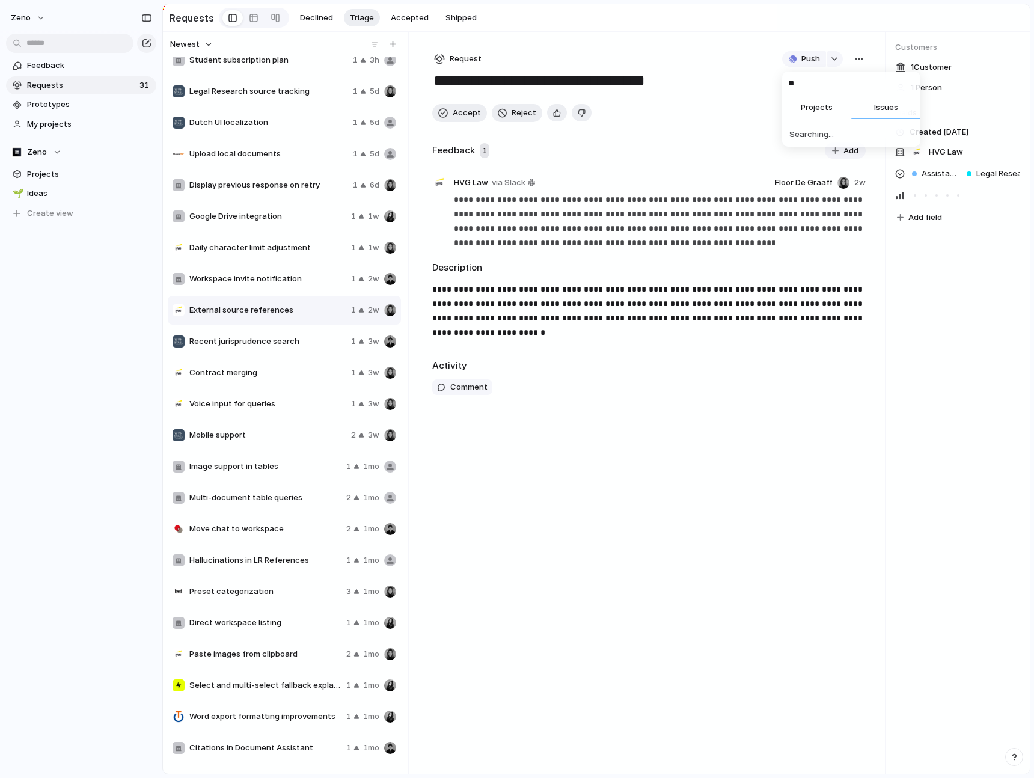
type input "*"
click at [802, 109] on span "Projects" at bounding box center [817, 108] width 32 height 12
click at [815, 87] on input "***" at bounding box center [851, 84] width 138 height 24
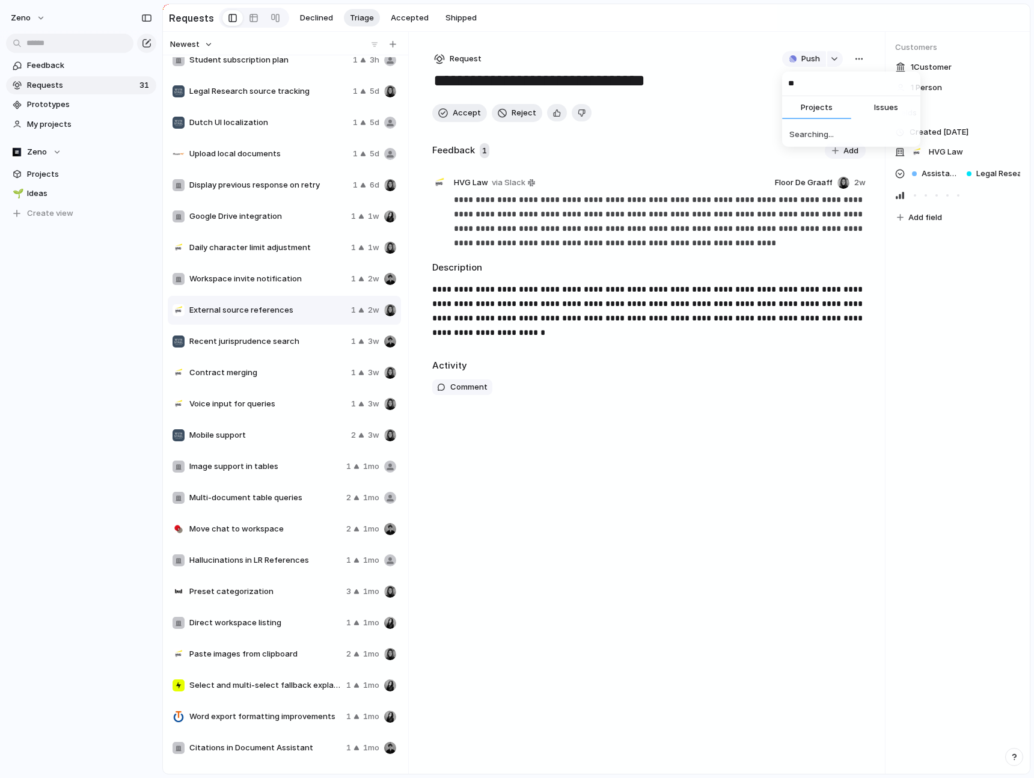
type input "*"
click at [882, 114] on button "Issues" at bounding box center [885, 108] width 69 height 24
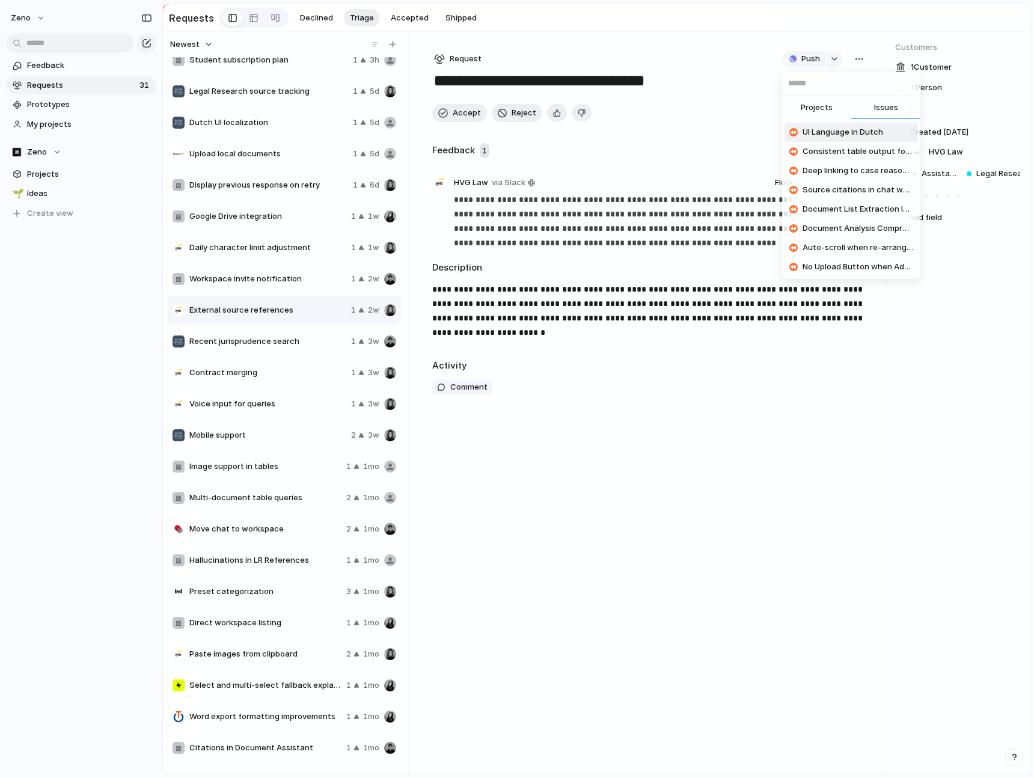
click at [855, 93] on input "text" at bounding box center [851, 84] width 138 height 24
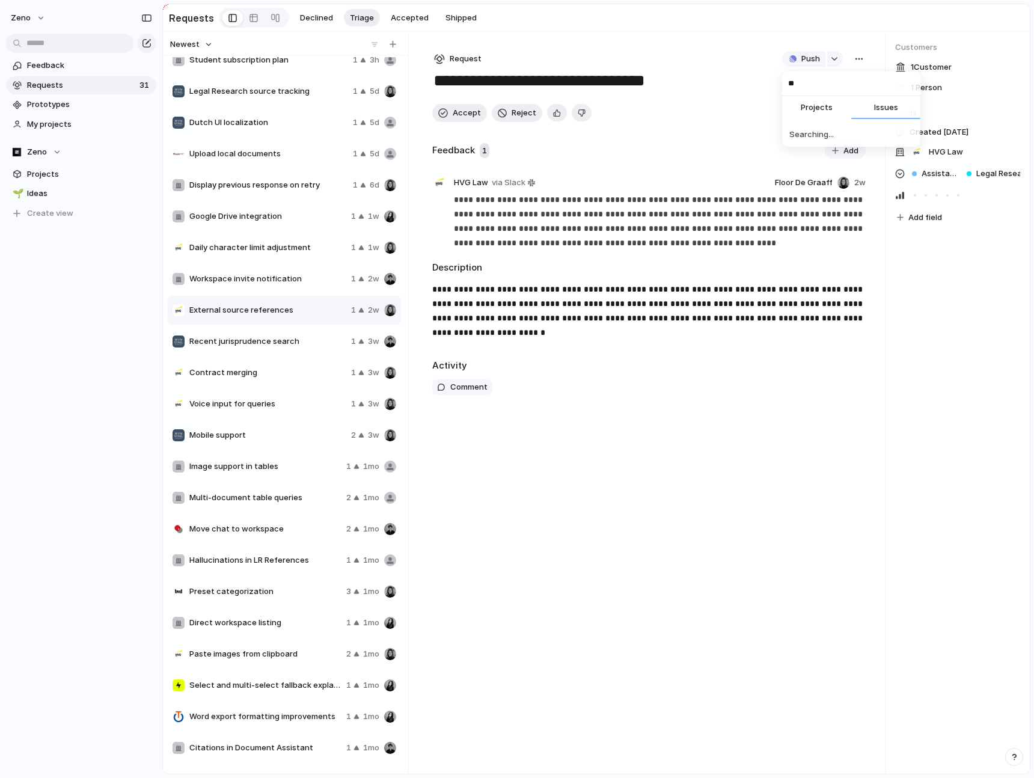
type input "*"
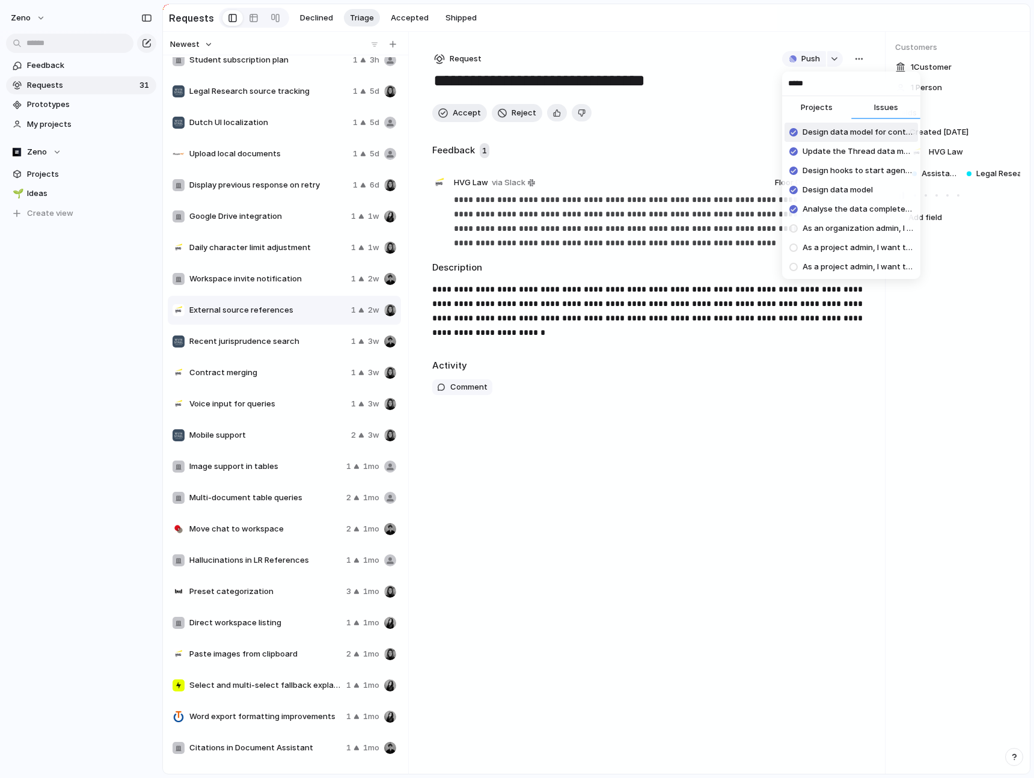
type input "****"
click at [831, 106] on span "Projects" at bounding box center [817, 108] width 32 height 12
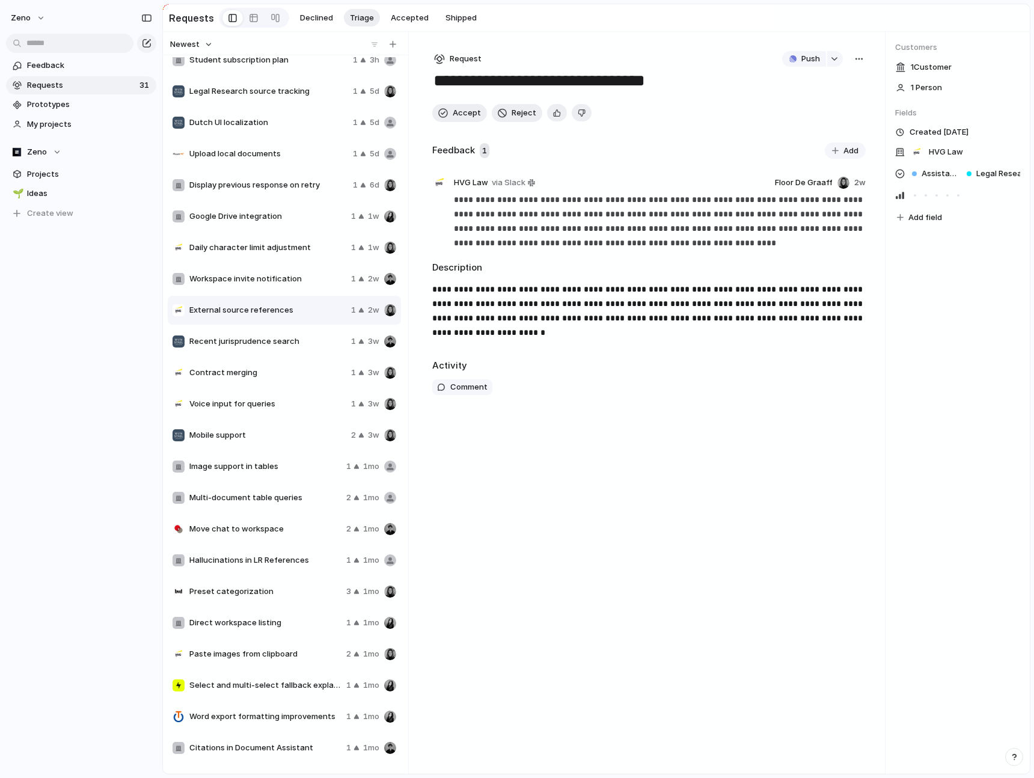
click at [733, 98] on div "**** Projects Issues Data Governance Data Mesh 0.2 Data Mesh Framework" at bounding box center [517, 389] width 1034 height 778
click at [805, 60] on span "Push" at bounding box center [810, 59] width 19 height 12
click at [796, 104] on span "Issue" at bounding box center [787, 103] width 20 height 12
click at [795, 55] on span "Open in Linear" at bounding box center [791, 59] width 52 height 12
